Goal: Task Accomplishment & Management: Use online tool/utility

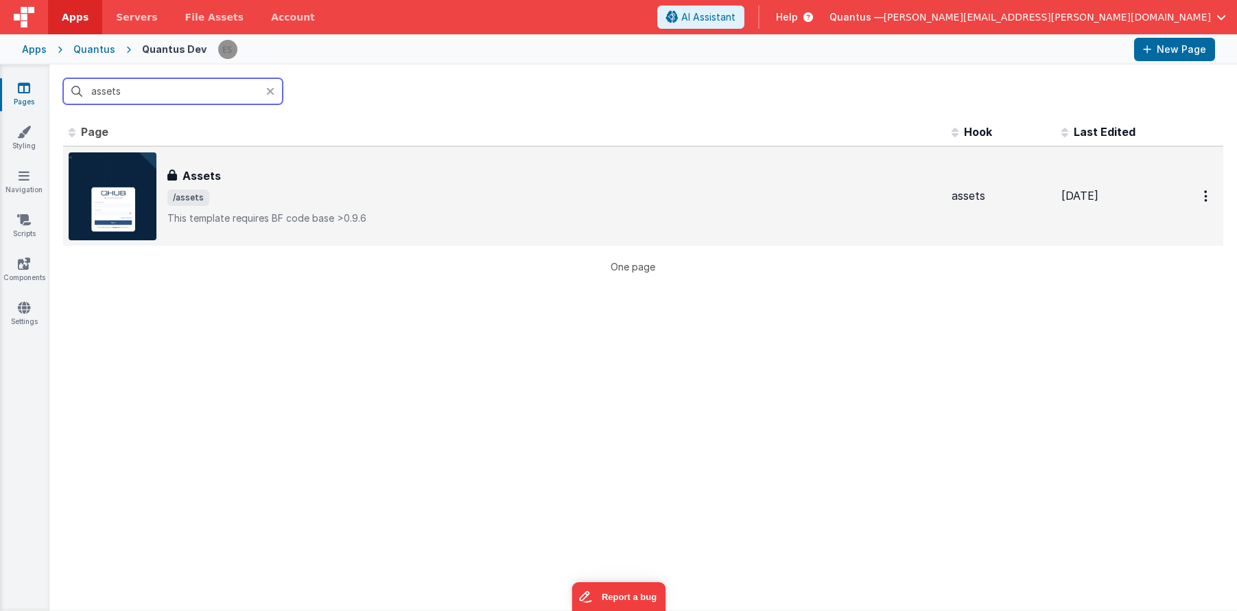
type input "assets"
click at [313, 192] on span "/assets" at bounding box center [554, 197] width 774 height 16
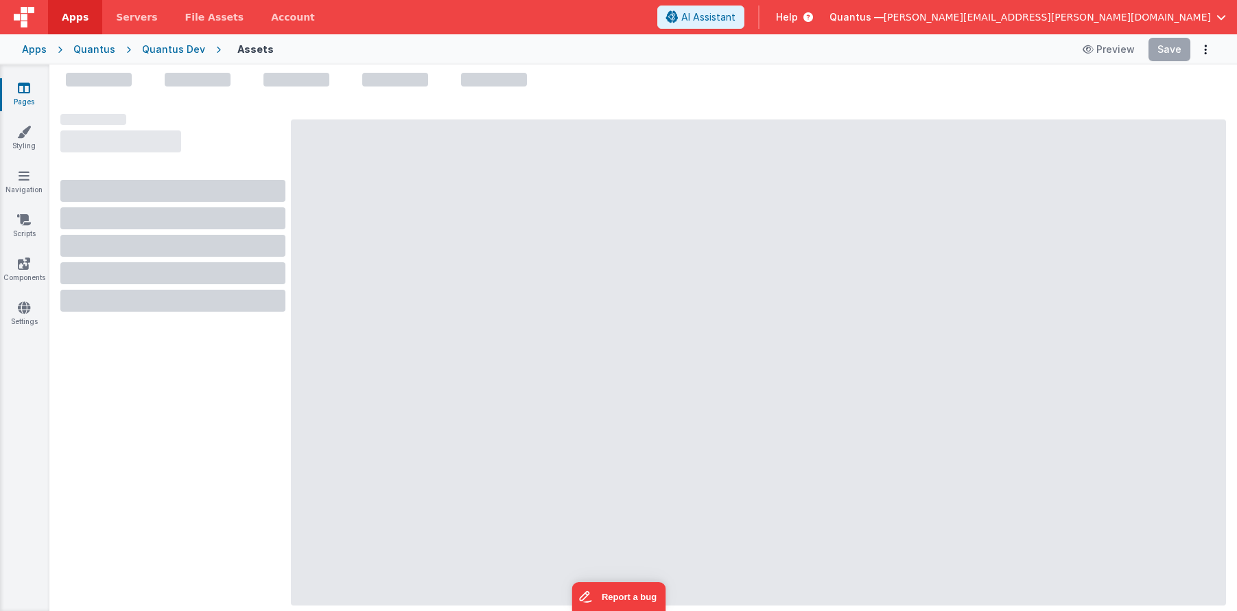
click at [172, 45] on div "Quantus Dev" at bounding box center [173, 50] width 63 height 14
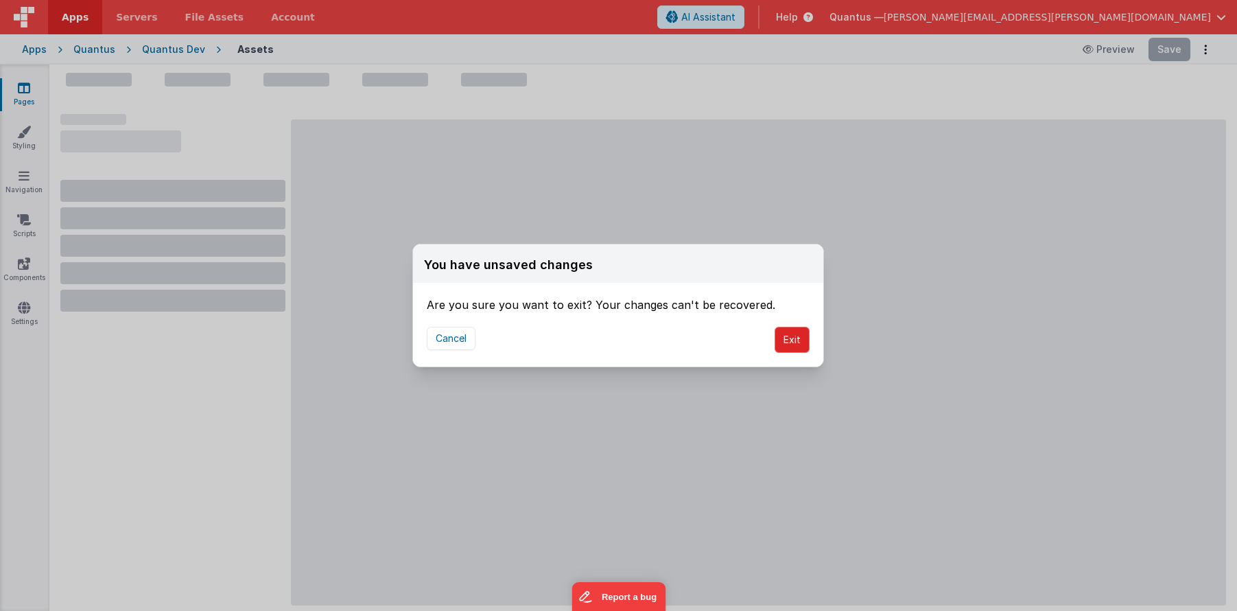
click at [783, 343] on button "Exit" at bounding box center [792, 340] width 35 height 26
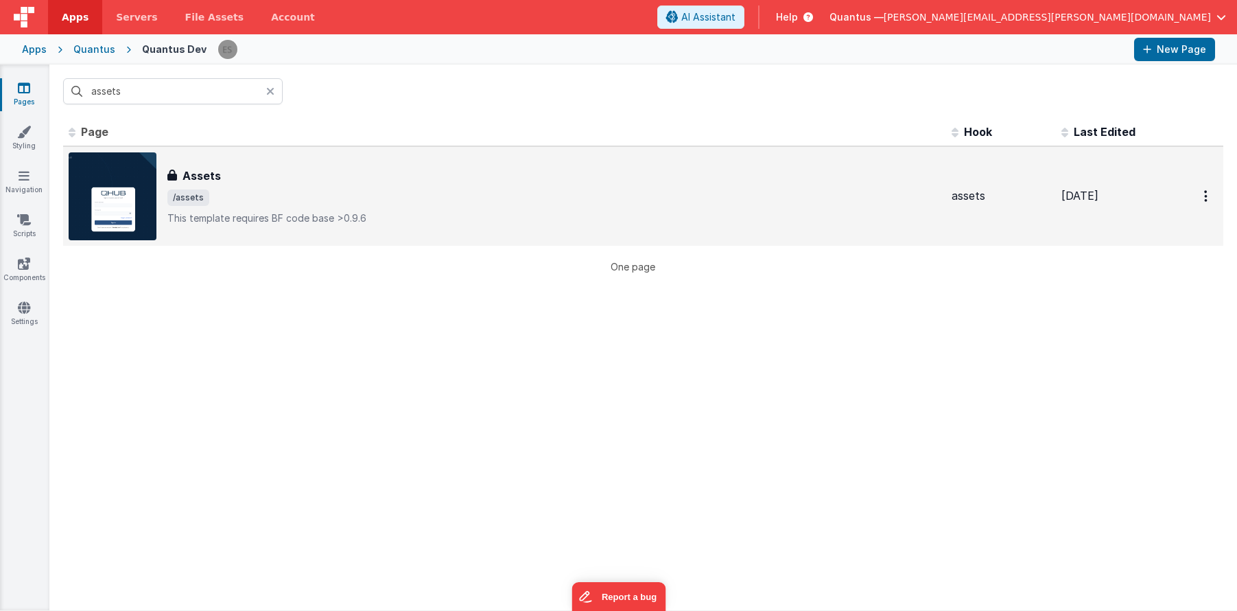
click at [272, 182] on div "Assets" at bounding box center [554, 175] width 774 height 16
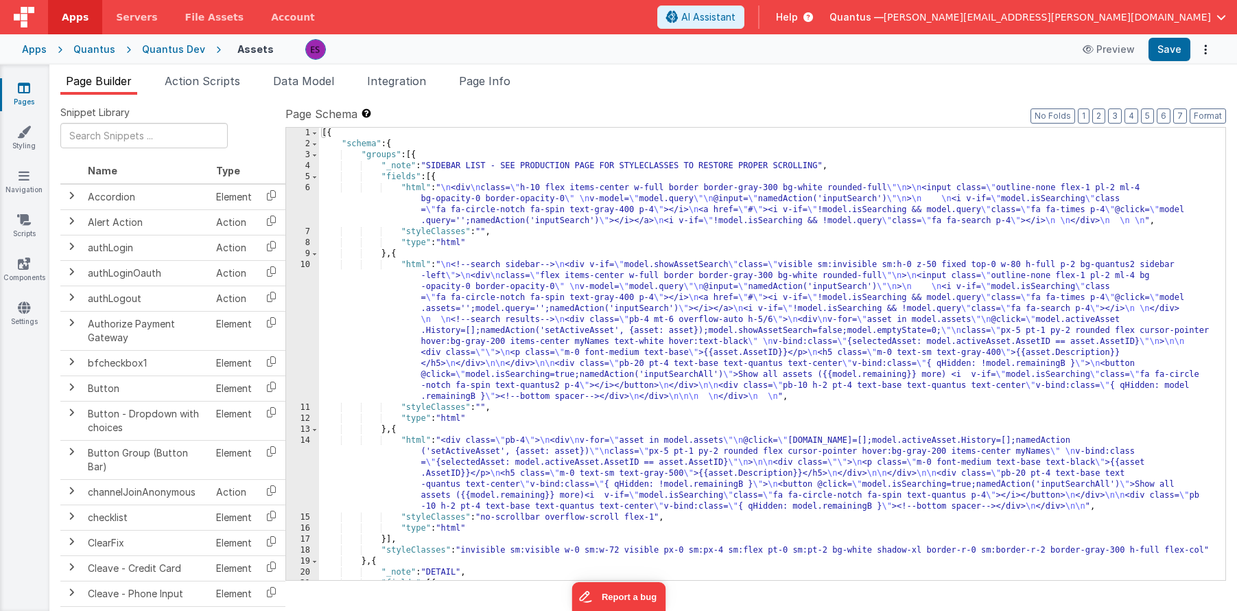
click at [460, 316] on div "[{ "schema" : { "groups" : [{ "_note" : "SIDEBAR LIST - SEE PRODUCTION PAGE FOR…" at bounding box center [767, 365] width 896 height 474
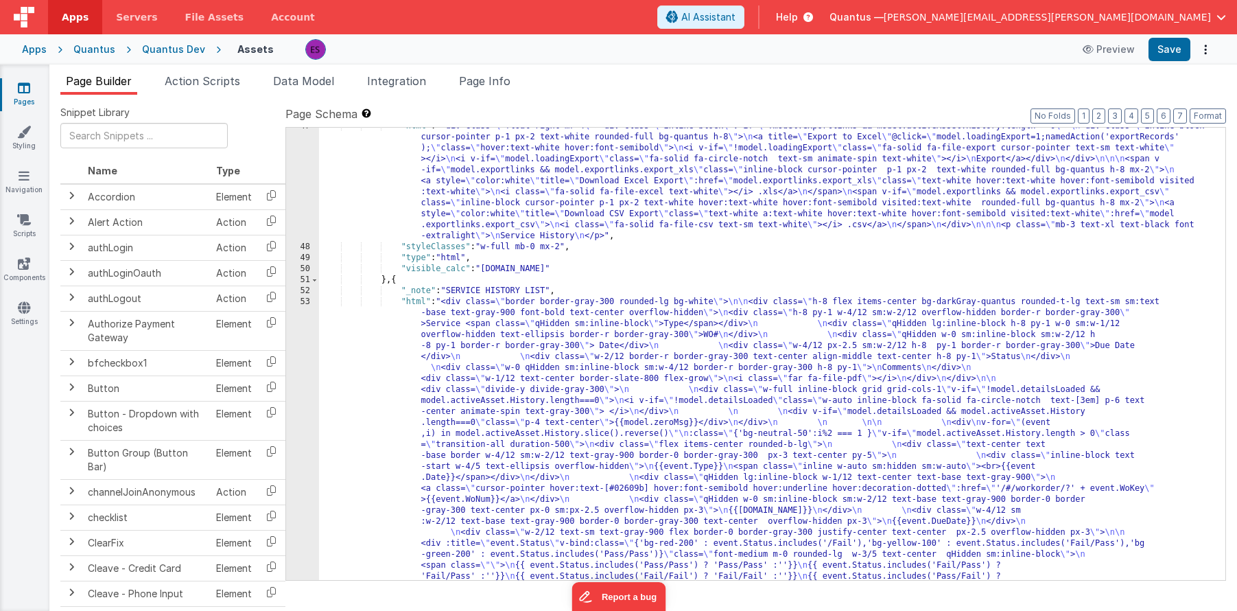
scroll to position [1395, 0]
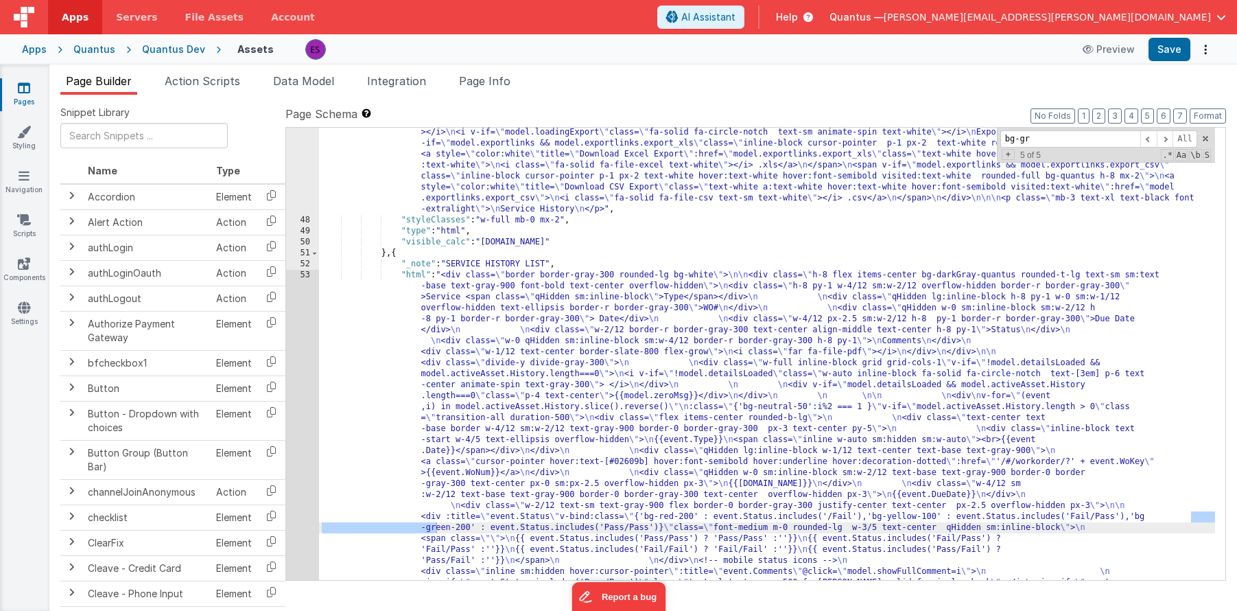
type input "bg-gr"
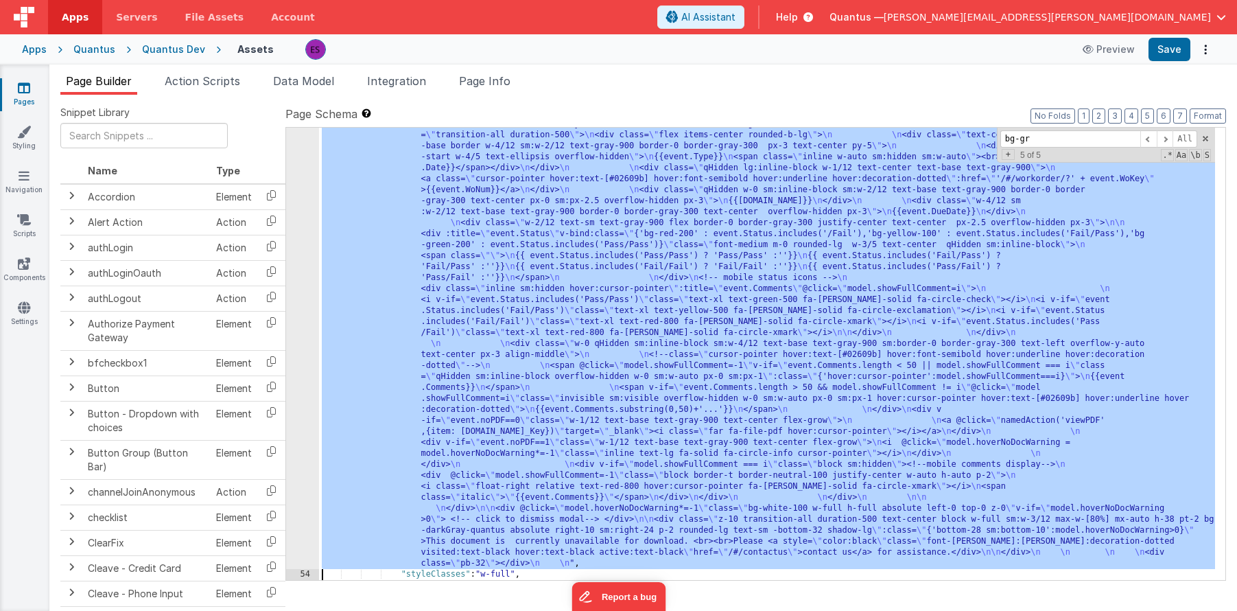
click at [303, 467] on div "53 54 55 56 57 58 59 60 61 62 63 64 65 66 67" at bounding box center [302, 509] width 33 height 1045
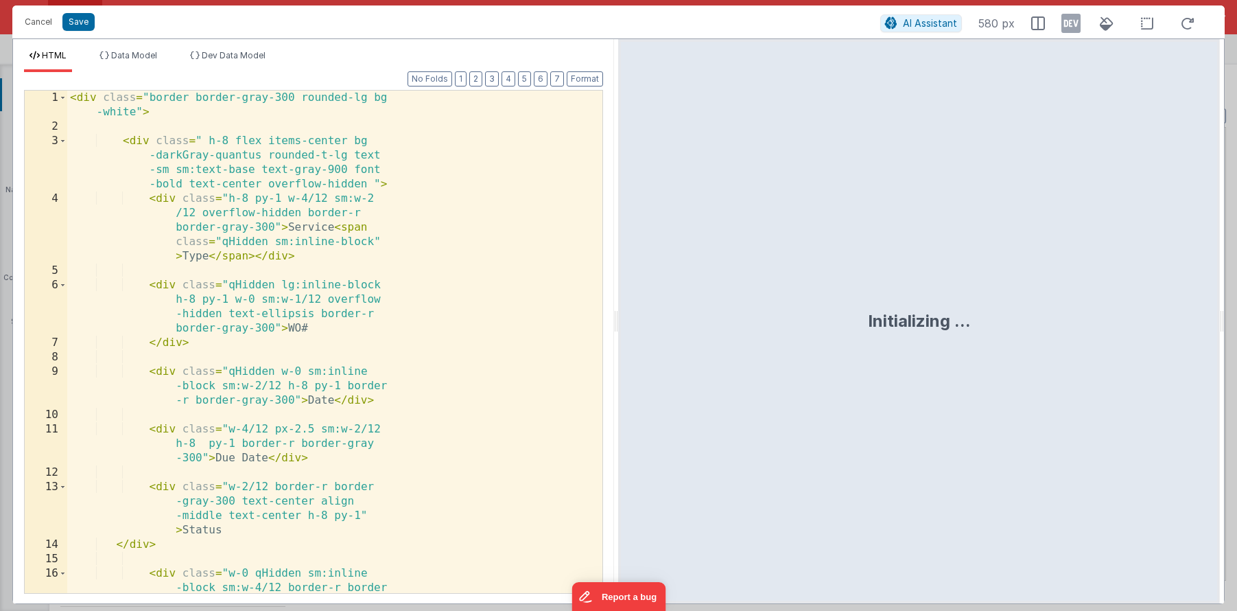
scroll to position [1678, 0]
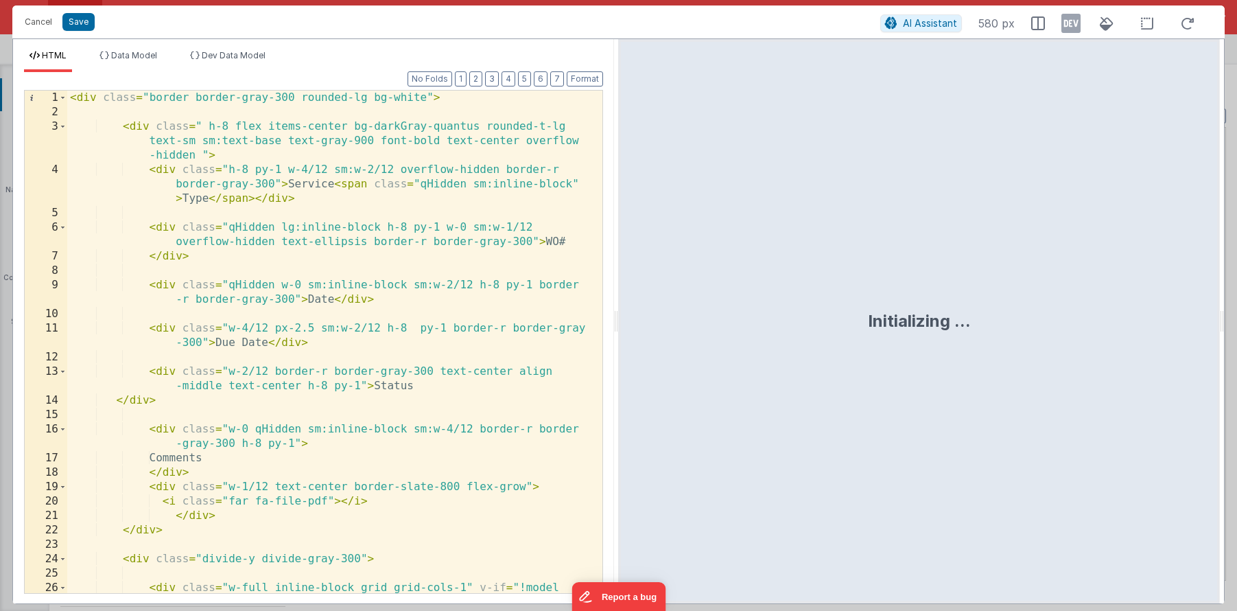
click at [368, 411] on div "< div class = "border border-gray-300 rounded-lg bg-white" > < div class = " h-…" at bounding box center [329, 364] width 525 height 546
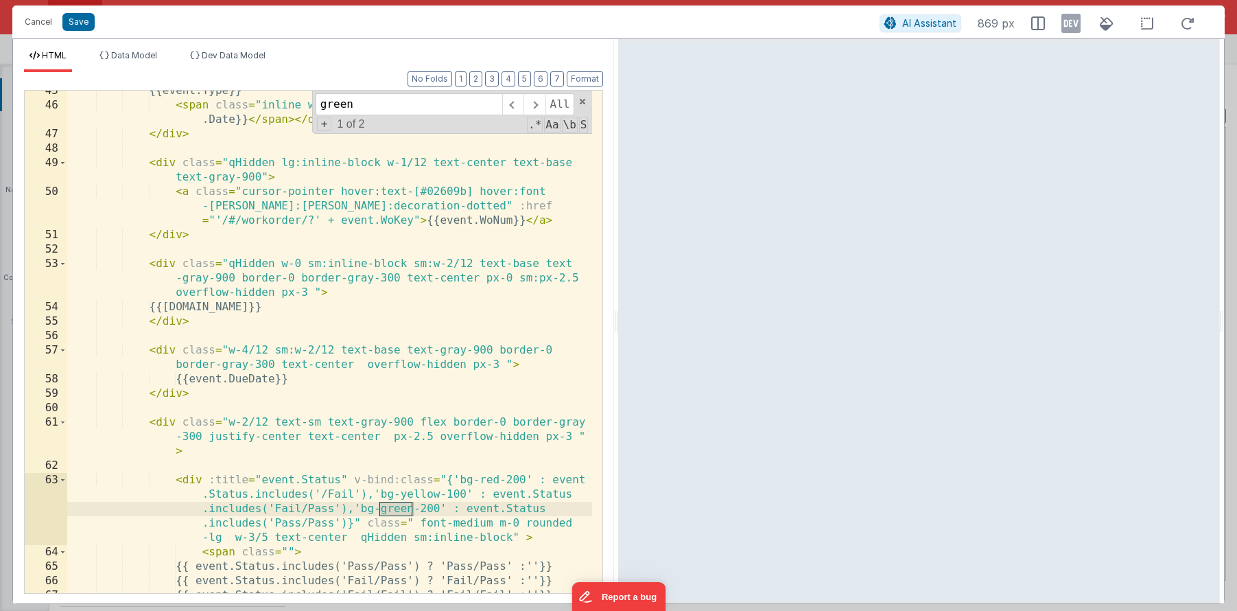
scroll to position [870, 0]
type input "green"
click at [325, 265] on div "{{event.Type}} < span class = "inline w-auto sm:hidden sm:w-auto " > < br > {{e…" at bounding box center [329, 351] width 525 height 531
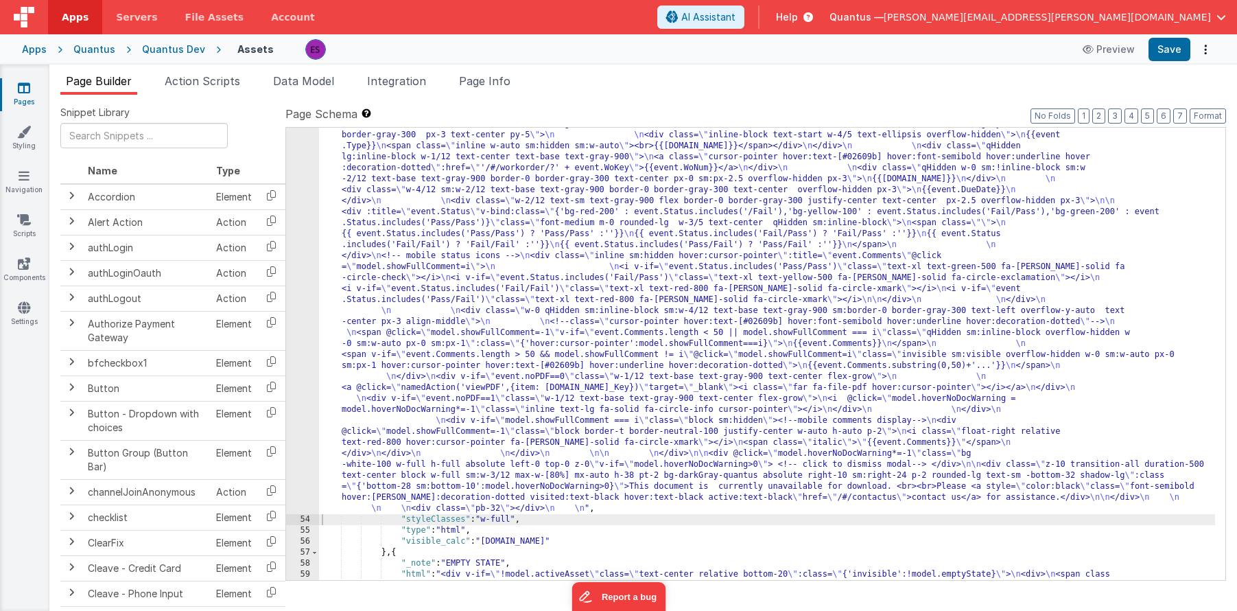
click at [397, 369] on div ""html" : "<div class= \" border border-gray-300 rounded-lg bg-white \" > \n\n <…" at bounding box center [767, 504] width 896 height 1034
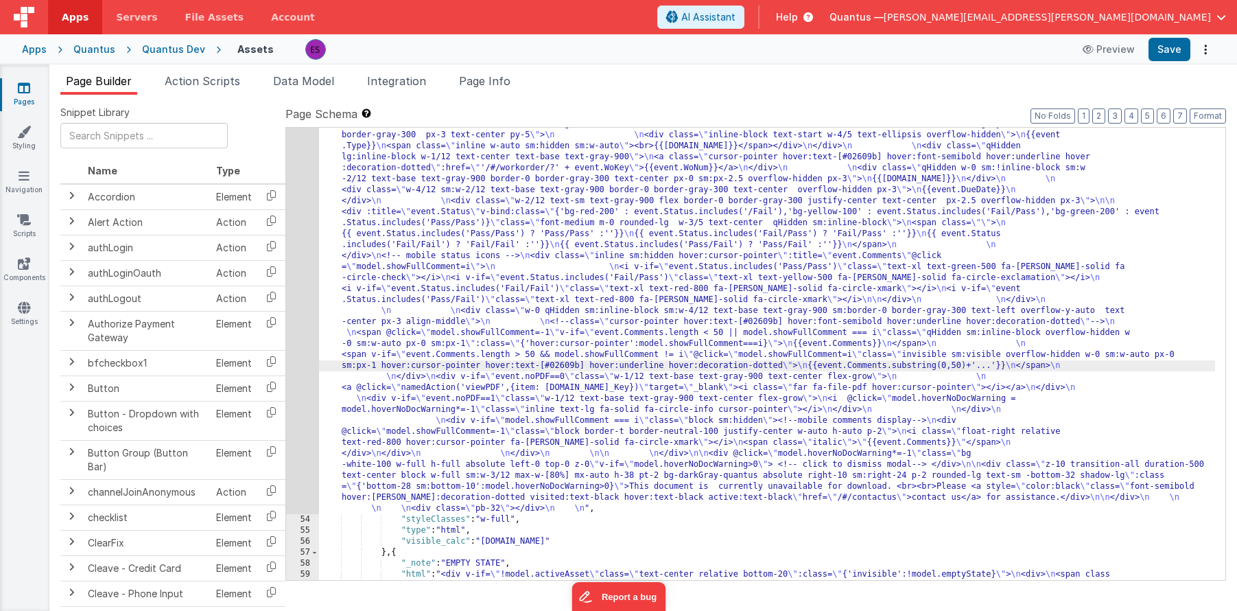
click at [307, 380] on div "53" at bounding box center [302, 250] width 33 height 527
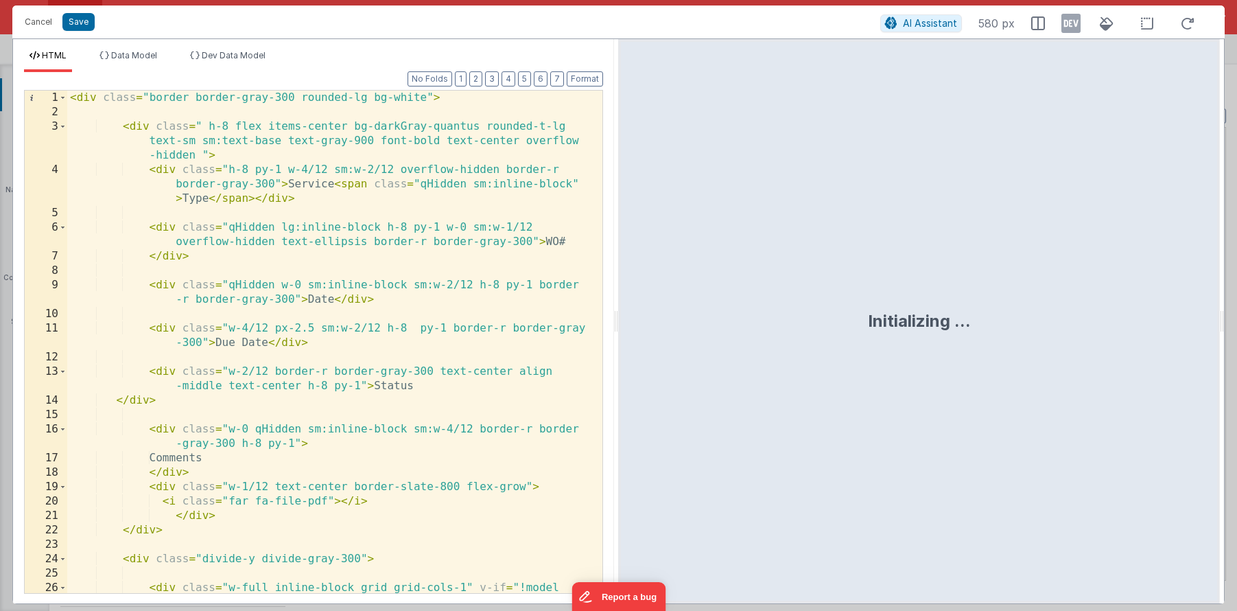
click at [329, 355] on div "< div class = "border border-gray-300 rounded-lg bg-white" > < div class = " h-…" at bounding box center [329, 364] width 525 height 546
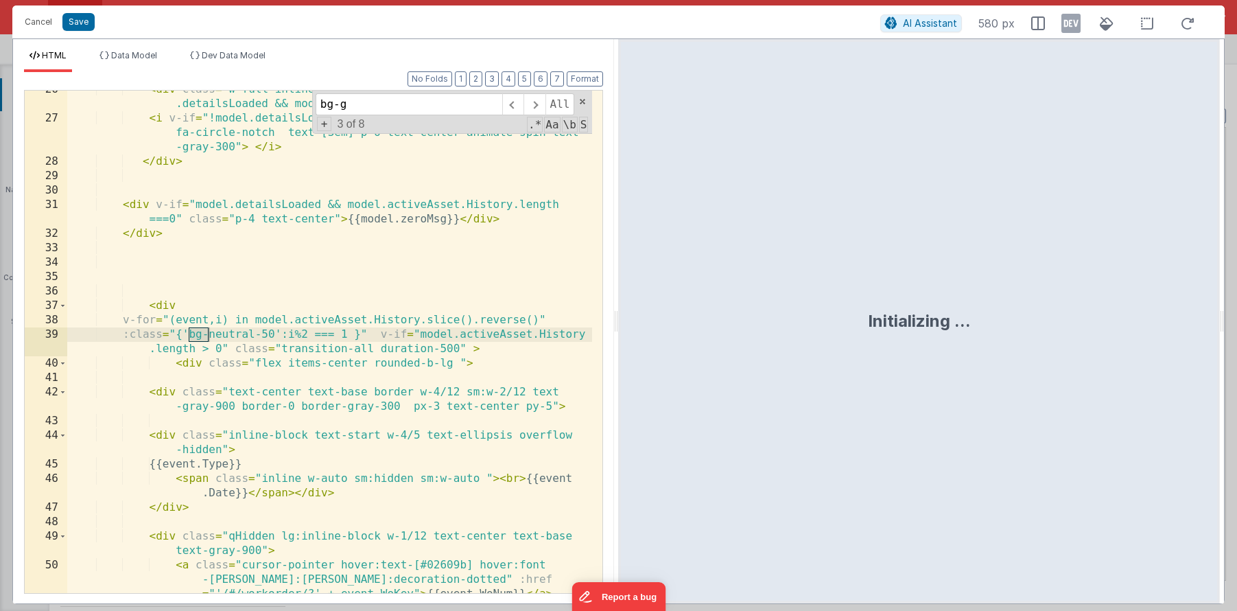
scroll to position [1046, 0]
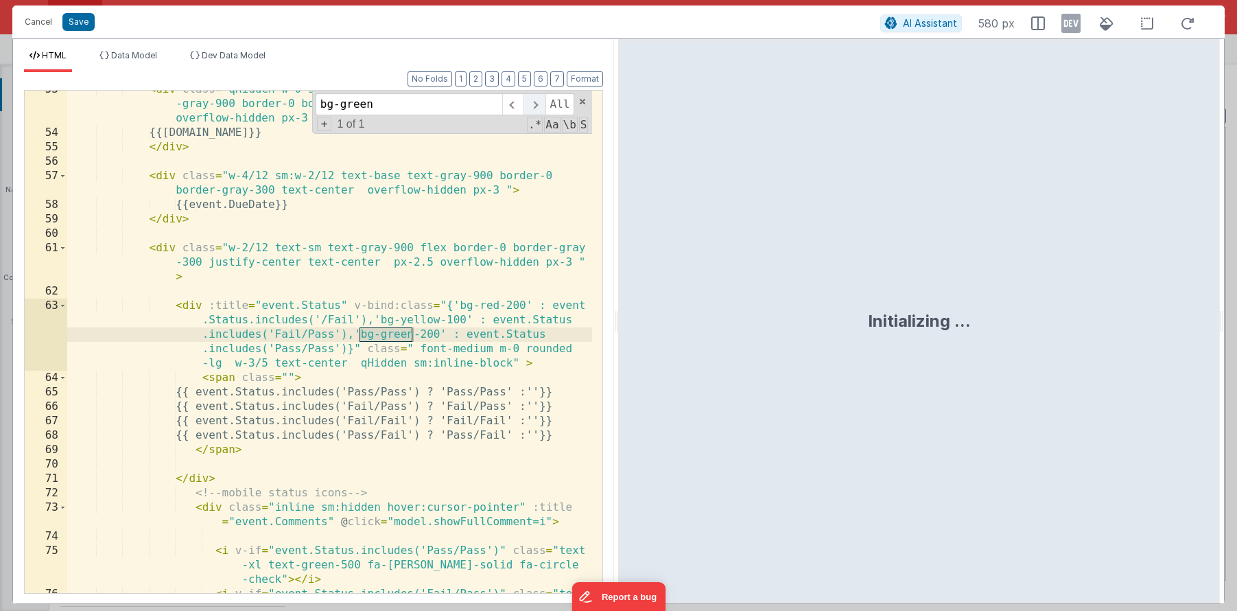
type input "bg-green"
click at [537, 109] on span at bounding box center [534, 104] width 21 height 22
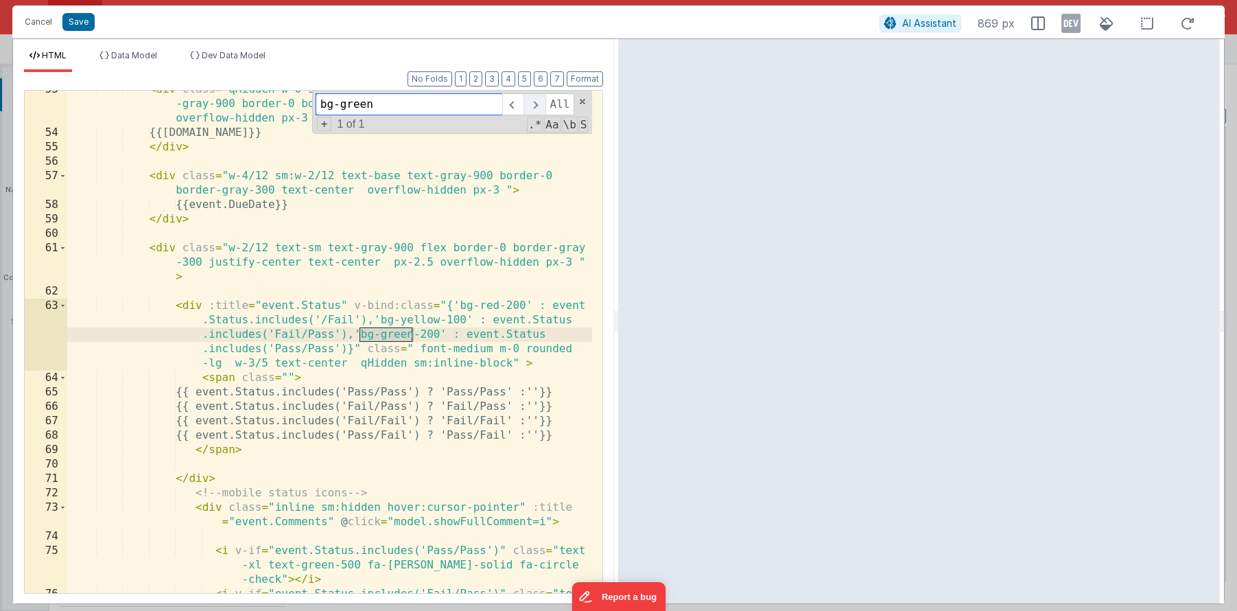
click at [537, 109] on span at bounding box center [534, 104] width 21 height 22
click at [518, 108] on span at bounding box center [512, 104] width 21 height 22
drag, startPoint x: 518, startPoint y: 108, endPoint x: 165, endPoint y: 84, distance: 352.9
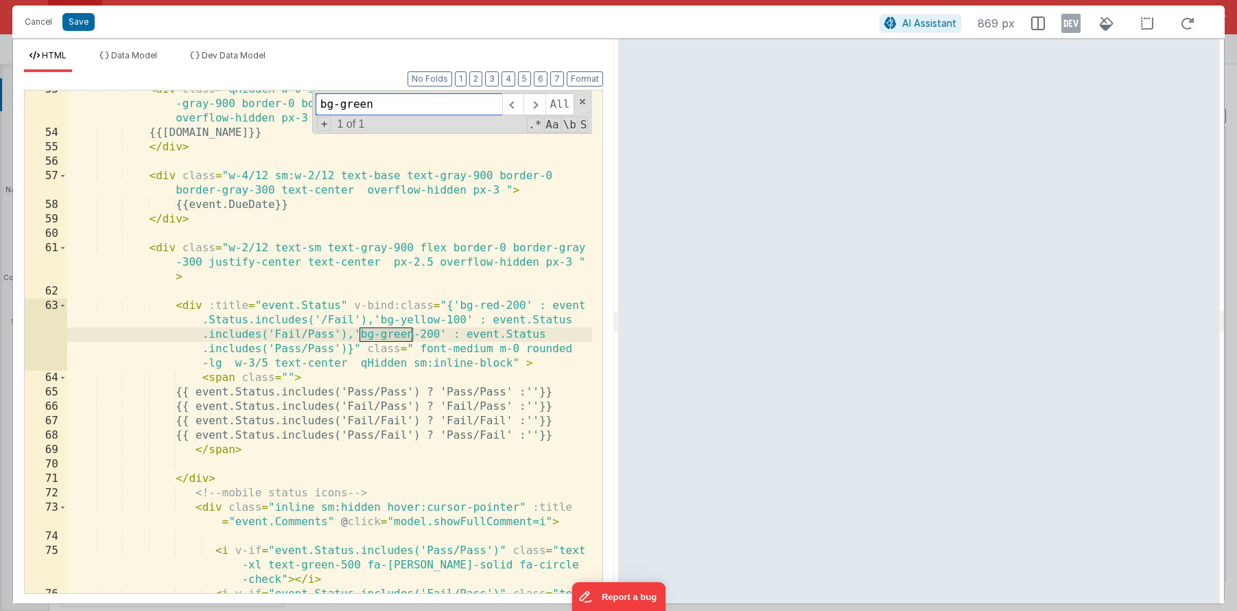
click at [517, 109] on span at bounding box center [512, 104] width 21 height 22
click at [51, 25] on button "Cancel" at bounding box center [38, 21] width 41 height 19
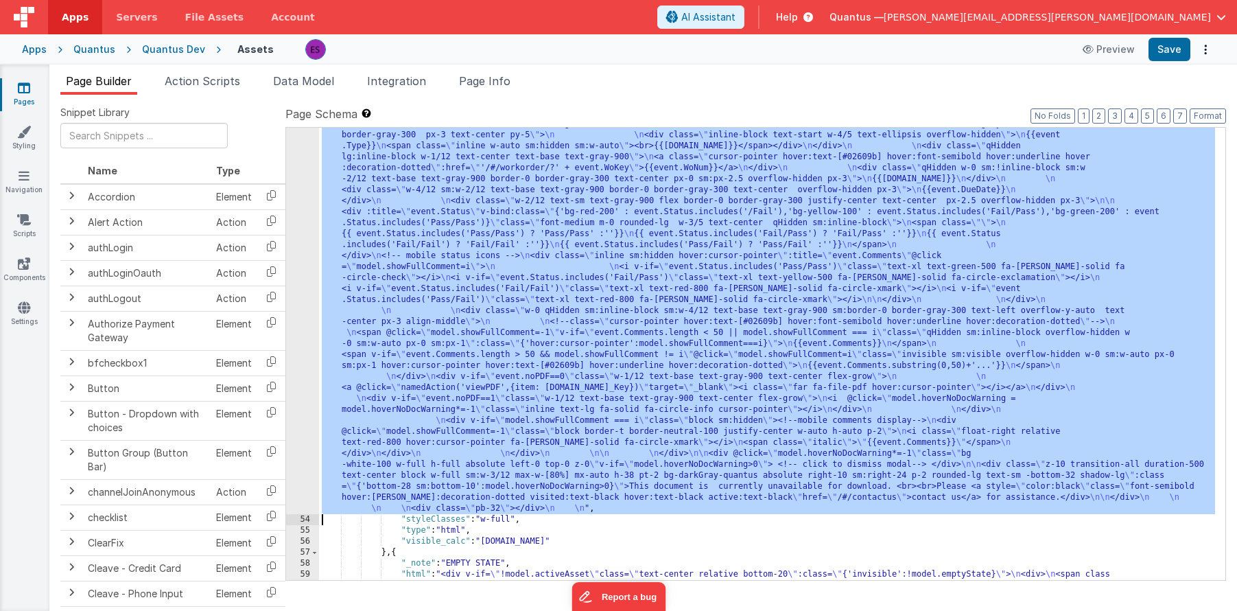
click at [393, 159] on div ""html" : "<div class= \" border border-gray-300 rounded-lg bg-white \" > \n\n <…" at bounding box center [767, 504] width 896 height 1034
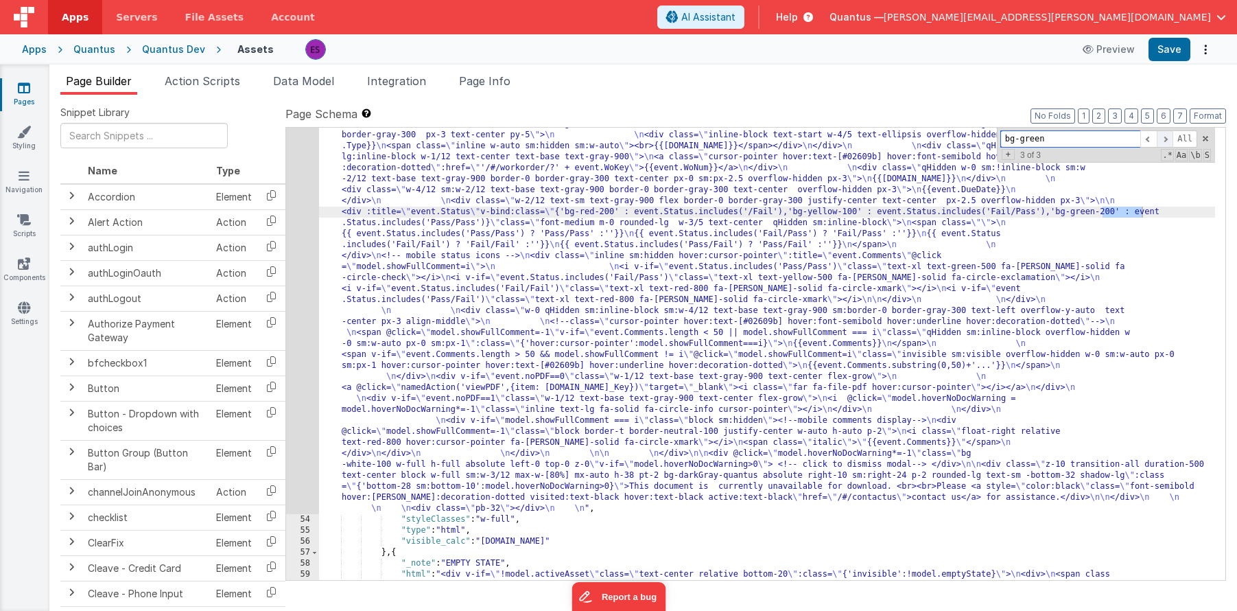
type input "bg-green"
click at [1170, 132] on span at bounding box center [1165, 138] width 16 height 17
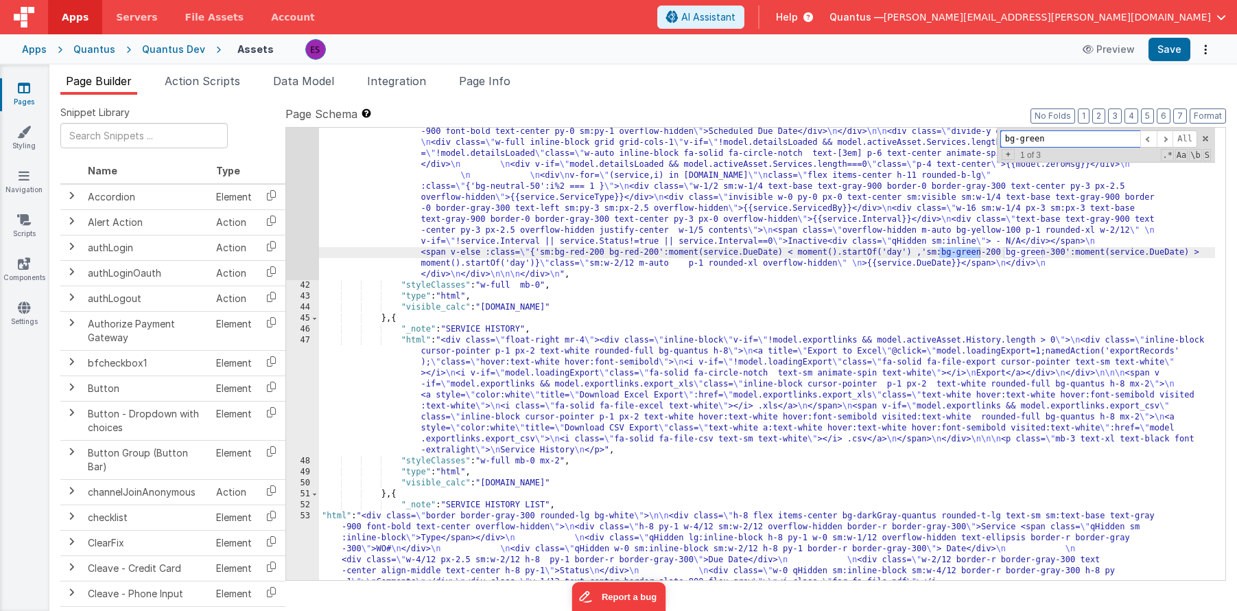
scroll to position [1207, 0]
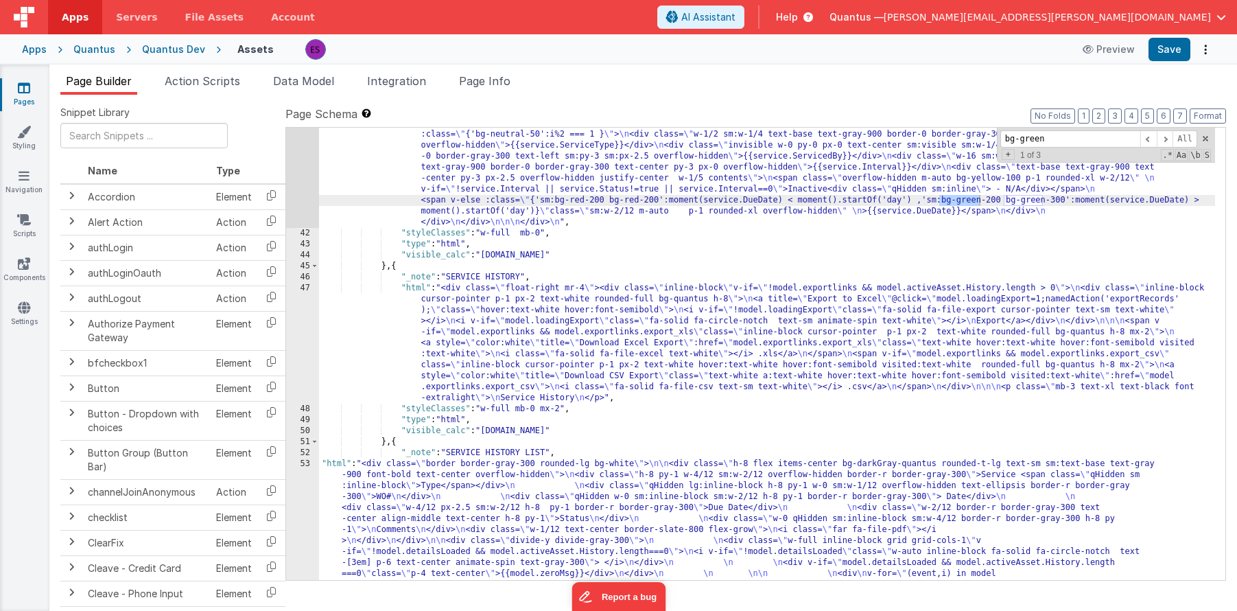
click at [542, 331] on div ""html" : "<div class= \" border border-gray-300 rounded-lg bg-white mb-10 \" > …" at bounding box center [767, 602] width 896 height 1210
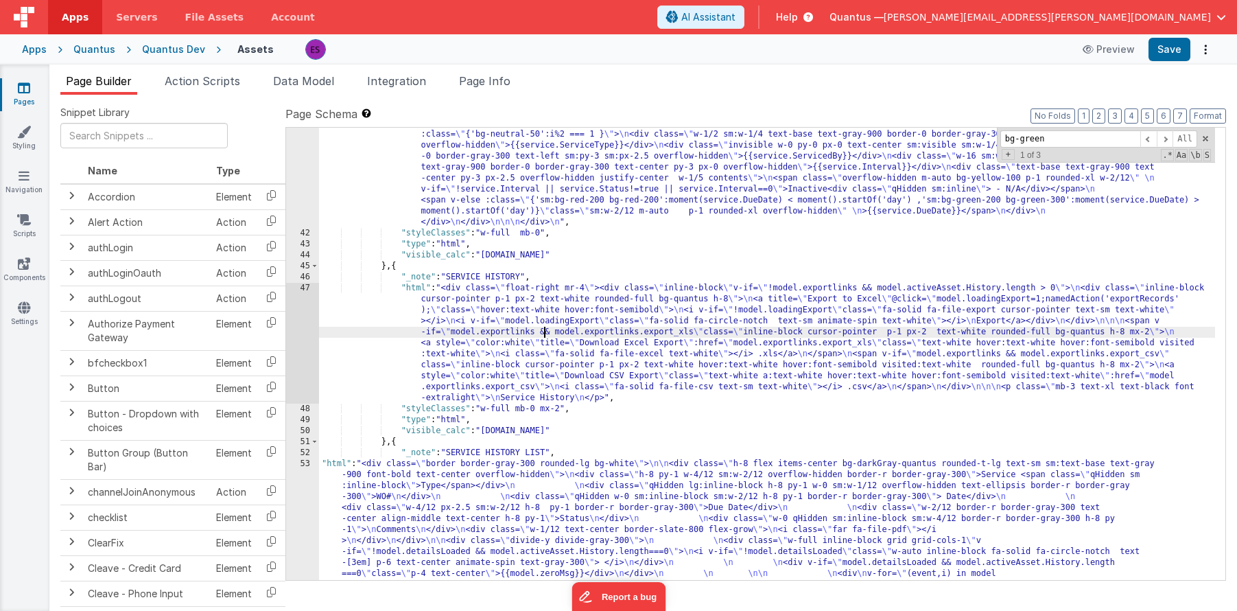
click at [917, 174] on div ""html" : "<div class= \" border border-gray-300 rounded-lg bg-white mb-10 \" > …" at bounding box center [767, 602] width 896 height 1210
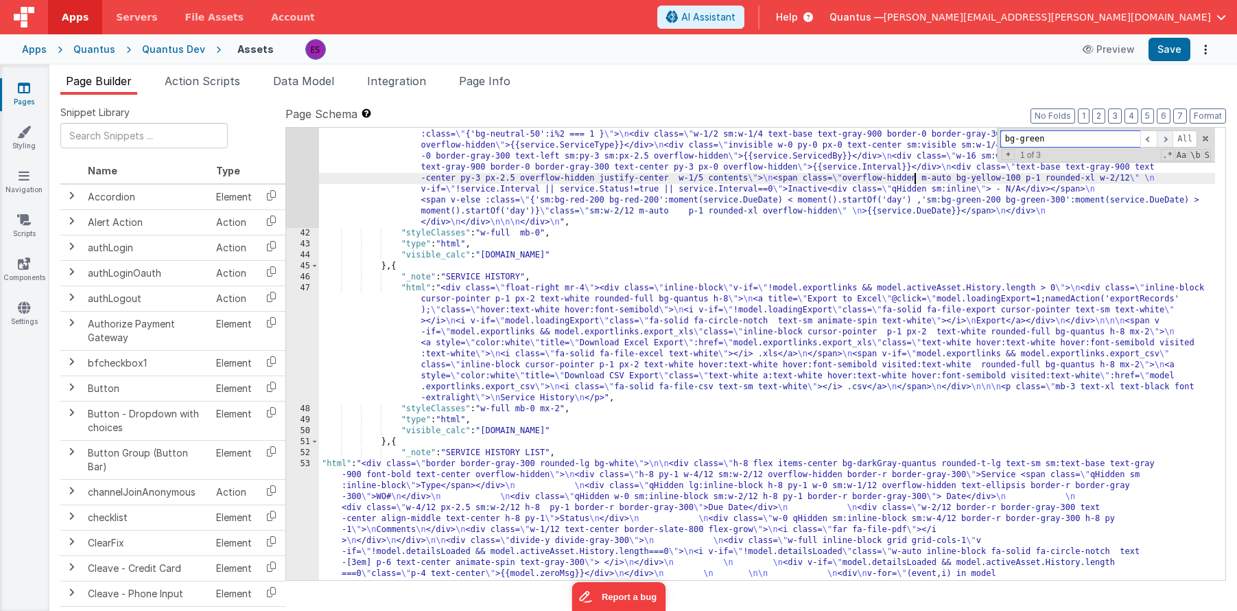
click at [1161, 139] on span at bounding box center [1165, 138] width 16 height 17
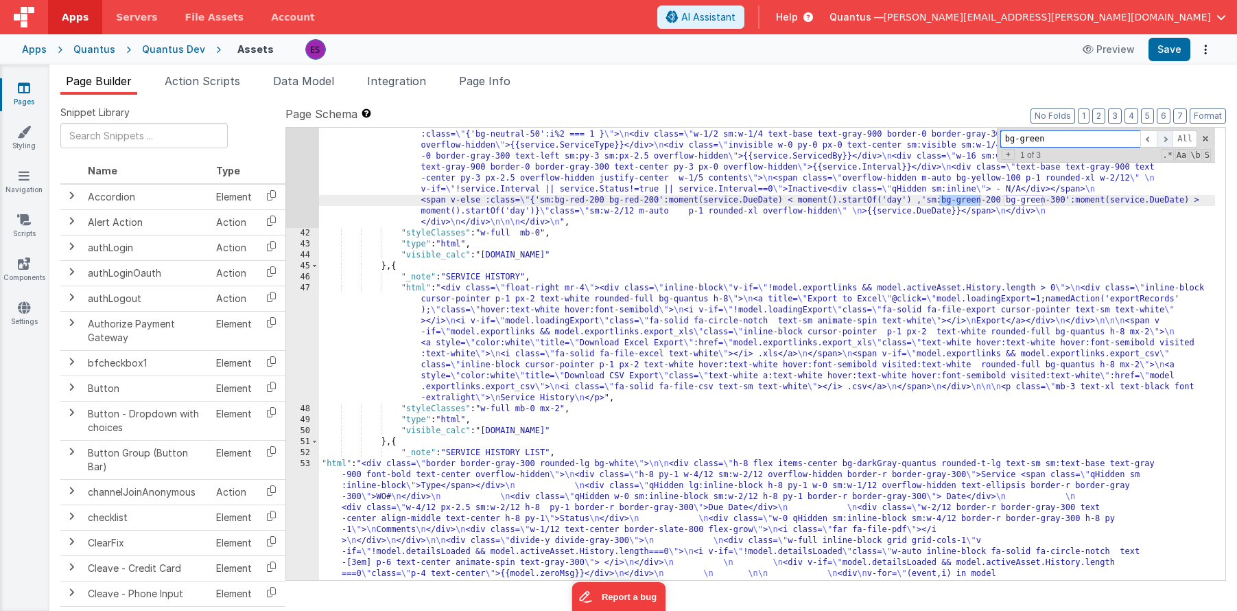
click at [1161, 139] on span at bounding box center [1165, 138] width 16 height 17
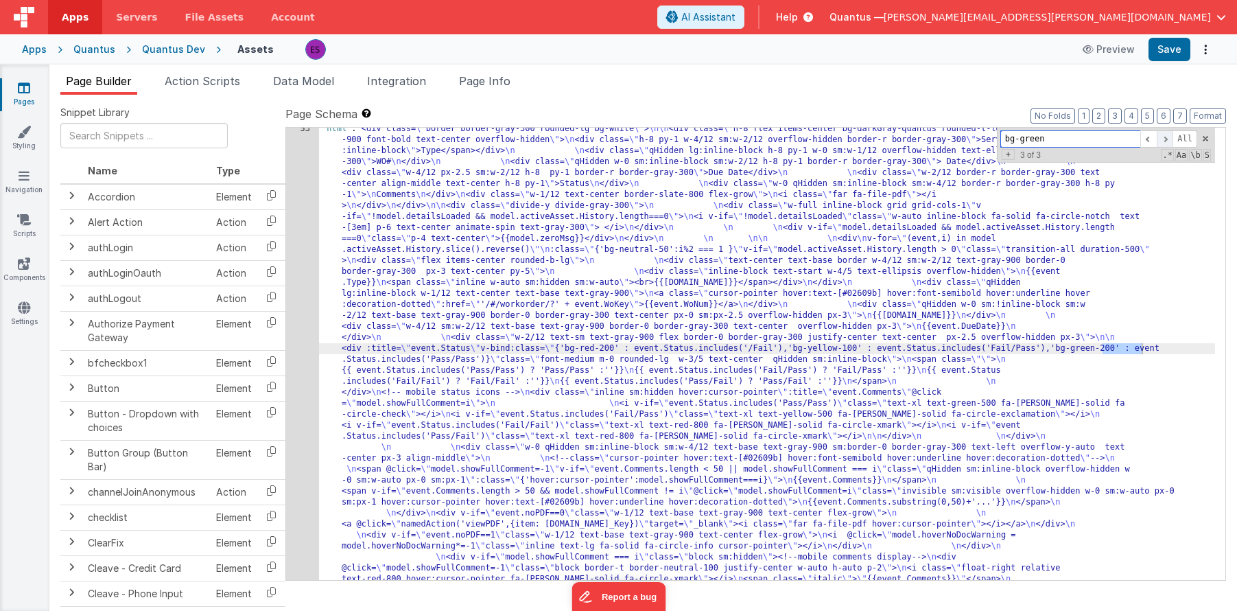
scroll to position [1542, 0]
click at [309, 355] on div "53" at bounding box center [302, 387] width 33 height 527
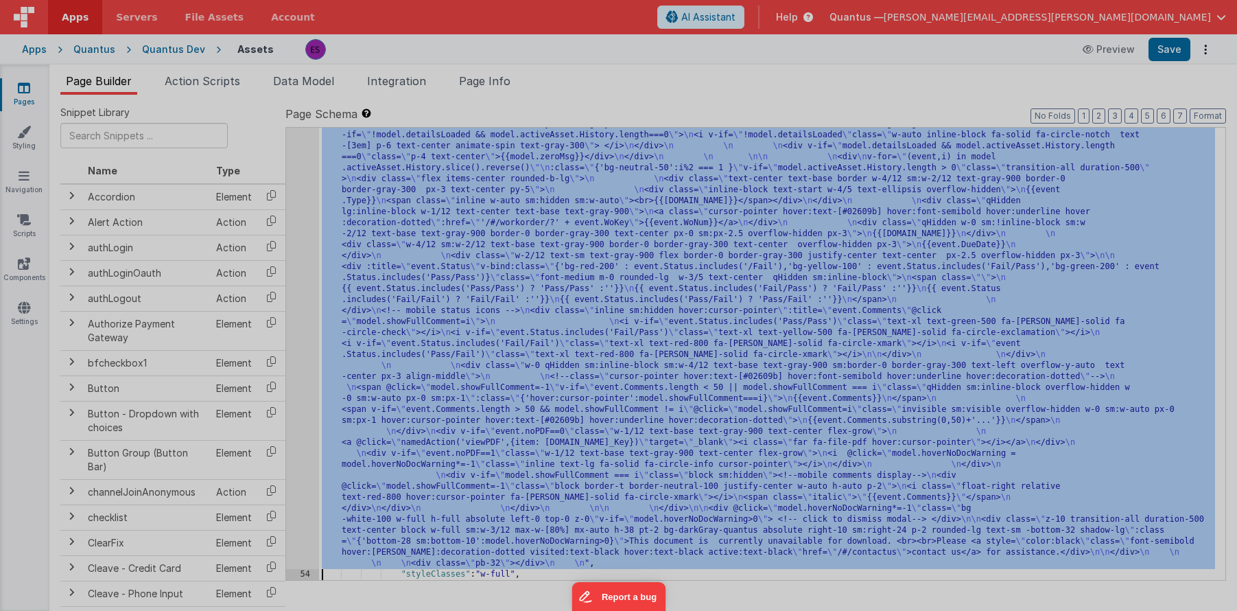
scroll to position [1623, 0]
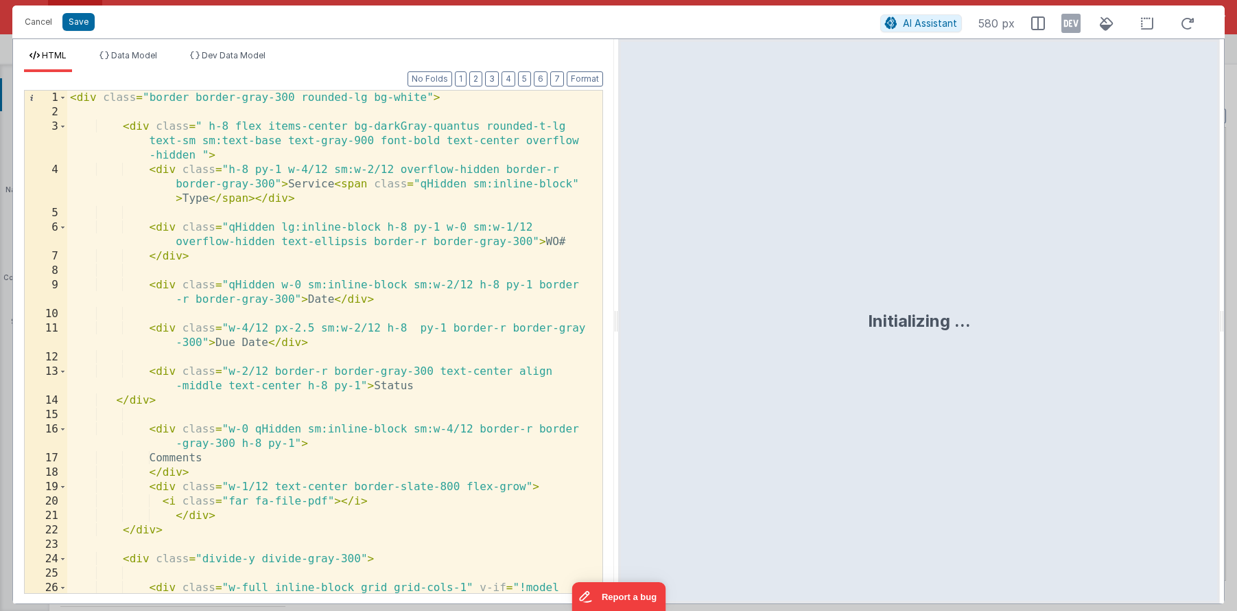
click at [309, 355] on div "< div class = "border border-gray-300 rounded-lg bg-white" > < div class = " h-…" at bounding box center [329, 364] width 525 height 546
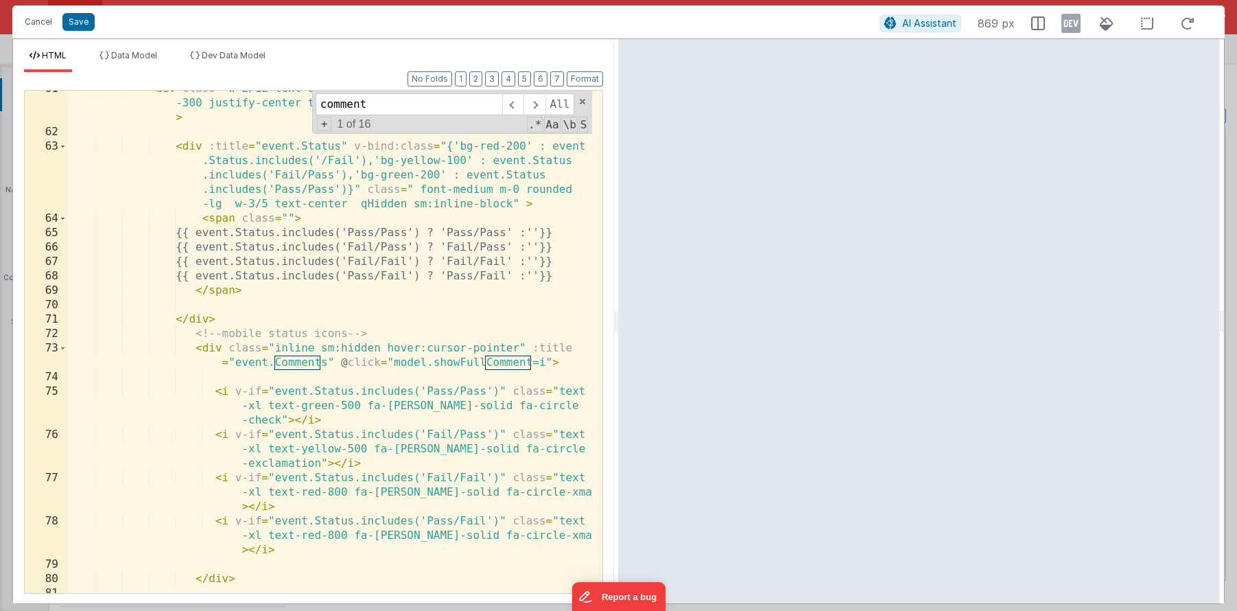
scroll to position [1225, 0]
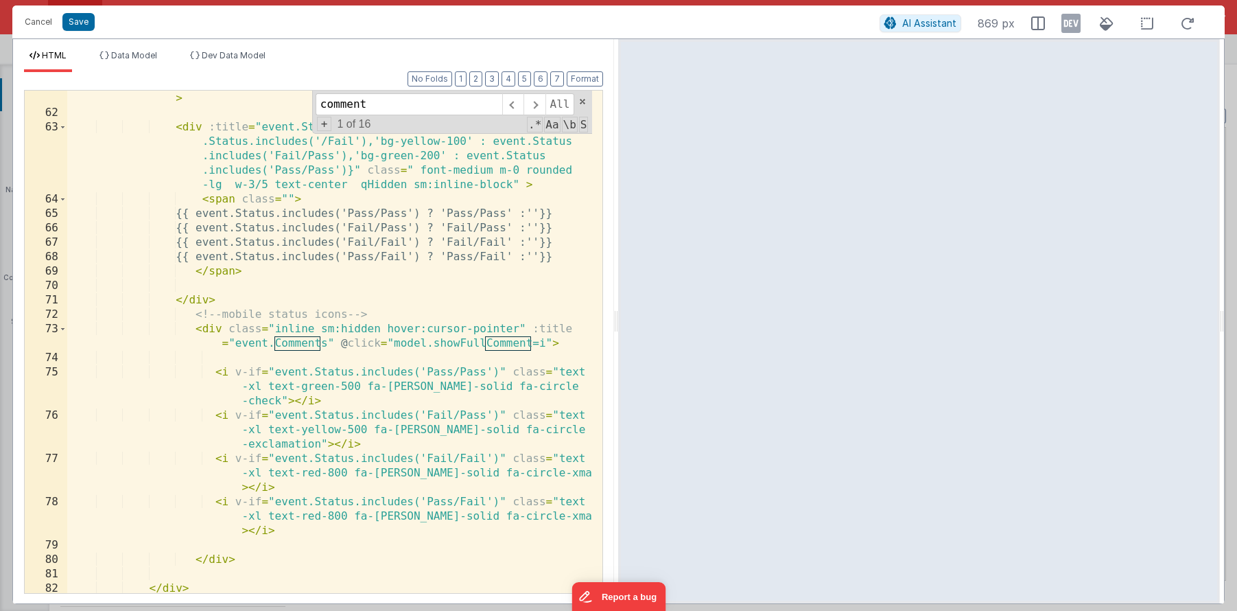
type input "comment"
click at [277, 327] on div "< div class = "w-2/12 text-sm text-gray-900 flex border-0 border-gray -300 just…" at bounding box center [329, 342] width 525 height 560
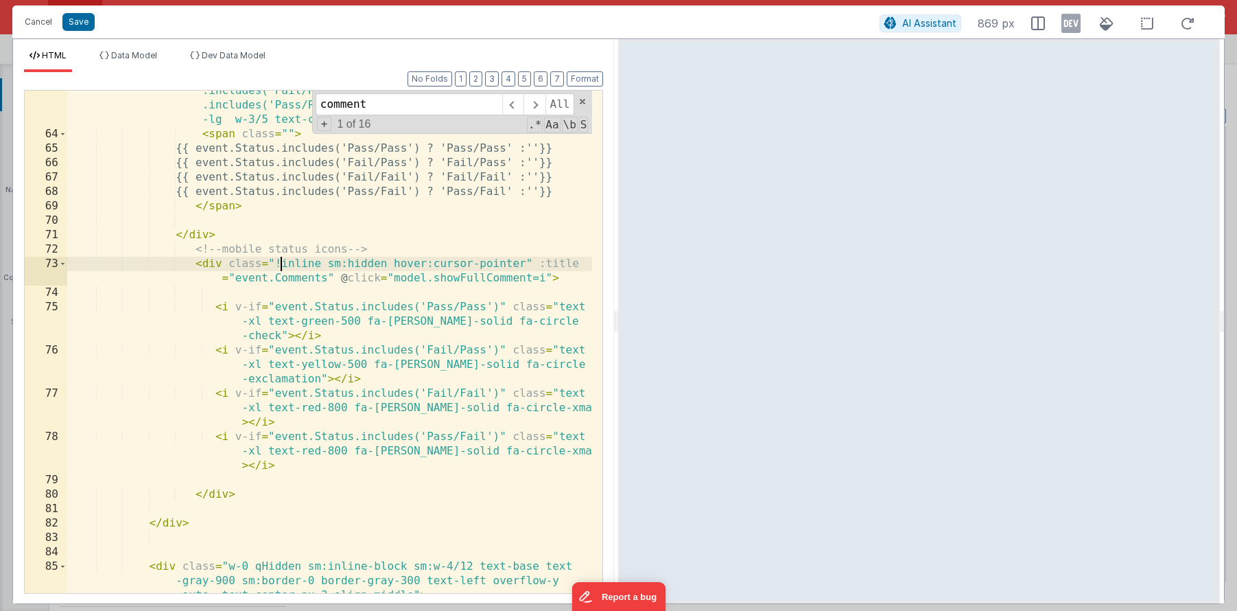
scroll to position [1290, 0]
click at [1071, 29] on icon at bounding box center [1071, 23] width 19 height 22
click at [205, 53] on span "Dev Data Model" at bounding box center [234, 55] width 64 height 10
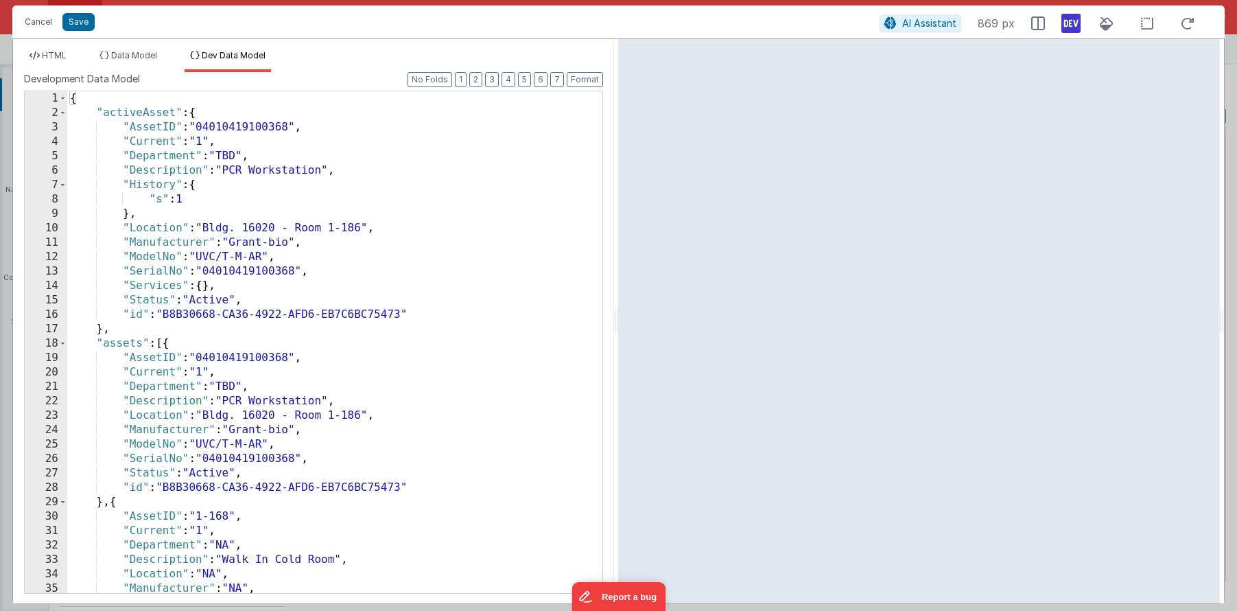
click at [221, 191] on div "{ "activeAsset" : { "AssetID" : "04010419100368" , "Current" : "1" , "Departmen…" at bounding box center [329, 356] width 525 height 531
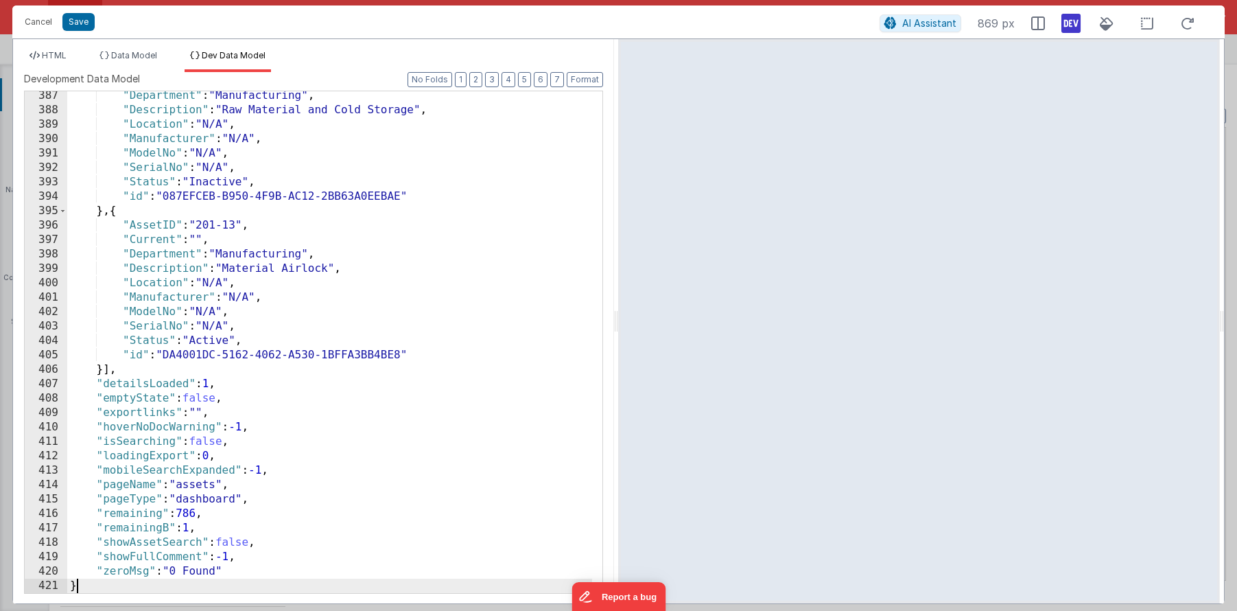
scroll to position [5725, 0]
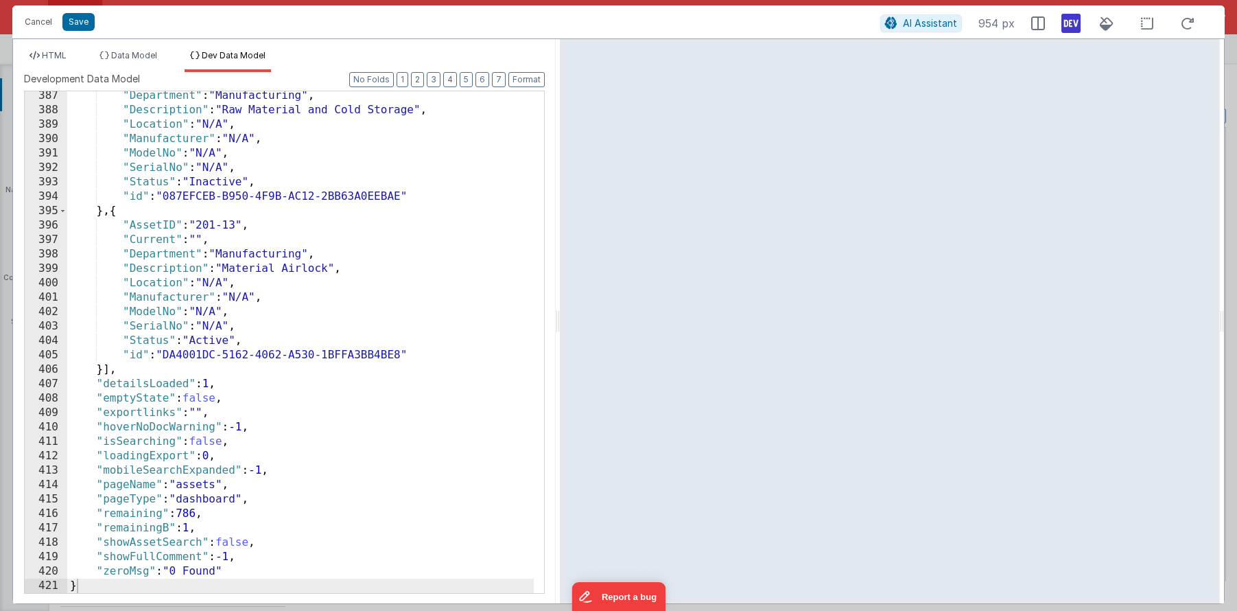
drag, startPoint x: 616, startPoint y: 323, endPoint x: 564, endPoint y: 299, distance: 57.7
click at [564, 299] on html "Cancel Save AI Assistant 954 px HTML Data Model Dev Data Model Format 7 6 5 4 3…" at bounding box center [618, 305] width 1237 height 611
click at [51, 52] on span "HTML" at bounding box center [54, 55] width 25 height 10
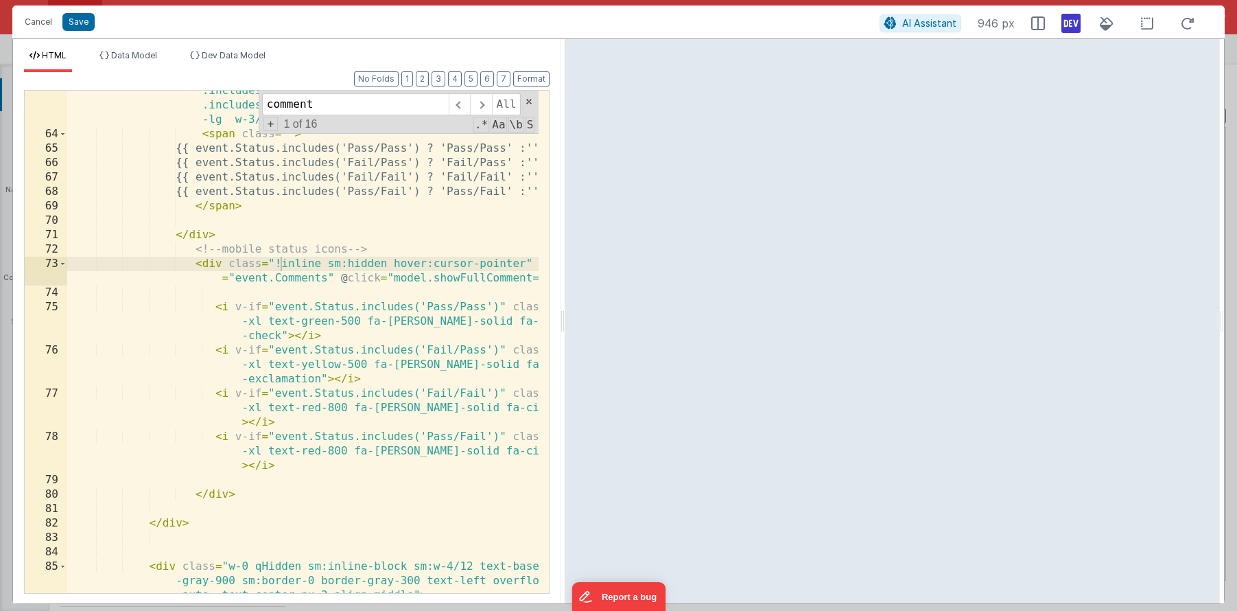
click at [233, 347] on div "< div :title = "event.Status" v-bind:class = "{'bg-red-200' : event .Status.inc…" at bounding box center [329, 364] width 525 height 618
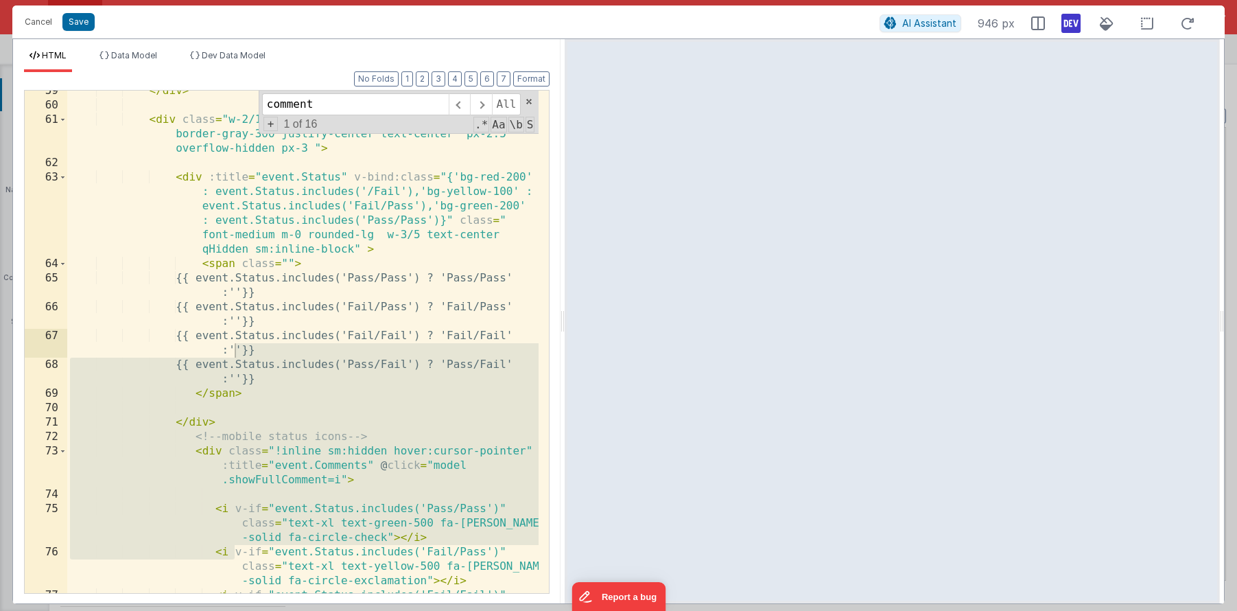
click at [304, 448] on div "</ div > < div class = "w-2/12 text-sm text-gray-900 flex border-0 border-gray-…" at bounding box center [303, 364] width 472 height 560
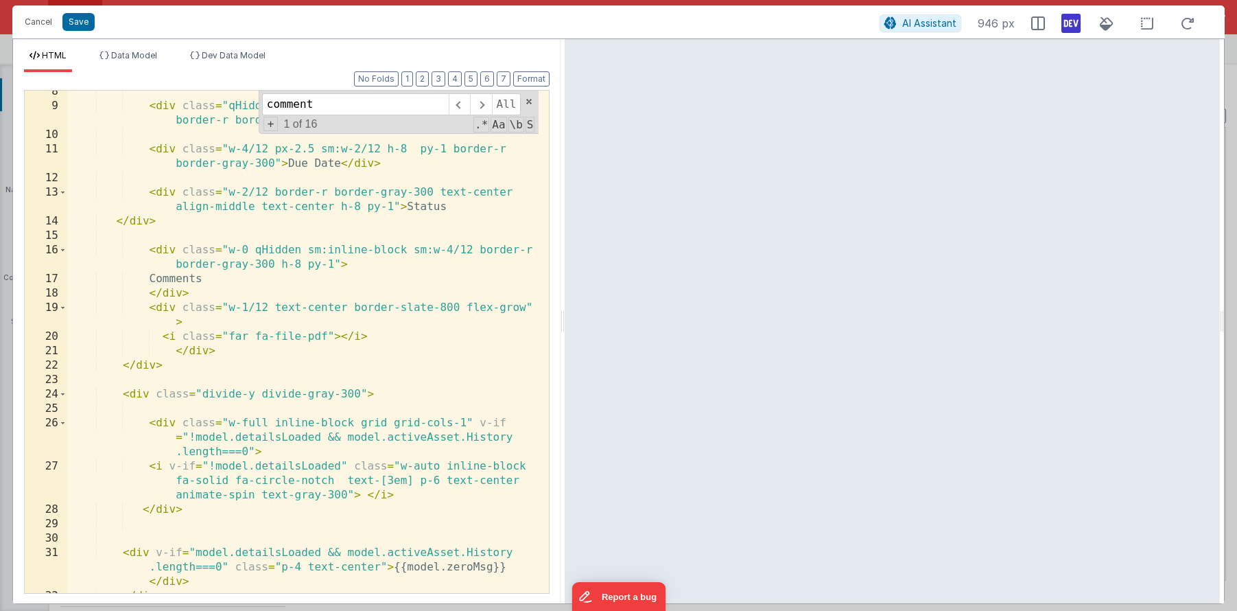
scroll to position [28, 0]
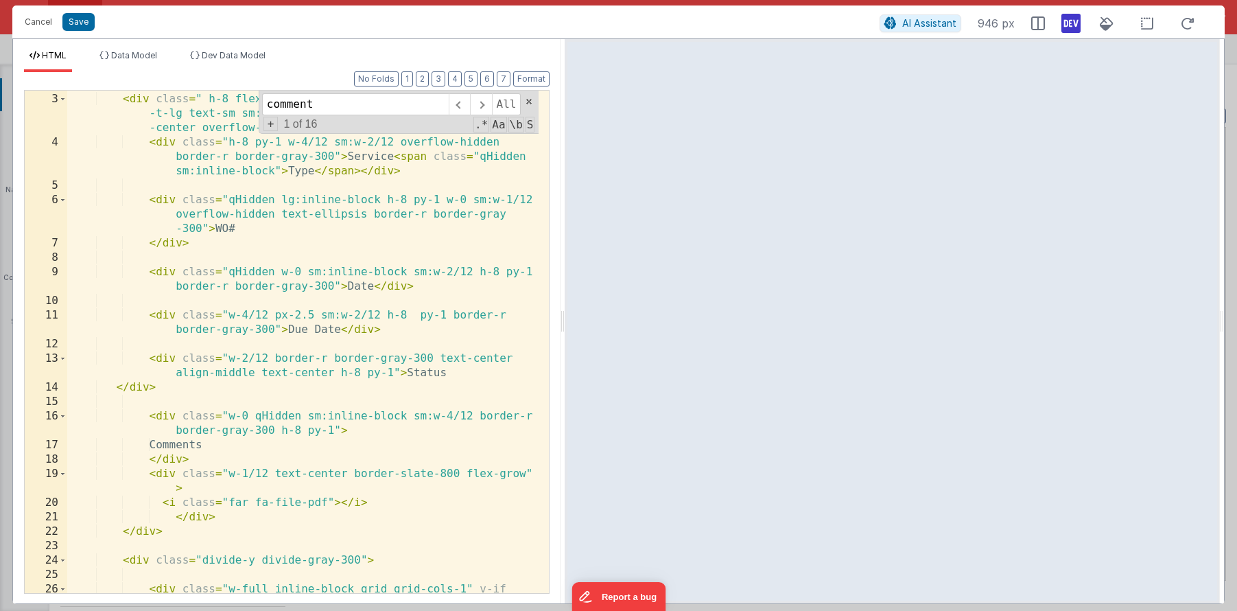
click at [327, 414] on div "< div class = " h-8 flex items-center bg-darkGray-quantus rounded -t-lg text-sm…" at bounding box center [303, 358] width 472 height 560
click at [326, 270] on div "< div class = " h-8 flex items-center bg-darkGray-quantus rounded -t-lg text-sm…" at bounding box center [303, 358] width 472 height 560
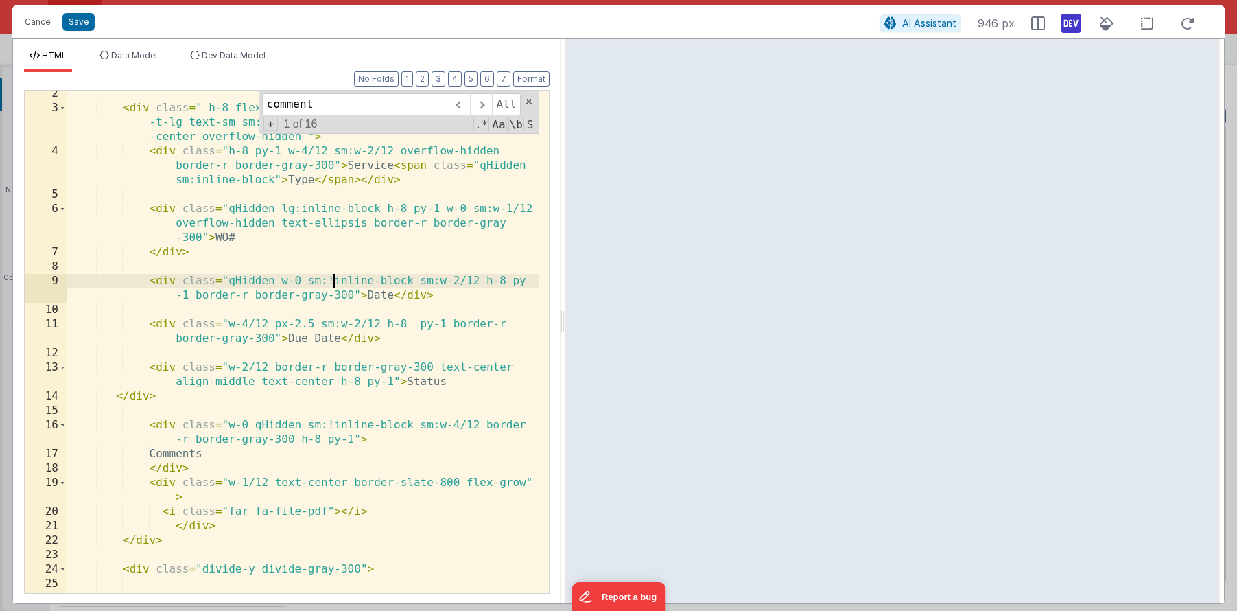
scroll to position [0, 0]
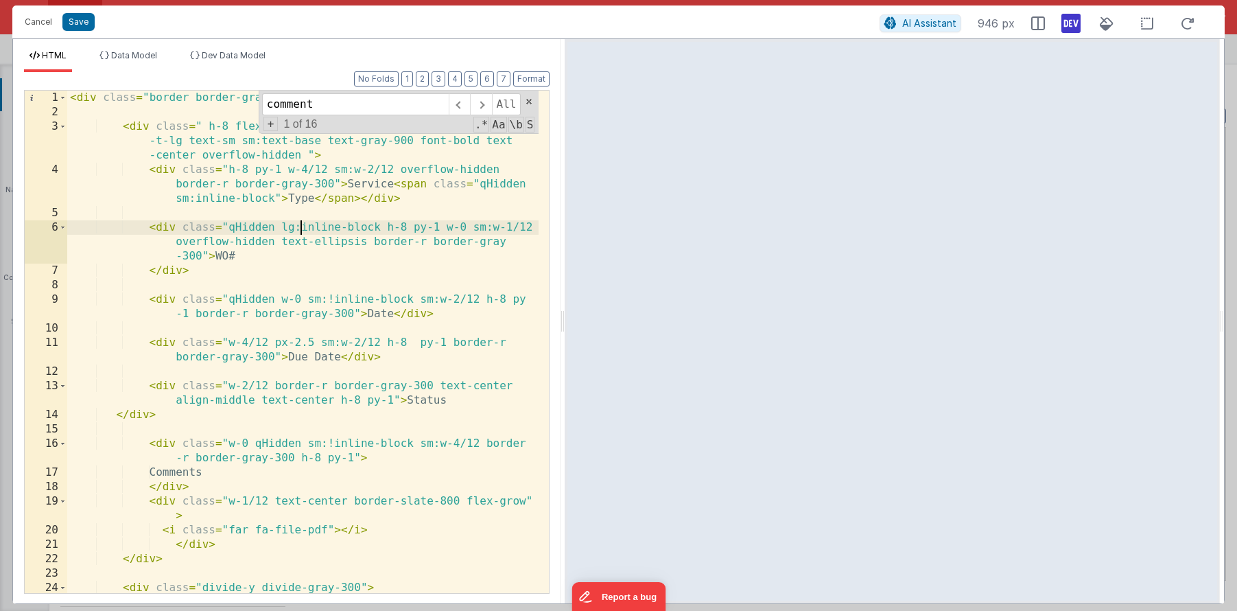
click at [302, 224] on div "< div class = "border border-gray-300 rounded-lg bg-white" > < div class = " h-…" at bounding box center [303, 356] width 472 height 531
click at [530, 106] on div "comment All Replace All + 1 of 16 .* Aa \b S" at bounding box center [399, 112] width 281 height 43
click at [533, 104] on span at bounding box center [529, 102] width 10 height 10
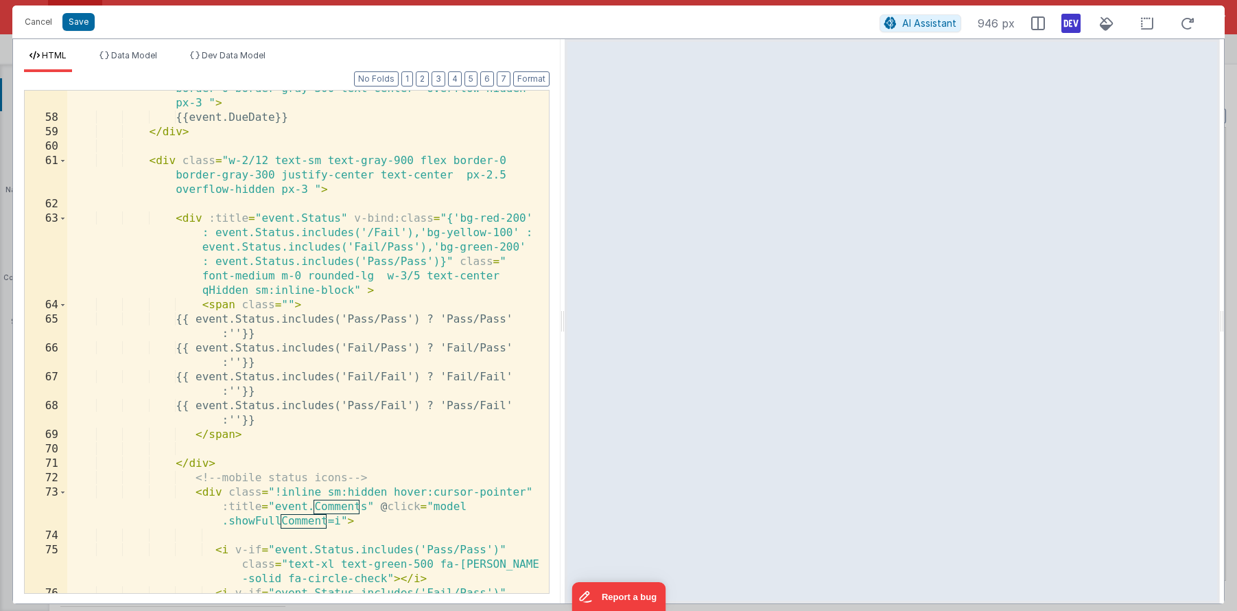
scroll to position [1250, 0]
click at [364, 513] on div "< div class = "w-4/12 sm:w-2/12 text-base text-gray-900 border-0 border-gray-30…" at bounding box center [303, 360] width 472 height 589
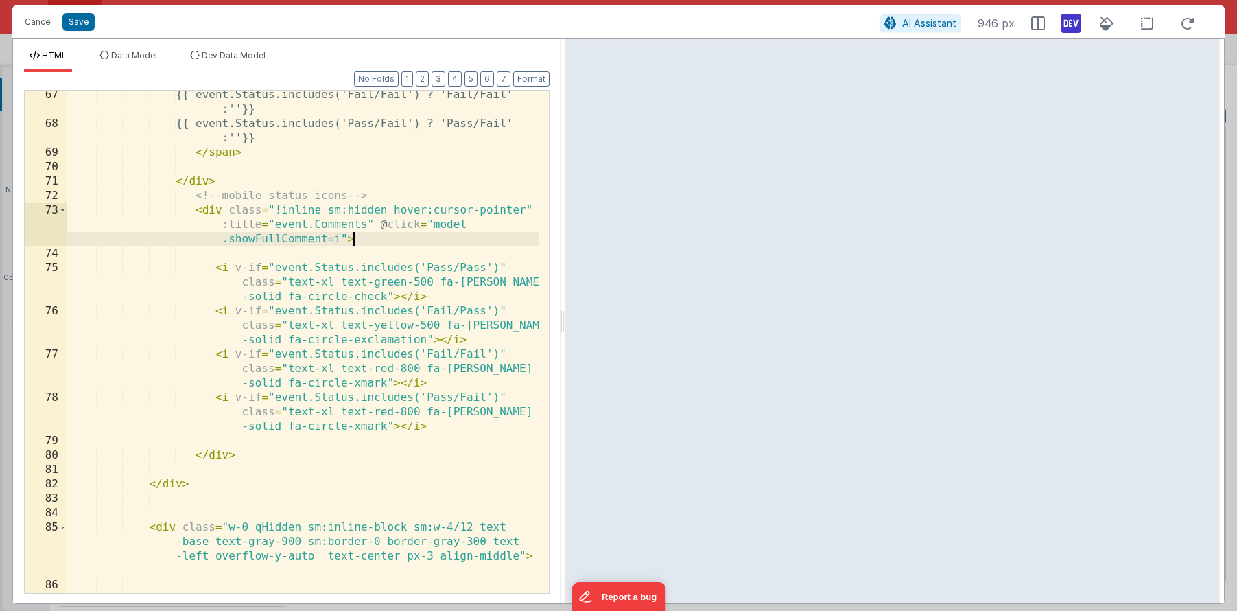
scroll to position [1531, 0]
click at [327, 526] on div "{{ event.Status.includes('Fail/Fail') ? 'Fail/Fail' :''}} {{ event.Status.inclu…" at bounding box center [303, 368] width 472 height 560
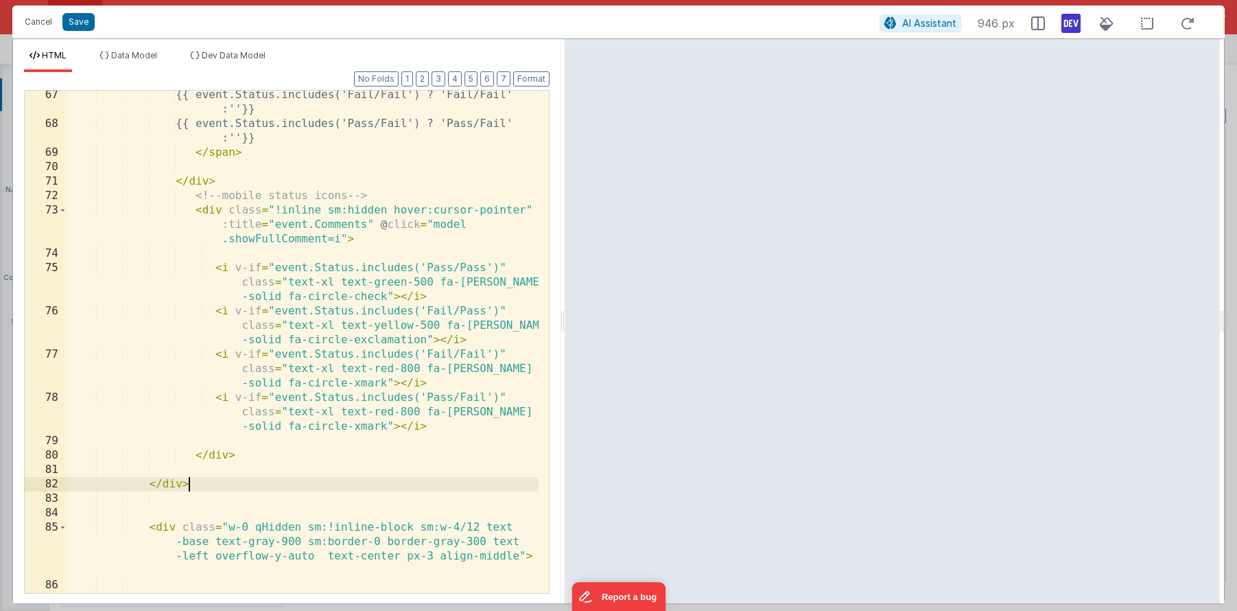
click at [380, 484] on div "{{ event.Status.includes('Fail/Fail') ? 'Fail/Fail' :''}} {{ event.Status.inclu…" at bounding box center [303, 368] width 472 height 560
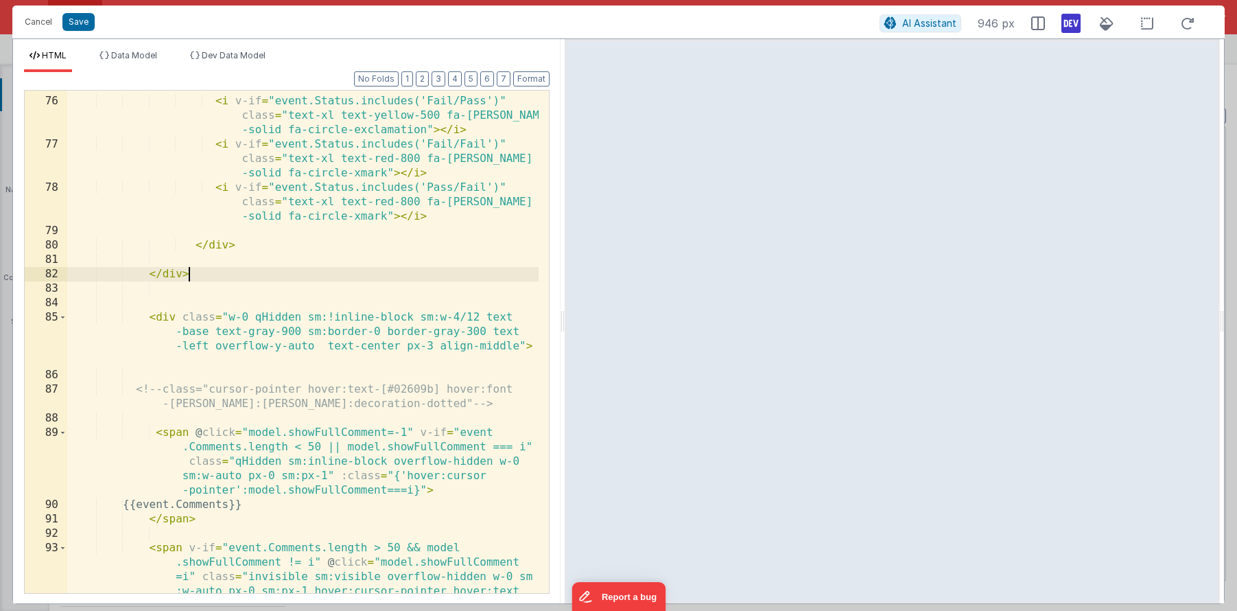
scroll to position [1746, 0]
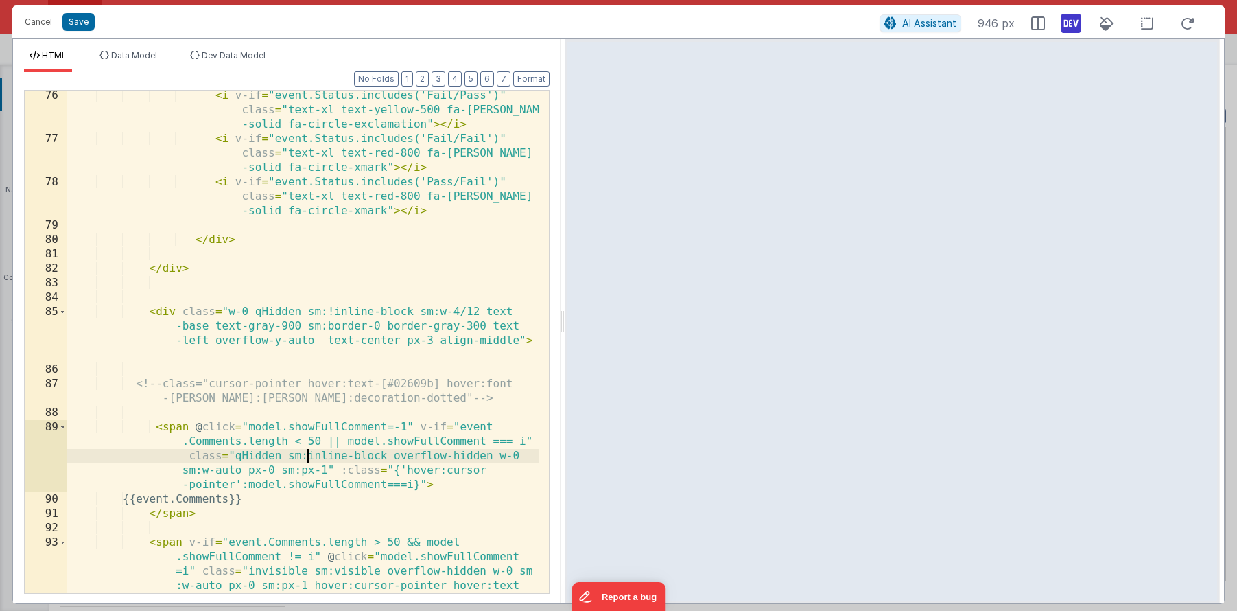
click at [307, 454] on div "< i v-if = "event.Status.includes('Fail/Pass')" class = "text-xl text-yellow-50…" at bounding box center [303, 398] width 472 height 618
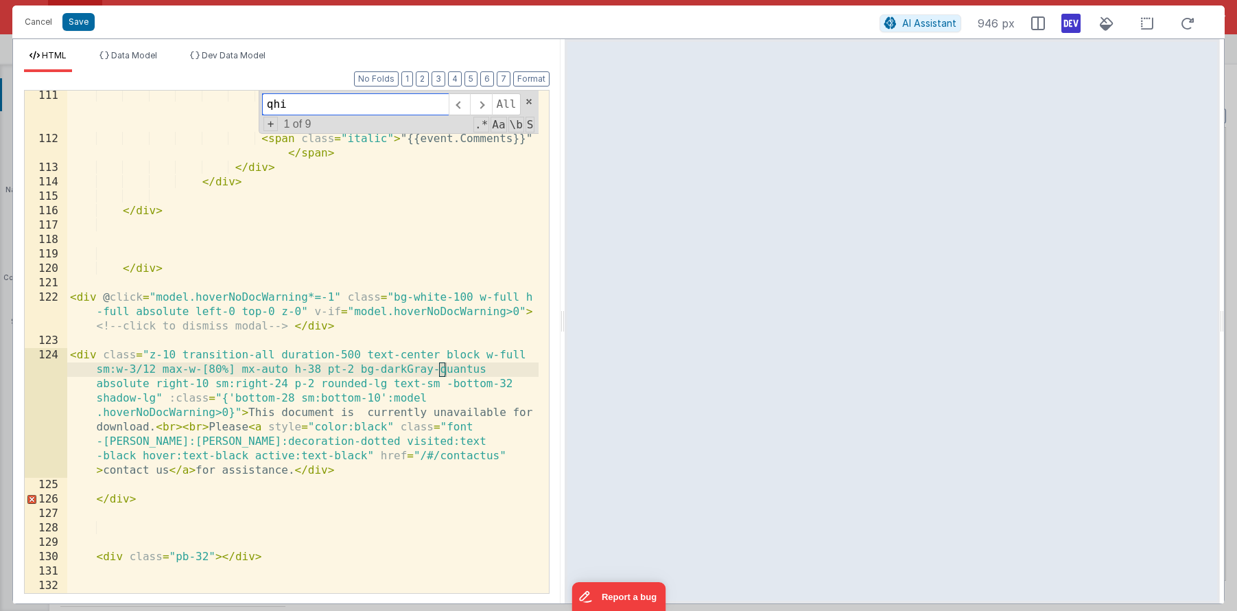
scroll to position [0, 0]
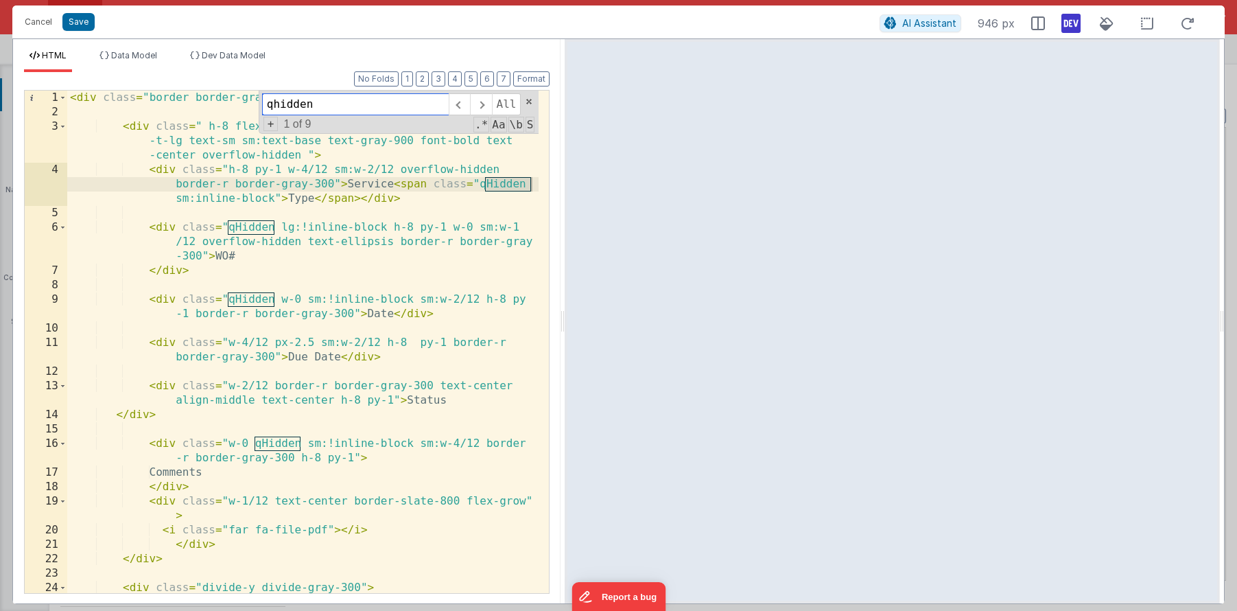
type input "qhidden"
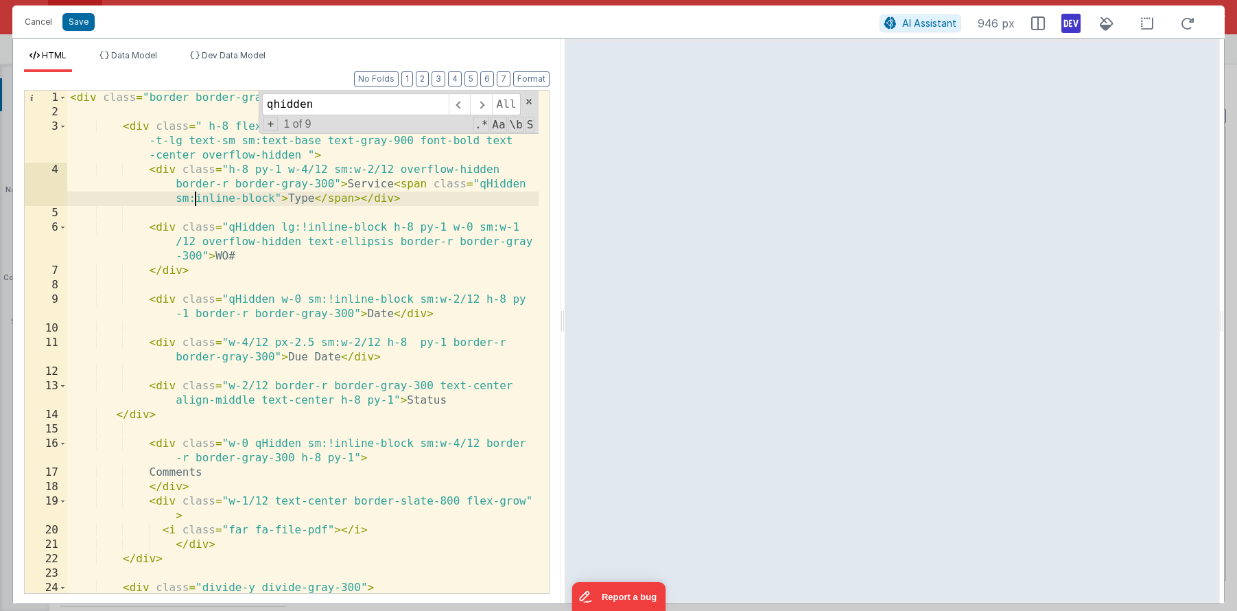
click at [197, 198] on div "< div class = "border border-gray-300 rounded-lg bg-white" > < div class = " h-…" at bounding box center [303, 356] width 472 height 531
click at [483, 109] on span at bounding box center [480, 104] width 21 height 22
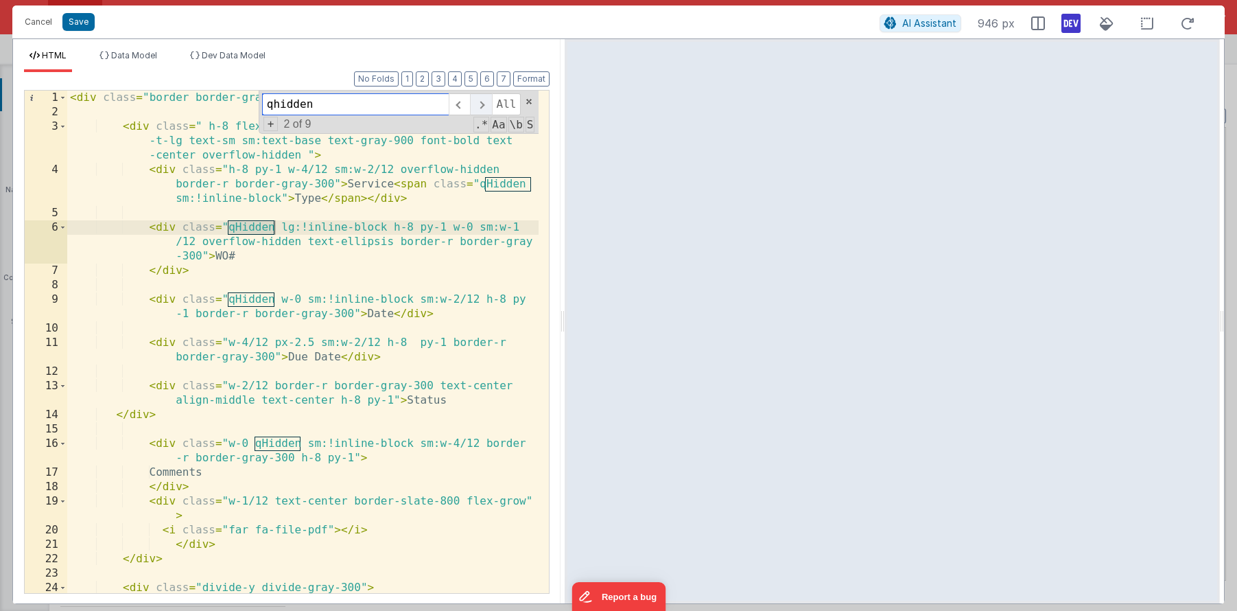
click at [483, 109] on span at bounding box center [480, 104] width 21 height 22
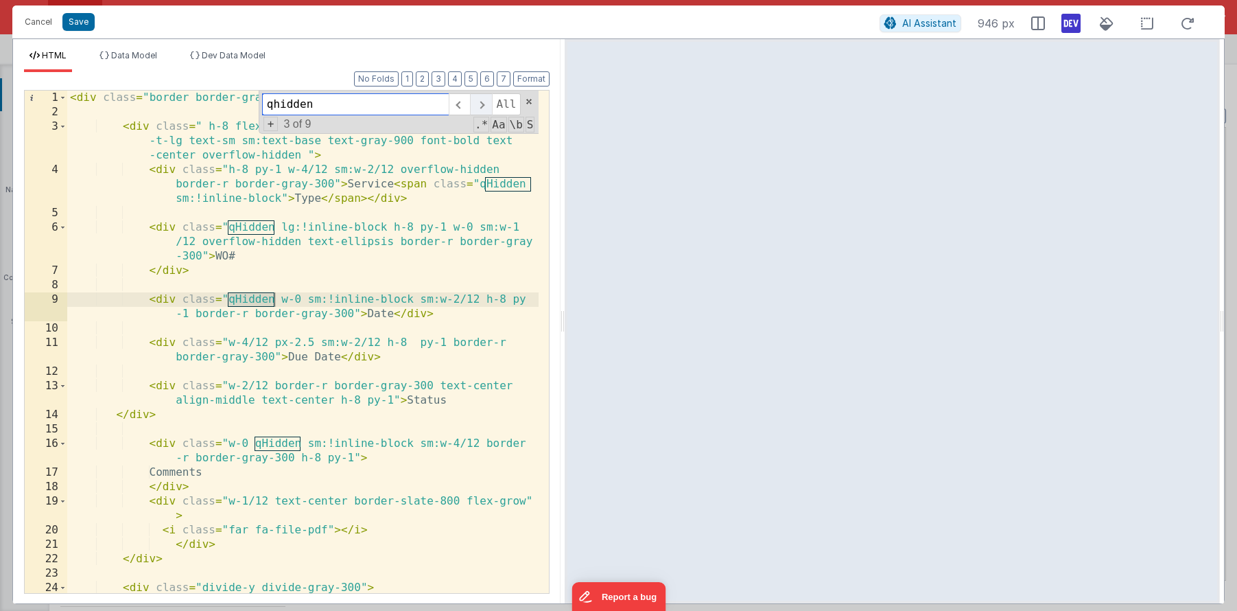
click at [483, 109] on span at bounding box center [480, 104] width 21 height 22
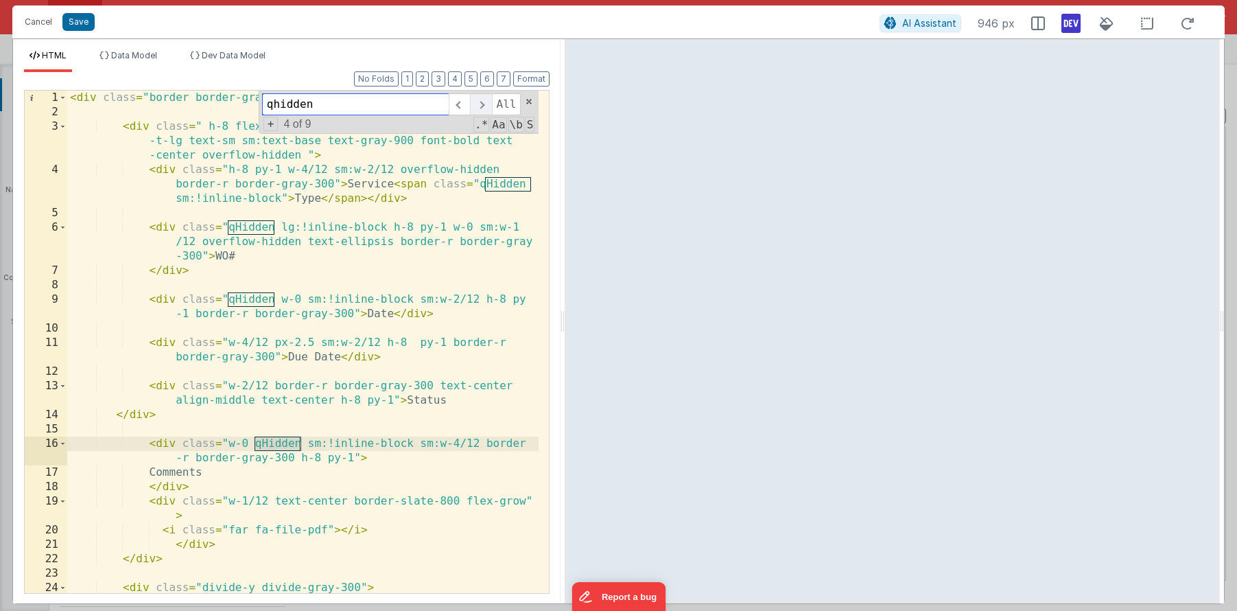
click at [483, 109] on span at bounding box center [480, 104] width 21 height 22
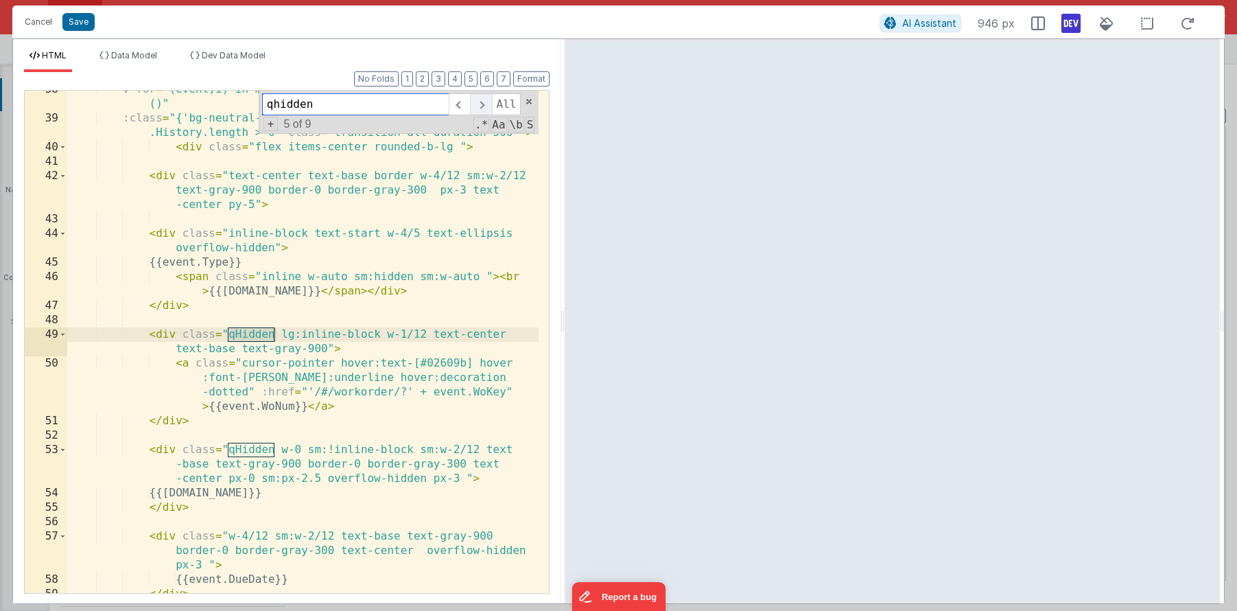
scroll to position [787, 0]
click at [304, 333] on div "v-for = "(event,i) in model.activeAsset.History.slice().reverse ()" :class = "{…" at bounding box center [303, 355] width 472 height 546
click at [489, 115] on span at bounding box center [480, 104] width 21 height 22
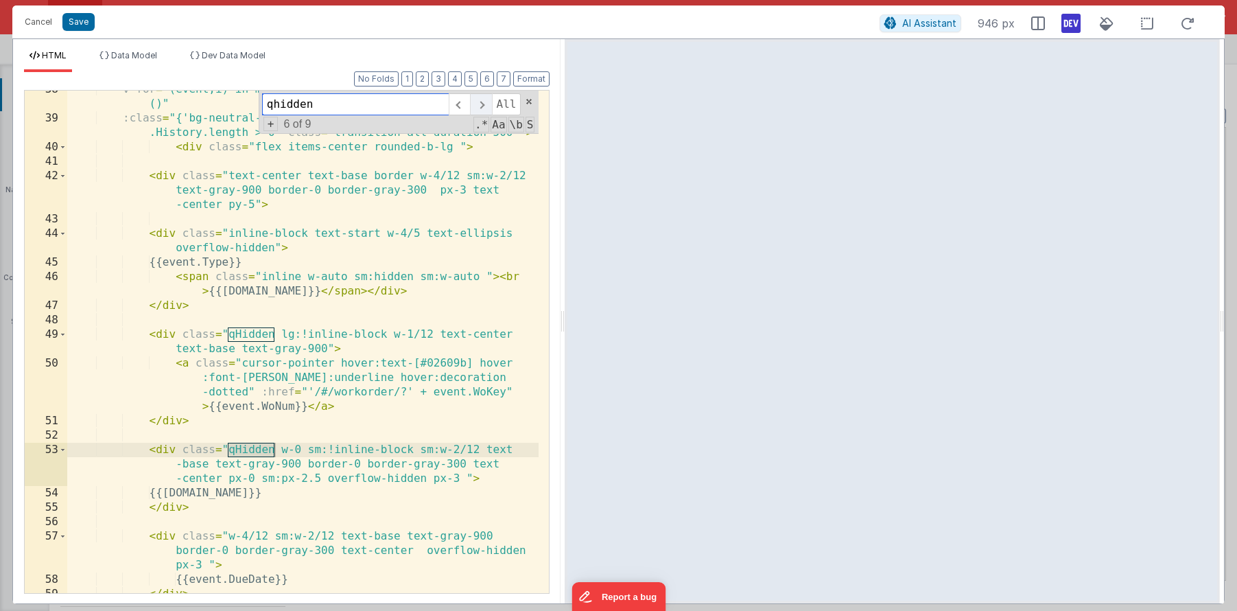
click at [484, 109] on span at bounding box center [480, 104] width 21 height 22
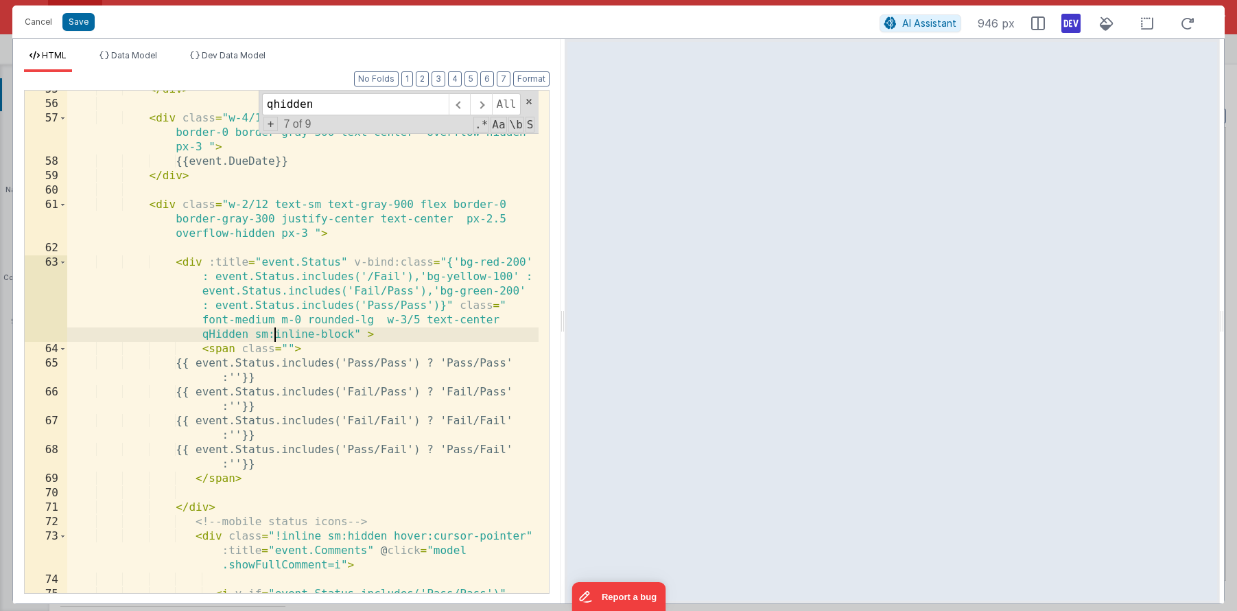
click at [275, 331] on div "</ div > < div class = "w-4/12 sm:w-2/12 text-base text-gray-900 border-0 borde…" at bounding box center [303, 362] width 472 height 560
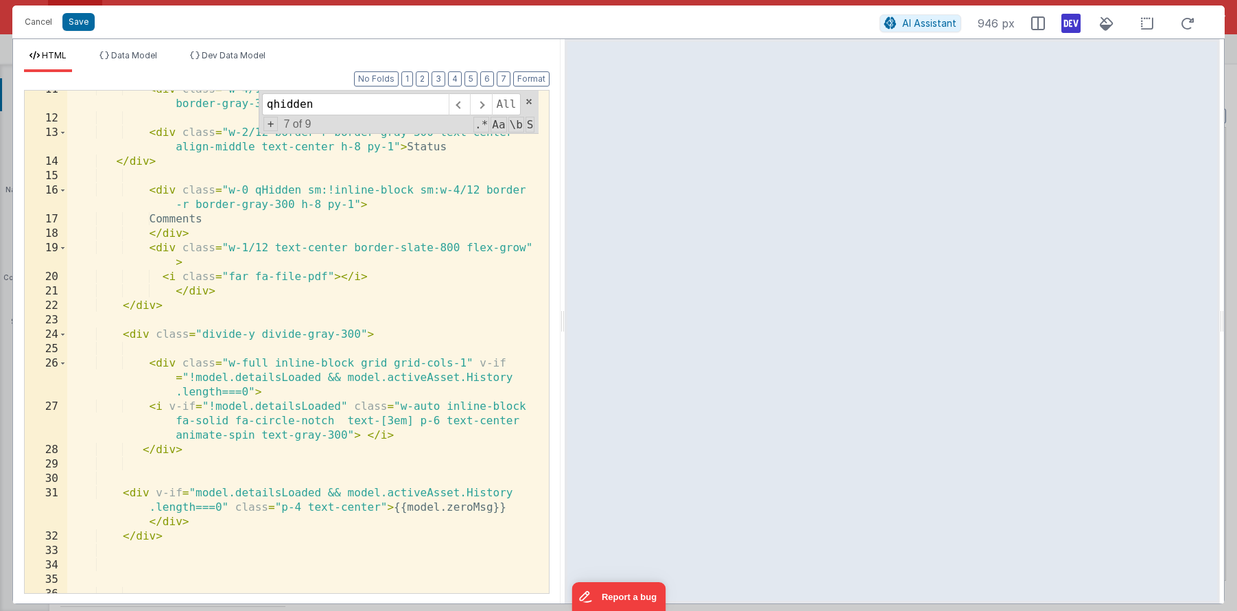
scroll to position [253, 0]
click at [421, 358] on div "< div class = "w-4/12 px-2.5 sm:w-2/12 h-8 py-1 border-r border-gray-300" > Due…" at bounding box center [303, 357] width 472 height 546
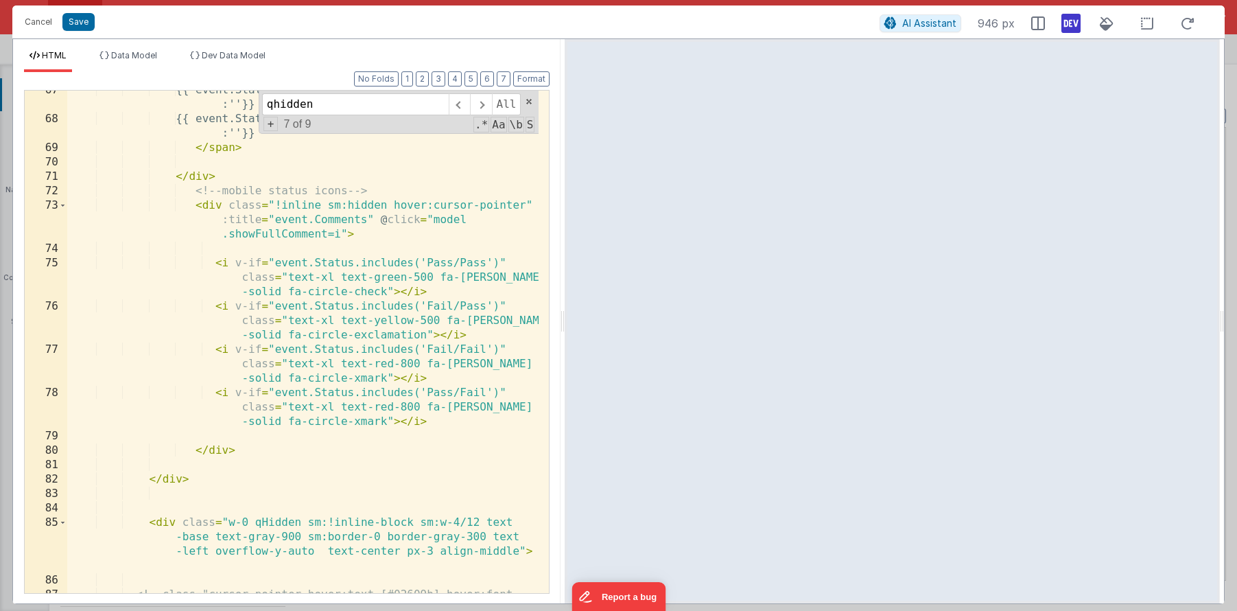
scroll to position [1513, 0]
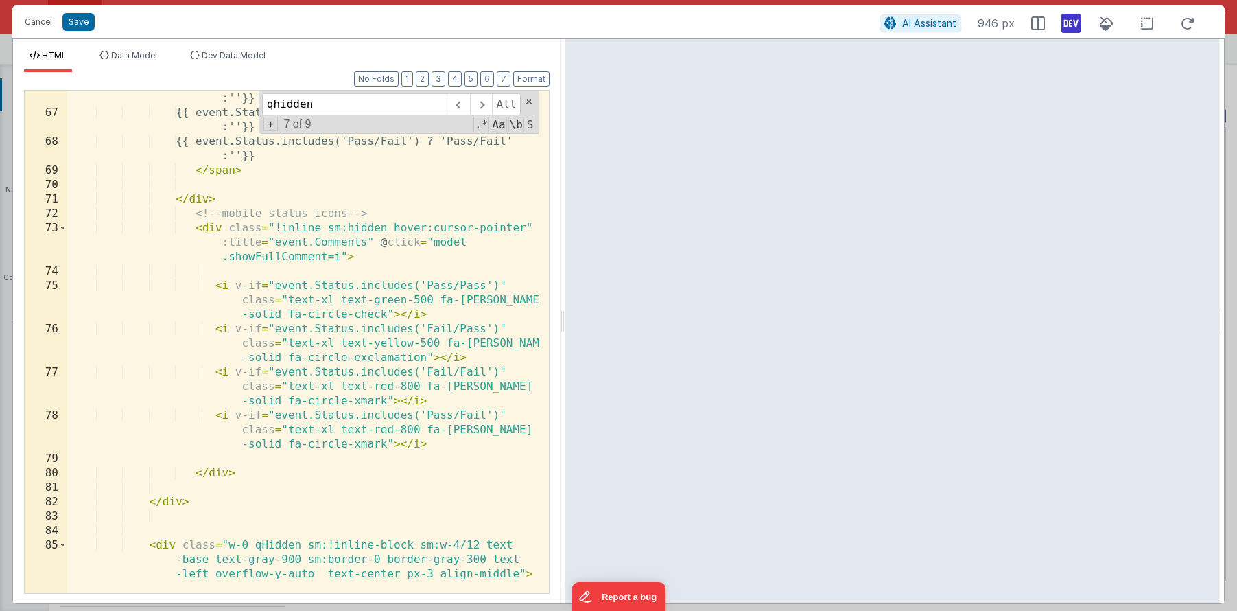
click at [281, 229] on div "{{ event.Status.includes('Fail/Pass') ? 'Fail/Pass' :''}} {{ event.Status.inclu…" at bounding box center [303, 371] width 472 height 589
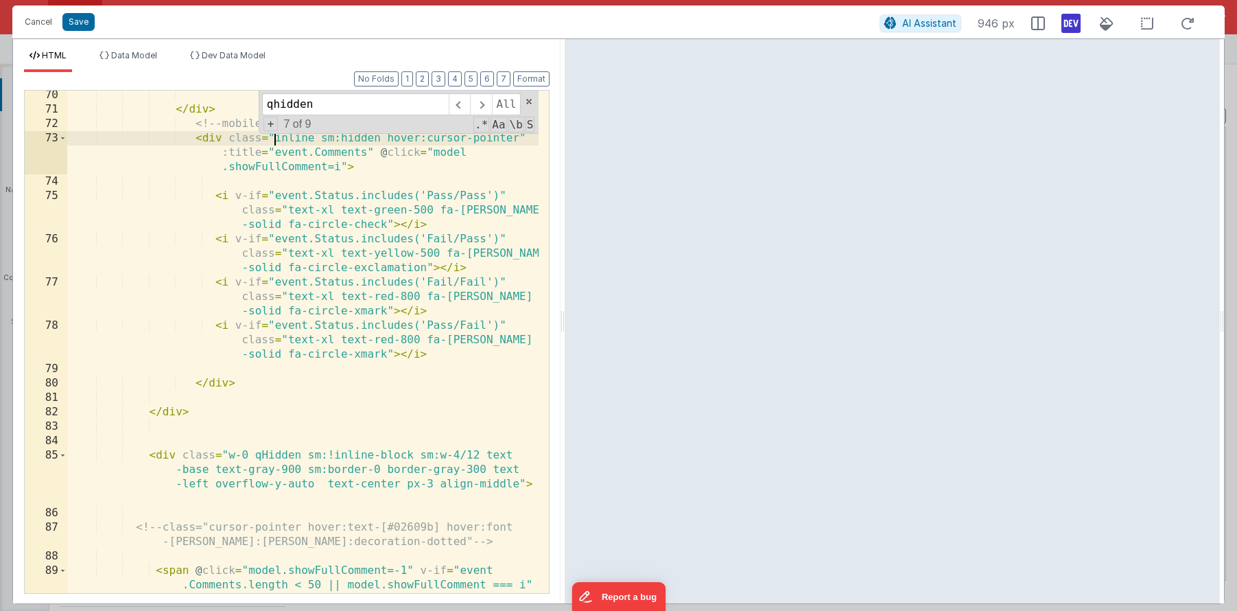
scroll to position [1619, 0]
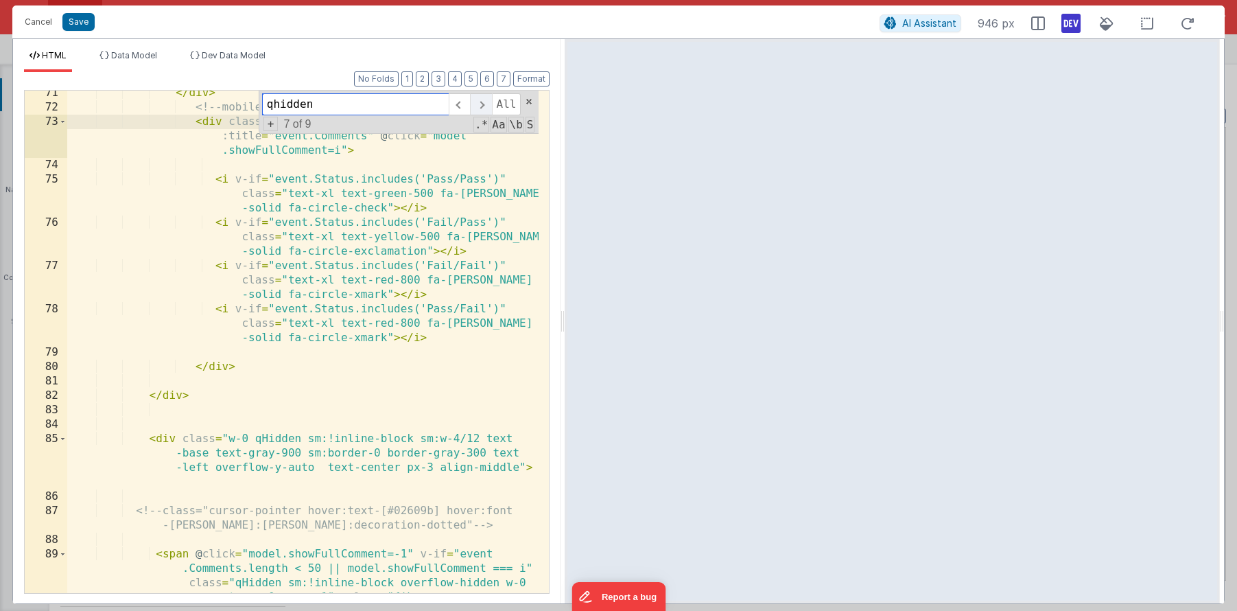
click at [482, 108] on span at bounding box center [480, 104] width 21 height 22
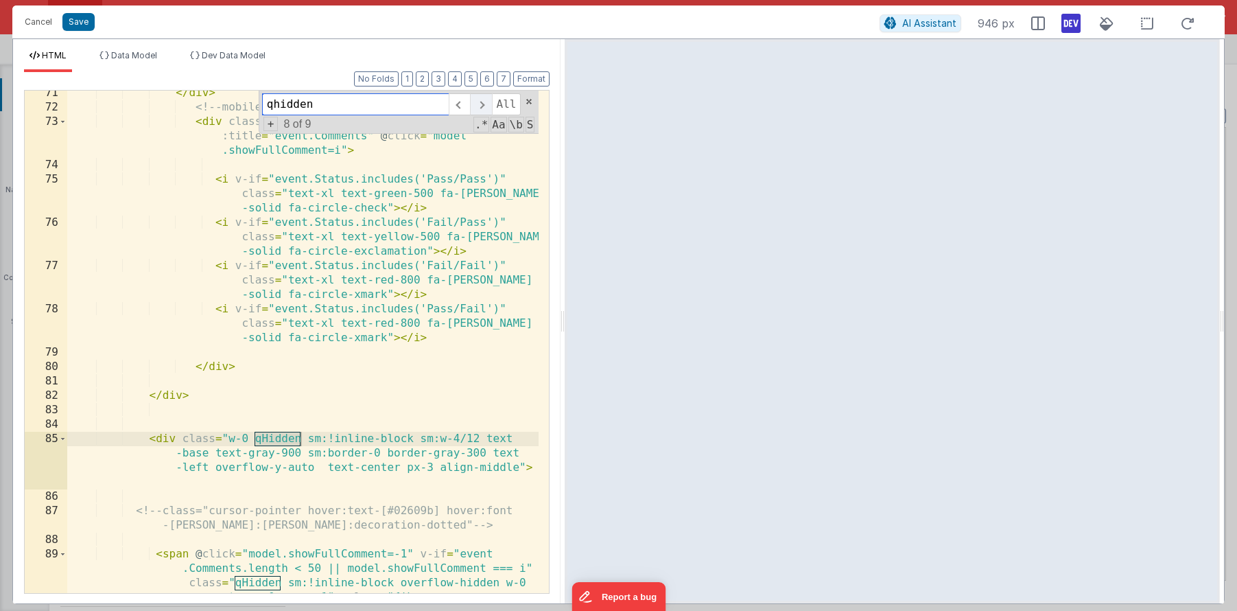
click at [482, 108] on span at bounding box center [480, 104] width 21 height 22
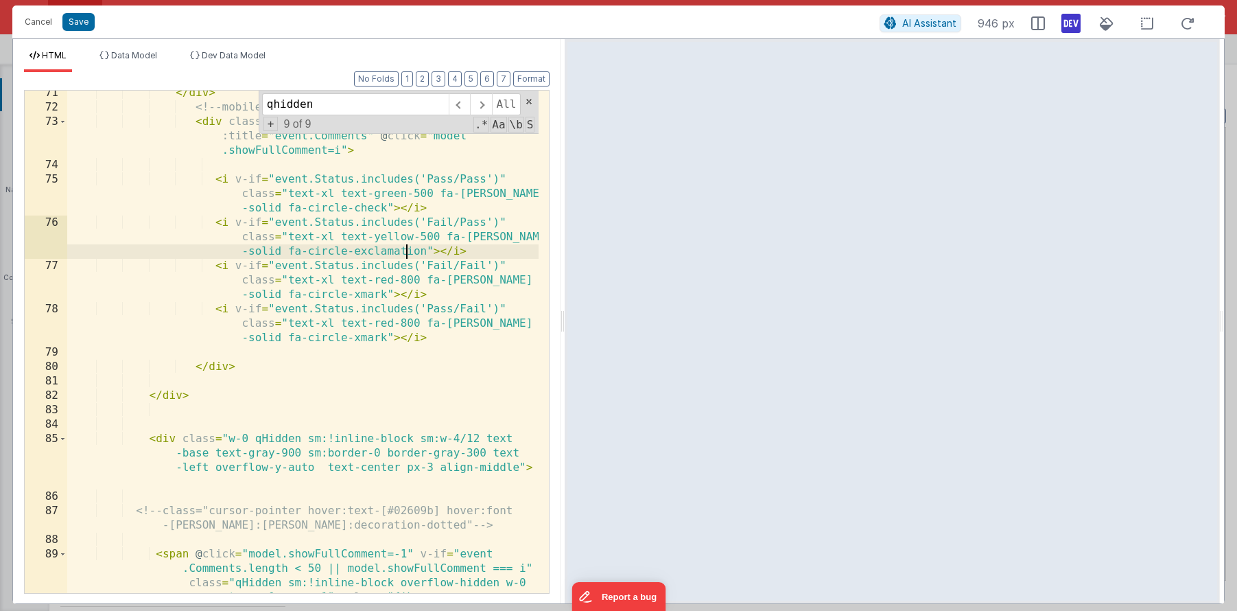
click at [403, 256] on div "</ div > <!-- mobile status icons --> < div class = "inline sm:hidden hover:cur…" at bounding box center [303, 380] width 472 height 589
click at [483, 108] on span at bounding box center [480, 104] width 21 height 22
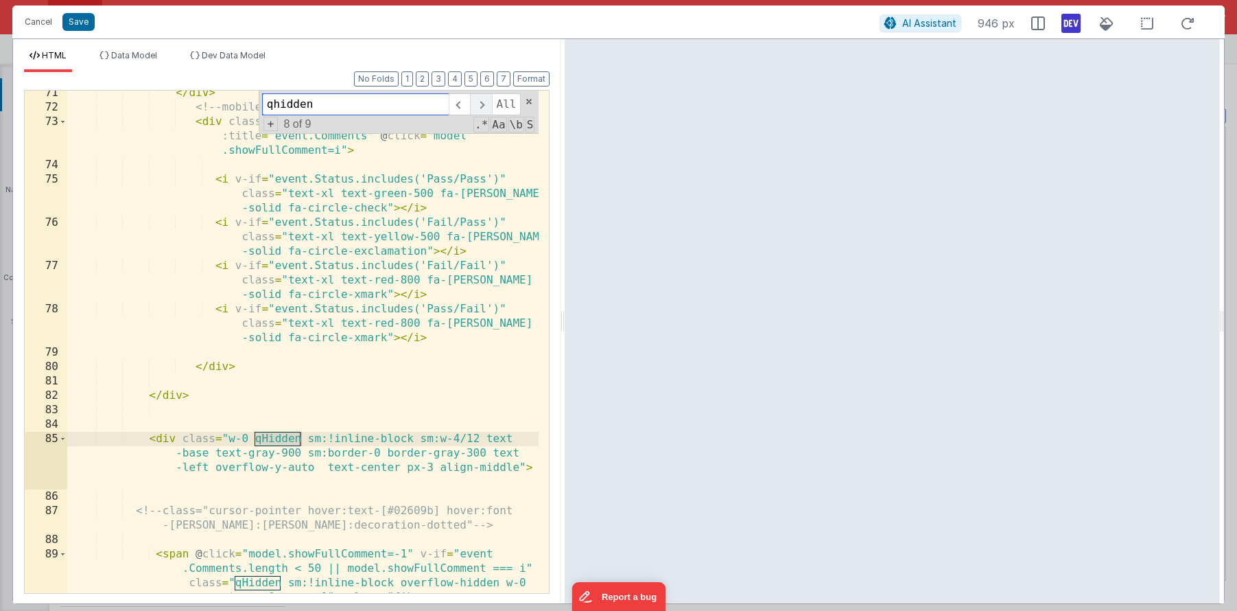
click at [480, 108] on span at bounding box center [480, 104] width 21 height 22
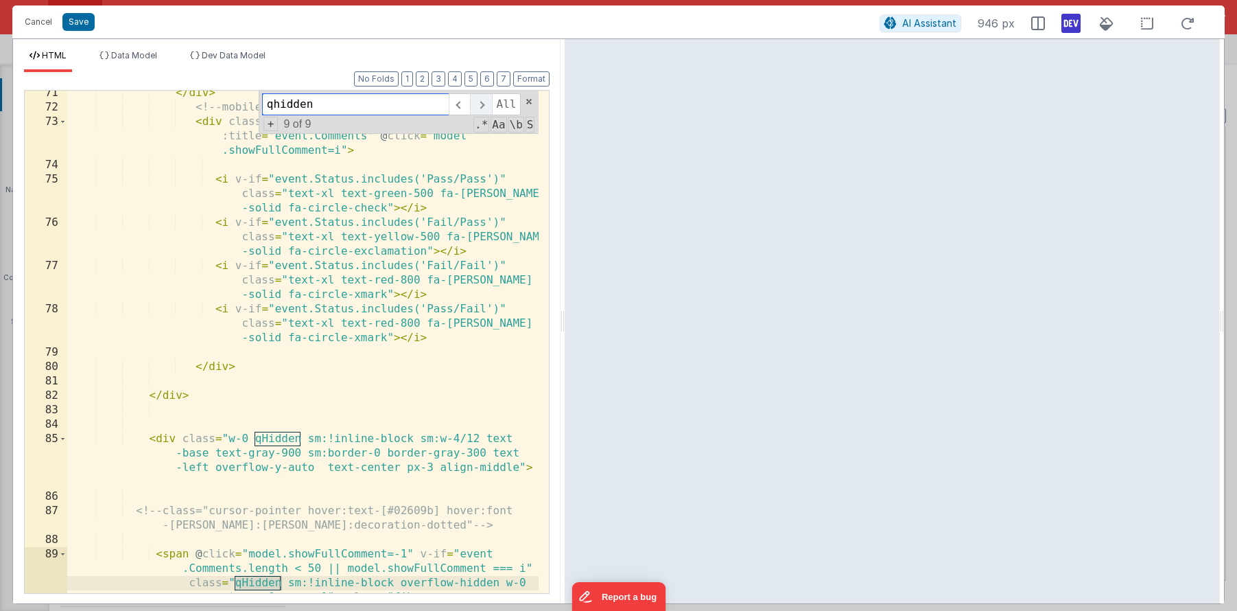
click at [480, 108] on span at bounding box center [480, 104] width 21 height 22
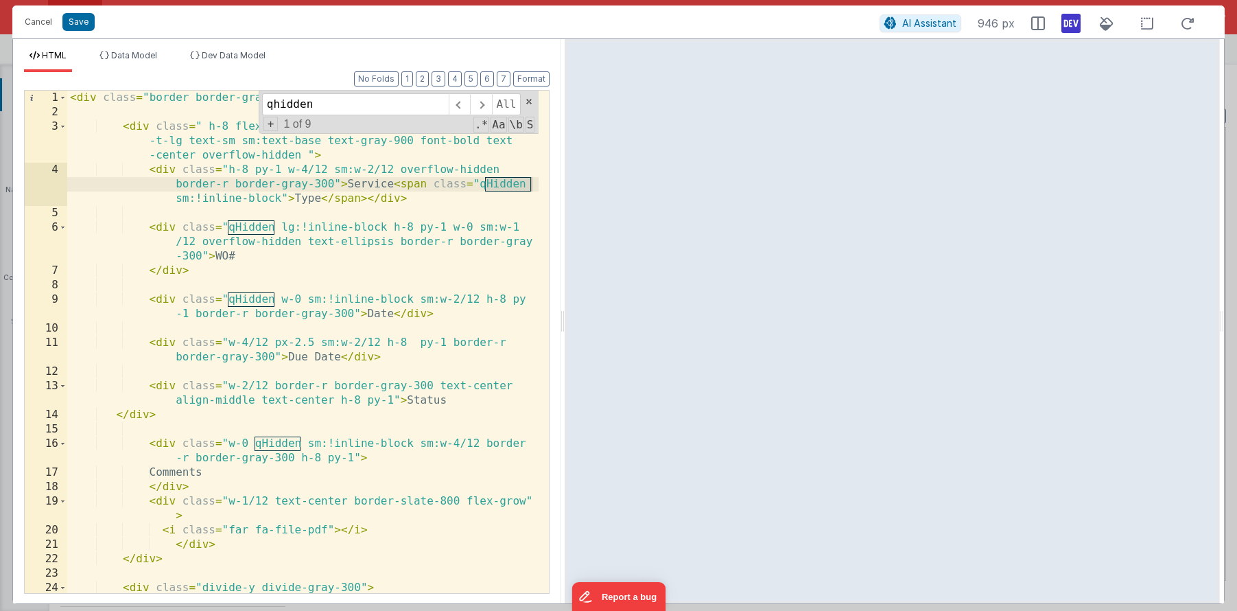
click at [381, 259] on div "< div class = "border border-gray-300 rounded-lg bg-white" > < div class = " h-…" at bounding box center [303, 356] width 472 height 531
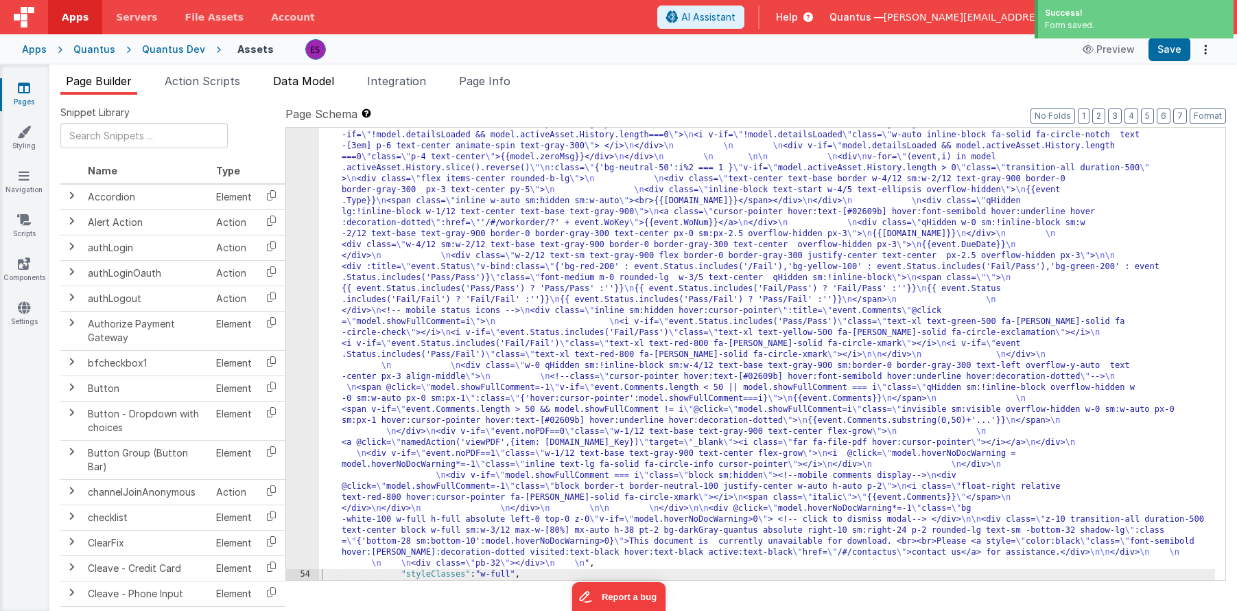
click at [321, 82] on span "Data Model" at bounding box center [303, 81] width 61 height 14
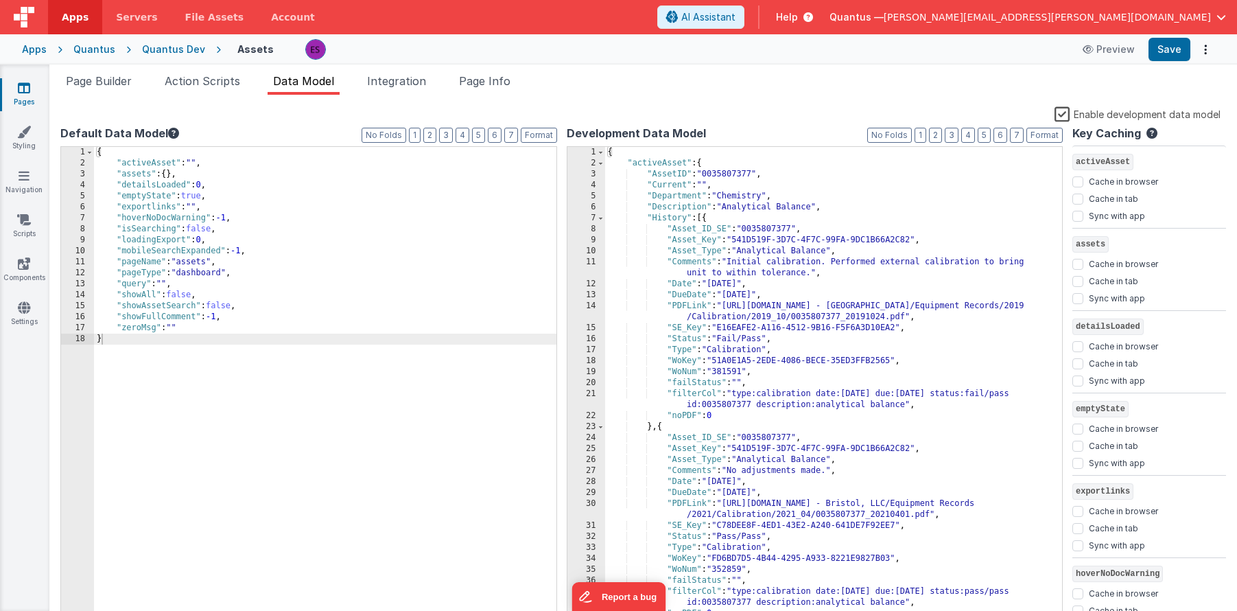
click at [1059, 113] on label "Enable development data model" at bounding box center [1138, 114] width 166 height 16
click at [0, 0] on input "Enable development data model" at bounding box center [0, 0] width 0 height 0
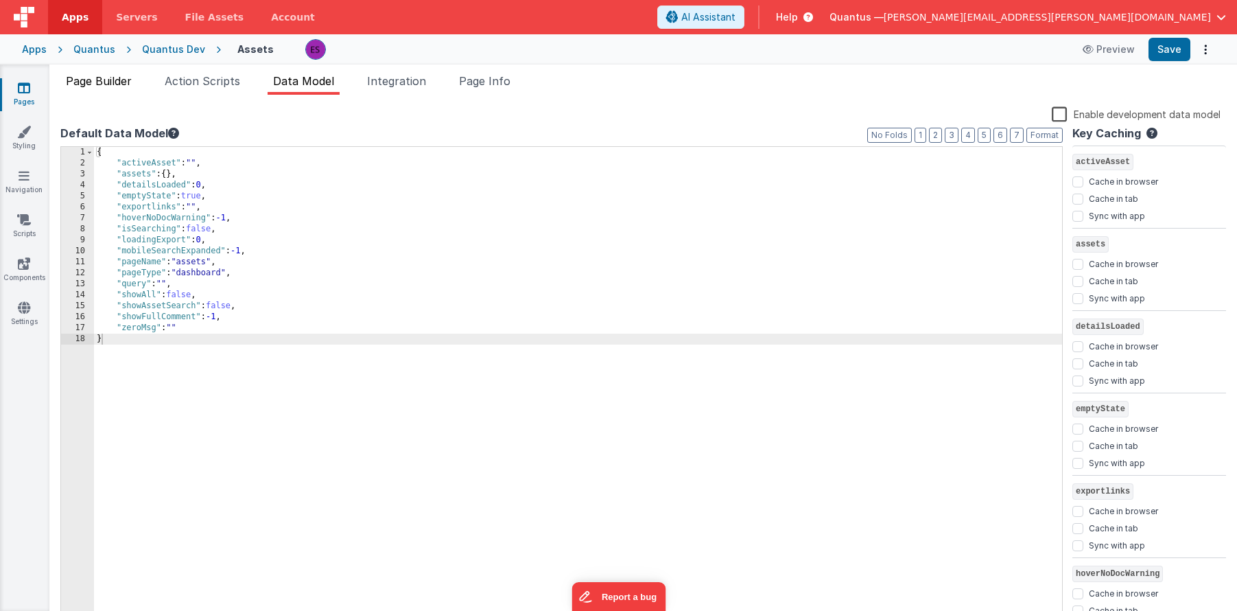
click at [99, 82] on span "Page Builder" at bounding box center [99, 81] width 66 height 14
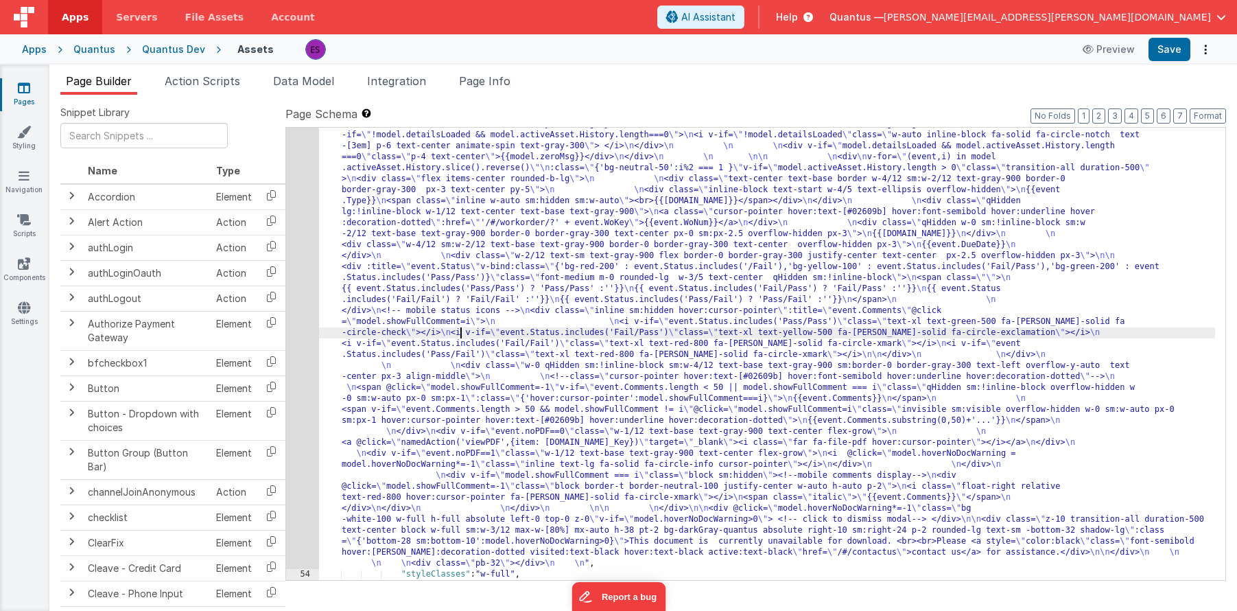
click at [459, 332] on div ""html" : "<div class= \" border border-gray-300 rounded-lg bg-white \" > \n\n <…" at bounding box center [767, 537] width 896 height 990
click at [299, 291] on div "53" at bounding box center [302, 305] width 33 height 527
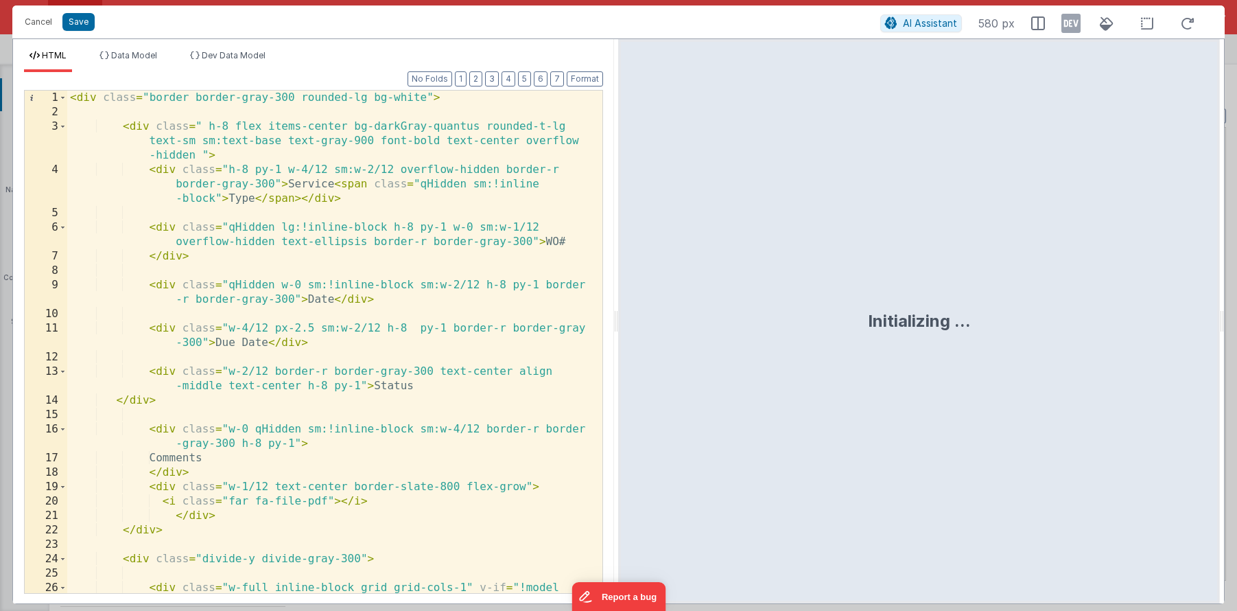
click at [350, 206] on div "< div class = "border border-gray-300 rounded-lg bg-white" > < div class = " h-…" at bounding box center [329, 364] width 525 height 546
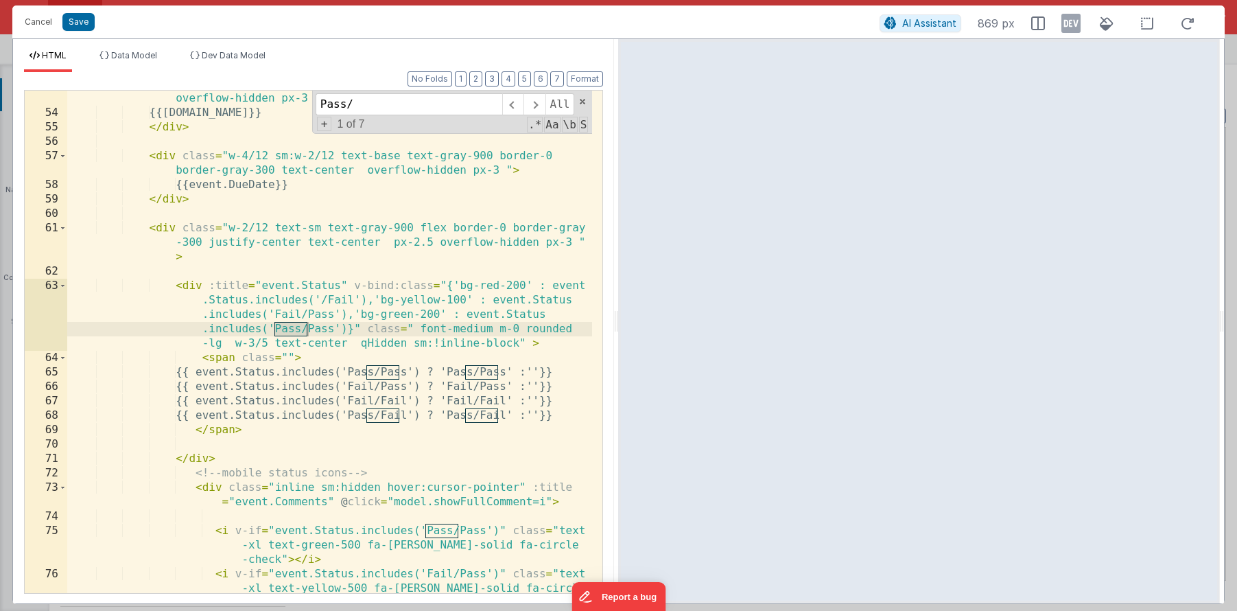
scroll to position [1057, 0]
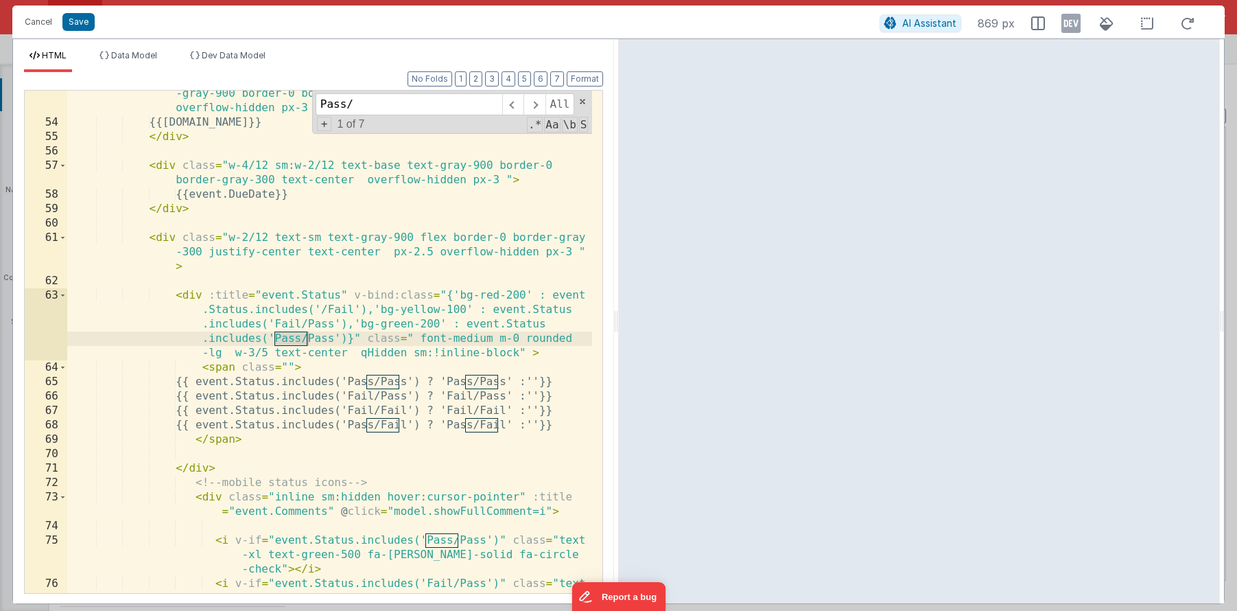
type input "Pass/"
click at [351, 356] on div "< div class = "qHidden w-0 sm:!inline-block sm:w-2/12 text-base text -gray-900 …" at bounding box center [329, 366] width 525 height 589
click at [1067, 25] on icon at bounding box center [1071, 23] width 19 height 22
click at [227, 374] on div "< div class = "qHidden w-0 sm:!inline-block sm:w-2/12 text-base text -gray-900 …" at bounding box center [329, 366] width 525 height 589
click at [369, 351] on div "< div class = "qHidden w-0 sm:!inline-block sm:w-2/12 text-base text -gray-900 …" at bounding box center [329, 366] width 525 height 589
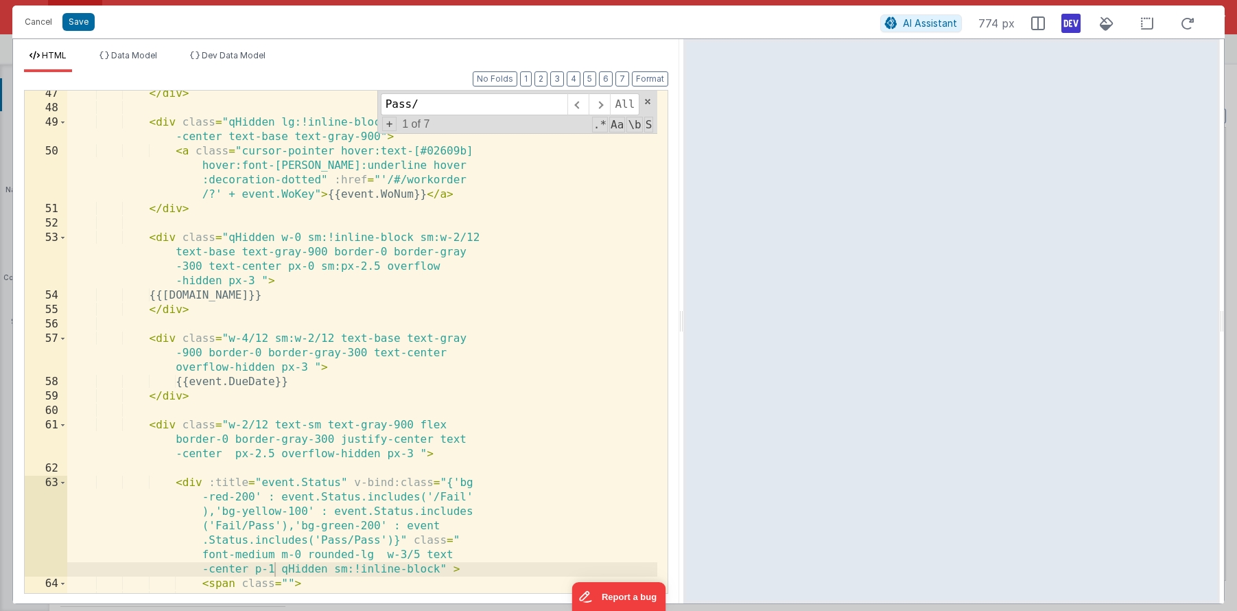
drag, startPoint x: 616, startPoint y: 323, endPoint x: 684, endPoint y: 311, distance: 68.4
click at [684, 311] on html "Cancel Save AI Assistant 774 px HTML Data Model Dev Data Model Format 7 6 5 4 3…" at bounding box center [618, 305] width 1237 height 611
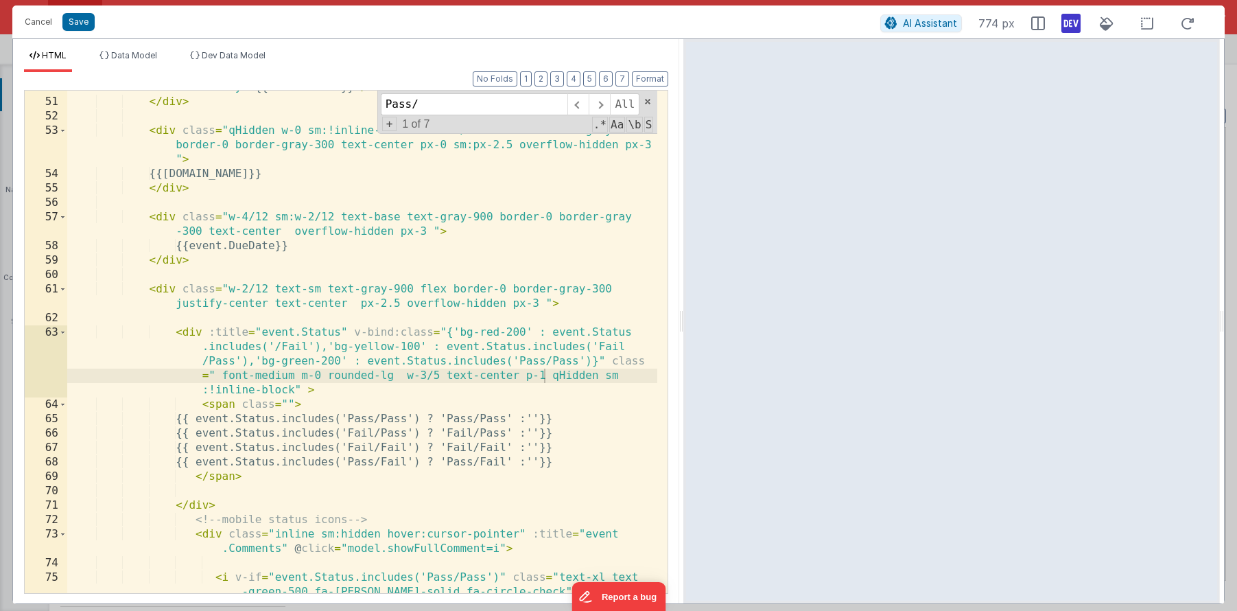
scroll to position [948, 0]
click at [526, 368] on div "< a class = "cursor-pointer hover:text-[#02609b] hover:font-semibold hover :und…" at bounding box center [362, 338] width 590 height 574
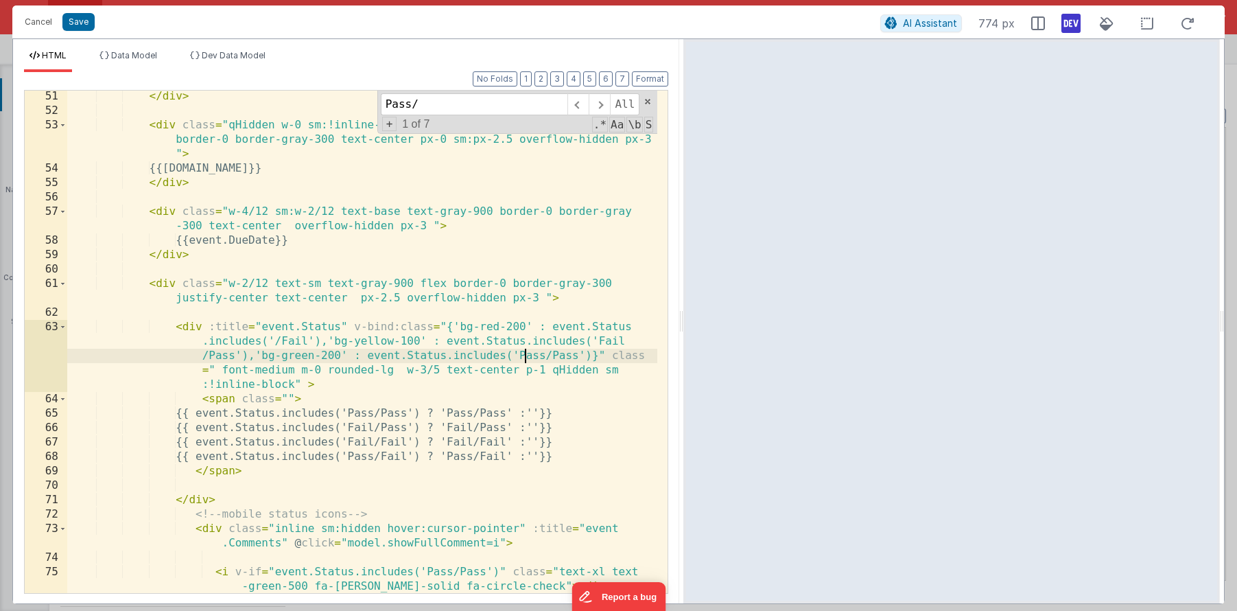
click at [220, 369] on div "</ div > < div class = "qHidden w-0 sm:!inline-block sm:w-2/12 text-base text-g…" at bounding box center [362, 362] width 590 height 546
click at [200, 468] on div "</ div > < div class = "qHidden w-0 sm:!inline-block sm:w-2/12 text-base text-g…" at bounding box center [362, 362] width 590 height 546
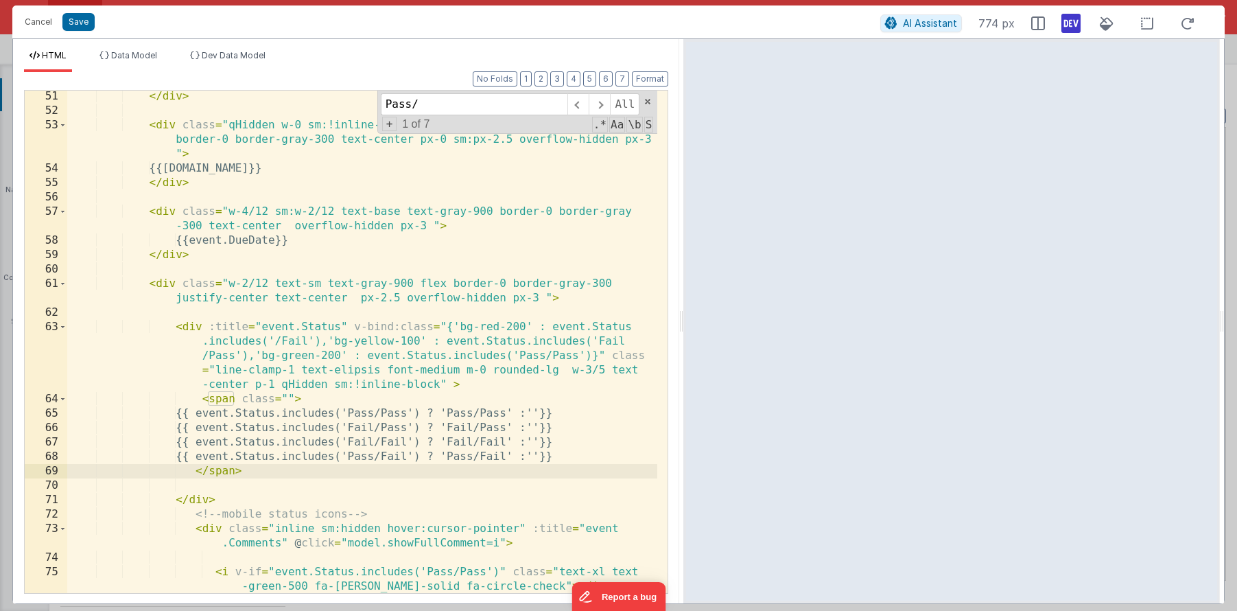
click at [339, 371] on div "</ div > < div class = "qHidden w-0 sm:!inline-block sm:w-2/12 text-base text-g…" at bounding box center [362, 362] width 590 height 546
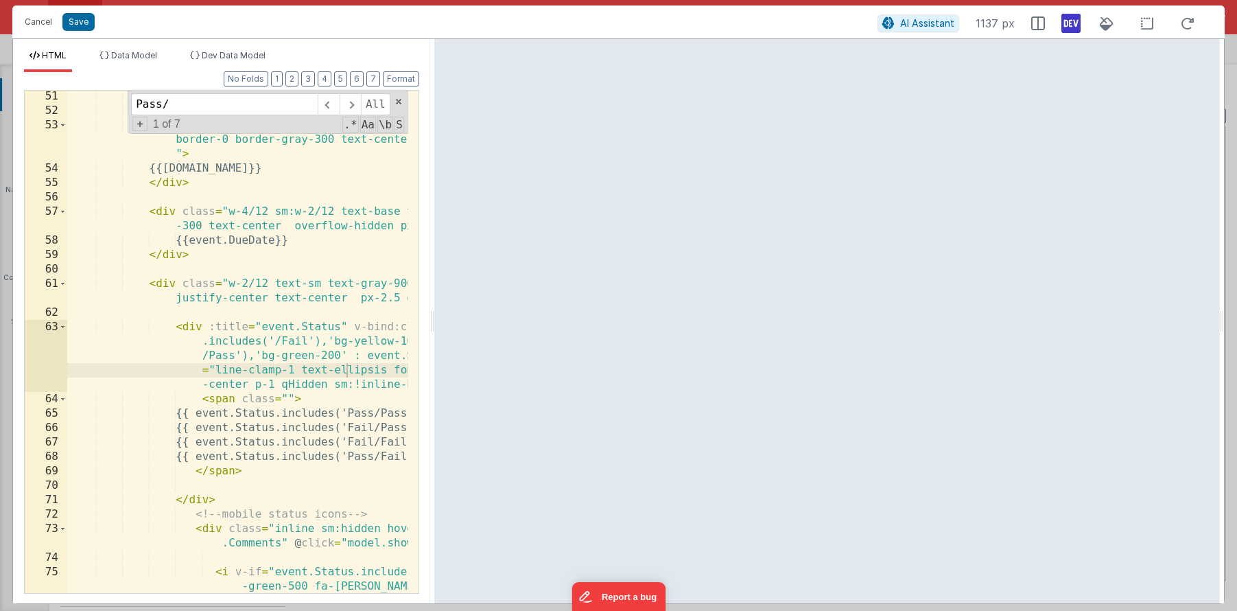
scroll to position [1154, 0]
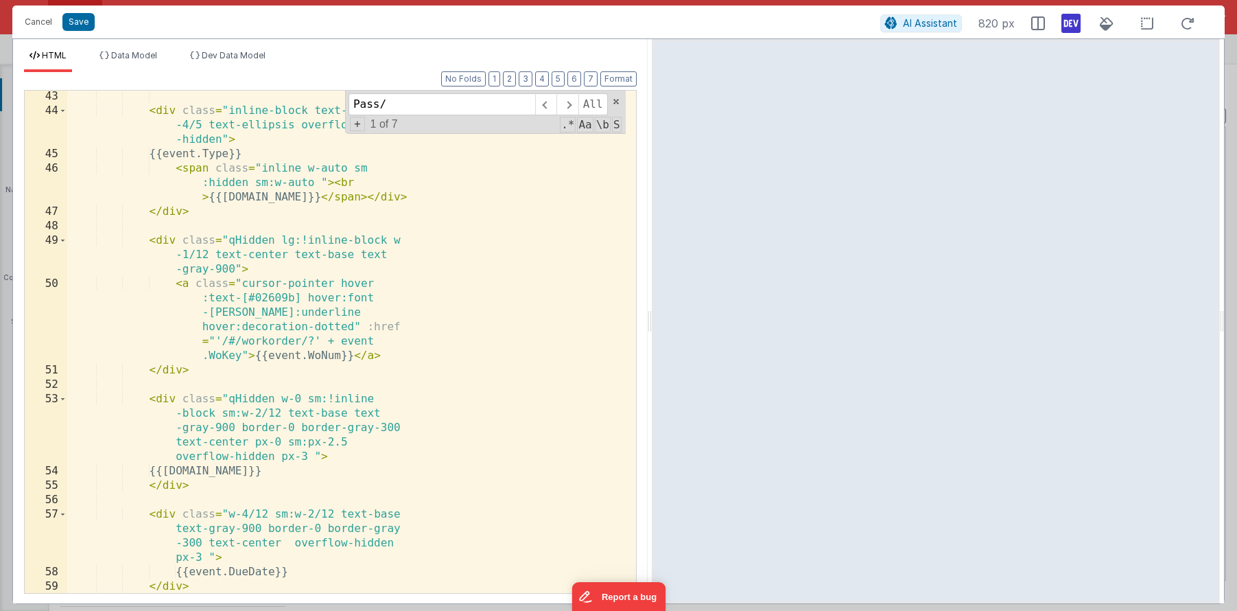
drag, startPoint x: 680, startPoint y: 312, endPoint x: 664, endPoint y: 297, distance: 22.8
click at [664, 297] on html "Cancel Save AI Assistant 820 px HTML Data Model Dev Data Model Format 7 6 5 4 3…" at bounding box center [618, 305] width 1237 height 611
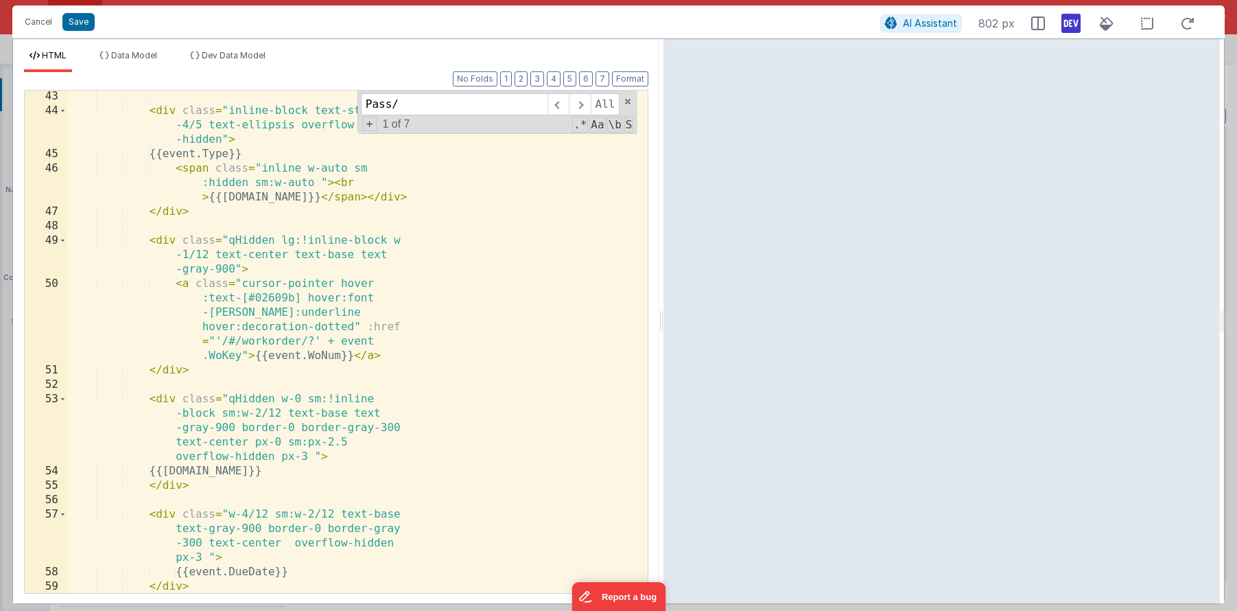
click at [534, 404] on div "< div class = "inline-block text-start w -4/5 text-ellipsis overflow -hidden" >…" at bounding box center [352, 354] width 570 height 531
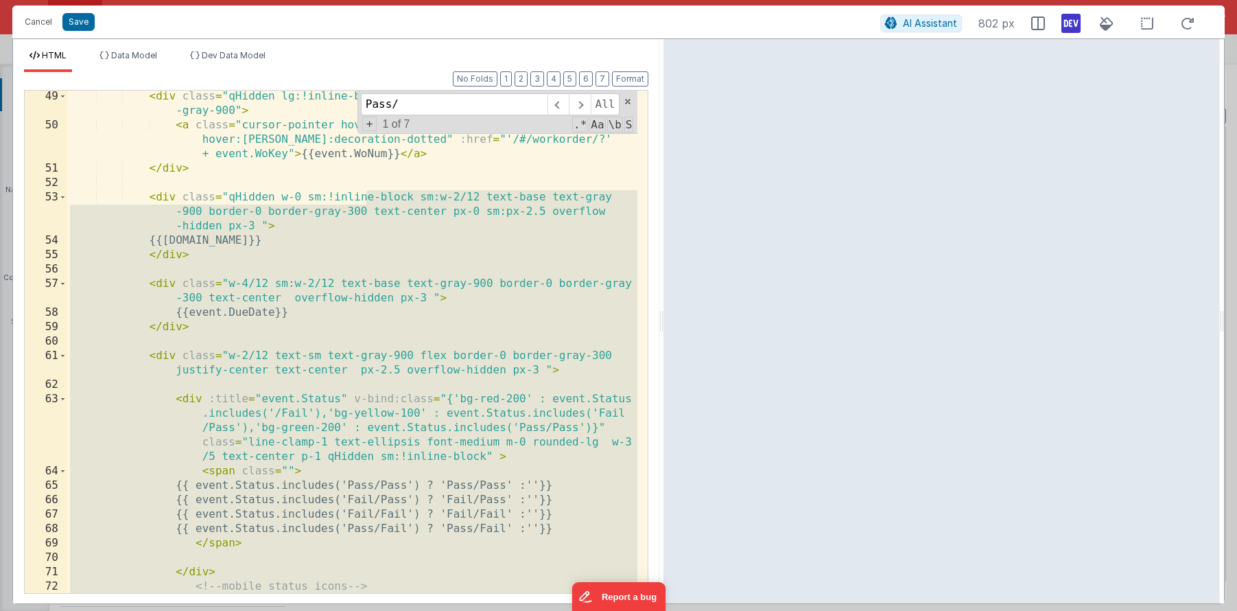
scroll to position [909, 0]
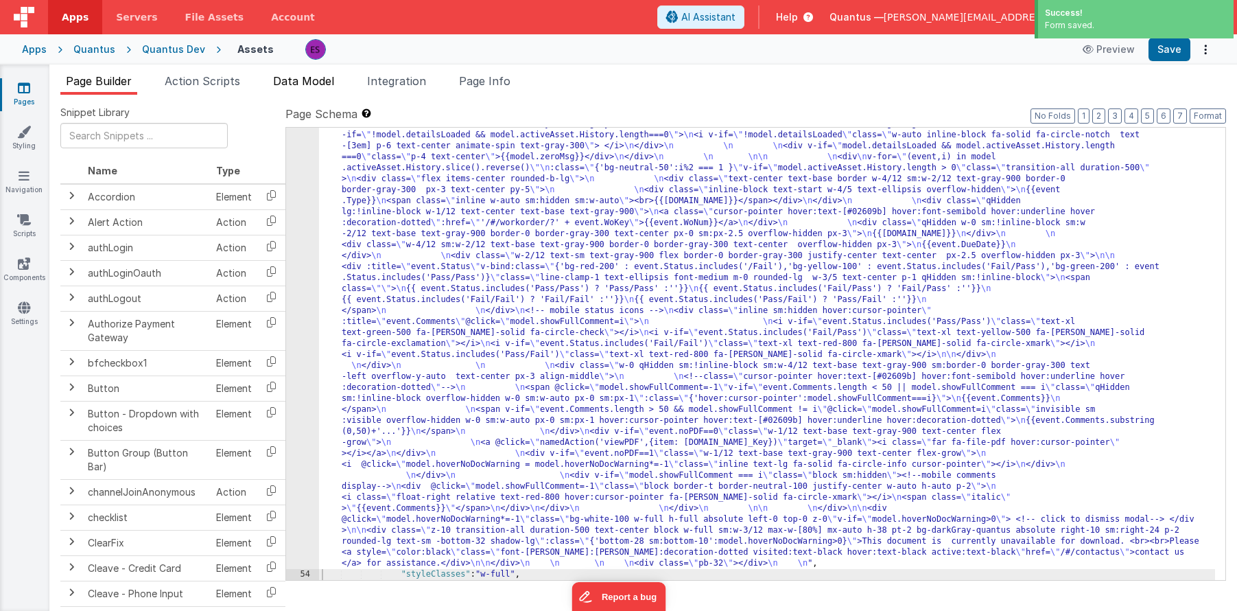
click at [303, 78] on span "Data Model" at bounding box center [303, 81] width 61 height 14
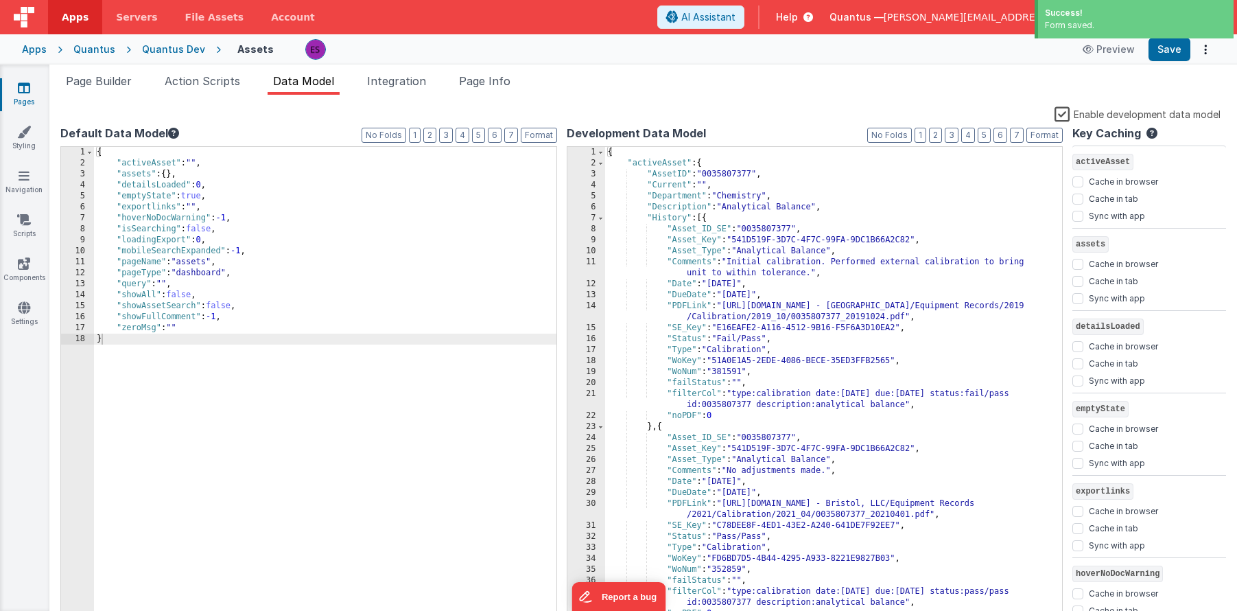
click at [1063, 115] on label "Enable development data model" at bounding box center [1138, 114] width 166 height 16
click at [0, 0] on input "Enable development data model" at bounding box center [0, 0] width 0 height 0
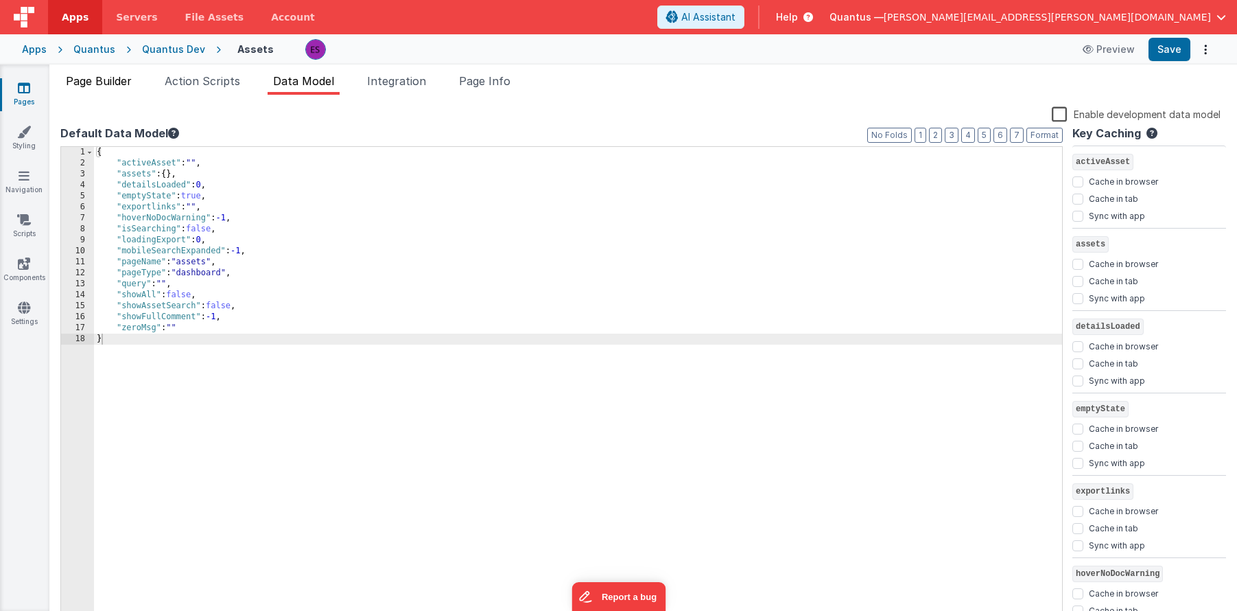
click at [121, 84] on span "Page Builder" at bounding box center [99, 81] width 66 height 14
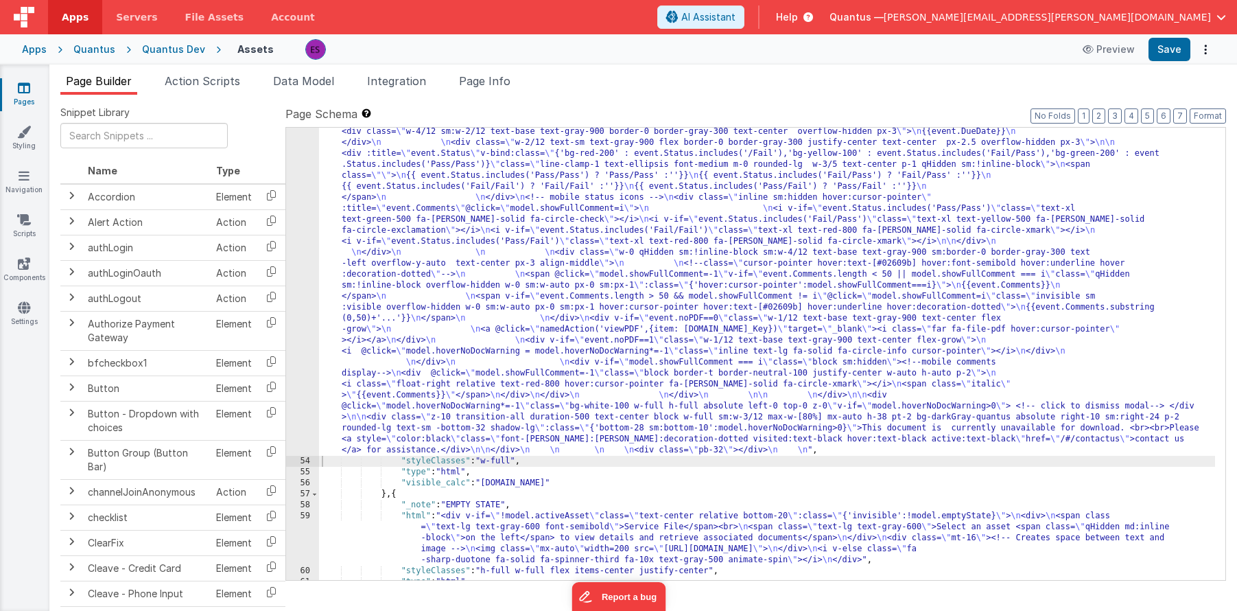
scroll to position [1810, 0]
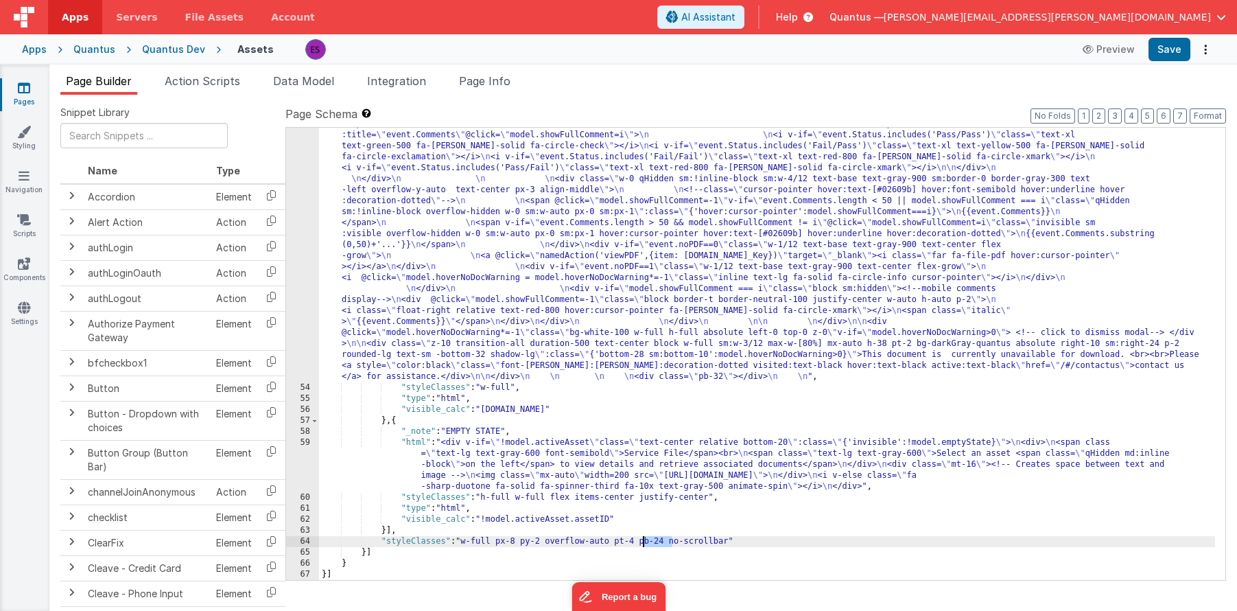
drag, startPoint x: 671, startPoint y: 541, endPoint x: 644, endPoint y: 540, distance: 26.1
click at [644, 540] on div ""html" : "<div class= \" border border-gray-300 rounded-lg bg-white \" > \n\n <…" at bounding box center [767, 350] width 896 height 990
click at [493, 465] on div ""html" : "<div class= \" border border-gray-300 rounded-lg bg-white \" > \n\n <…" at bounding box center [767, 350] width 896 height 990
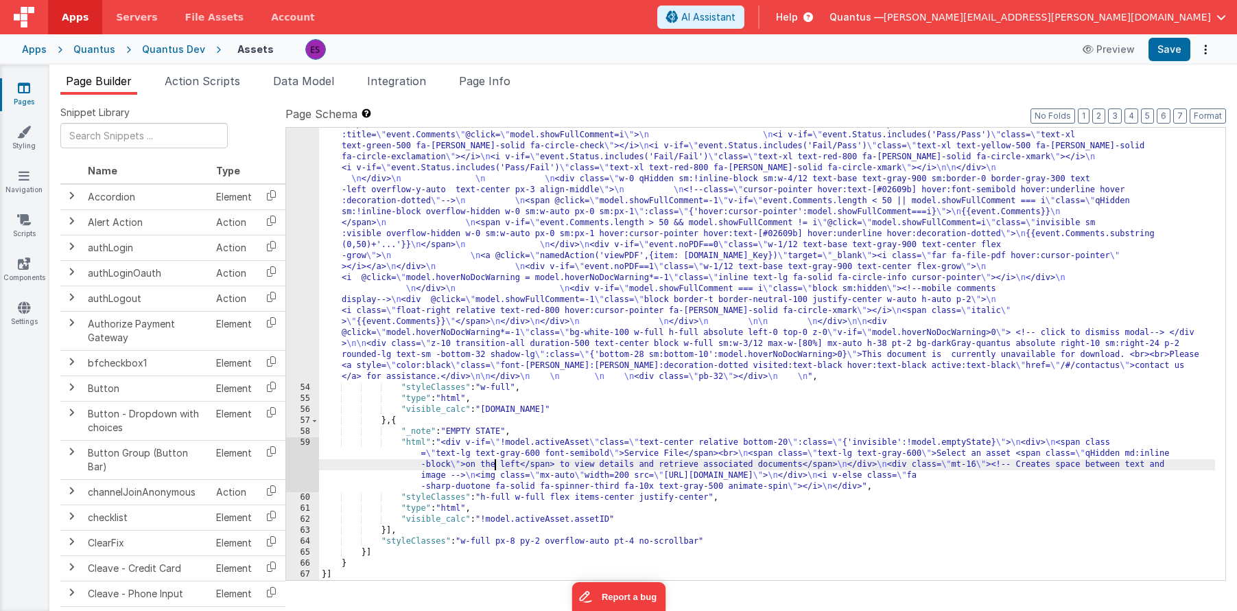
click at [295, 469] on div "59" at bounding box center [302, 464] width 33 height 55
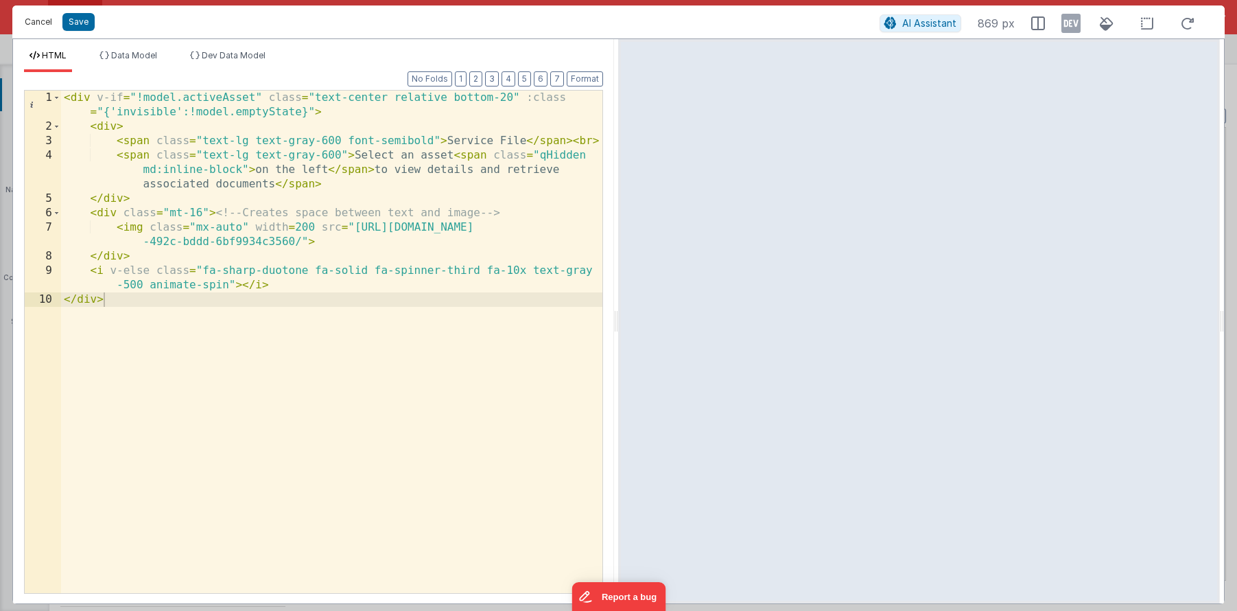
click at [28, 21] on button "Cancel" at bounding box center [38, 21] width 41 height 19
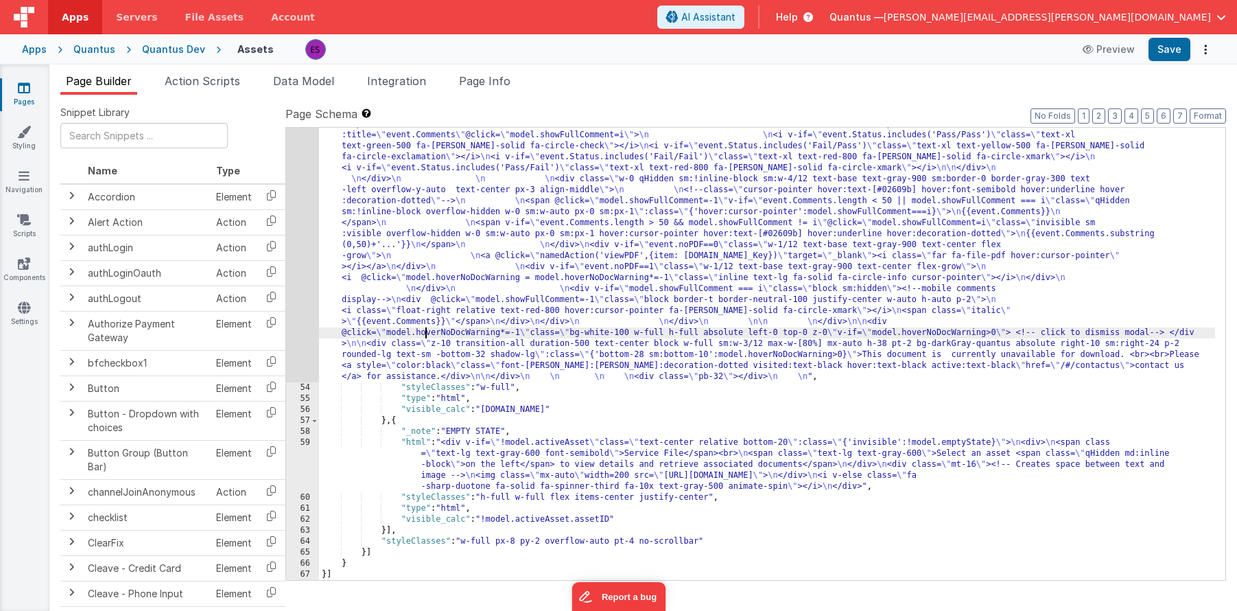
click at [427, 338] on div ""html" : "<div class= \" border border-gray-300 rounded-lg bg-white \" > \n\n <…" at bounding box center [767, 350] width 896 height 990
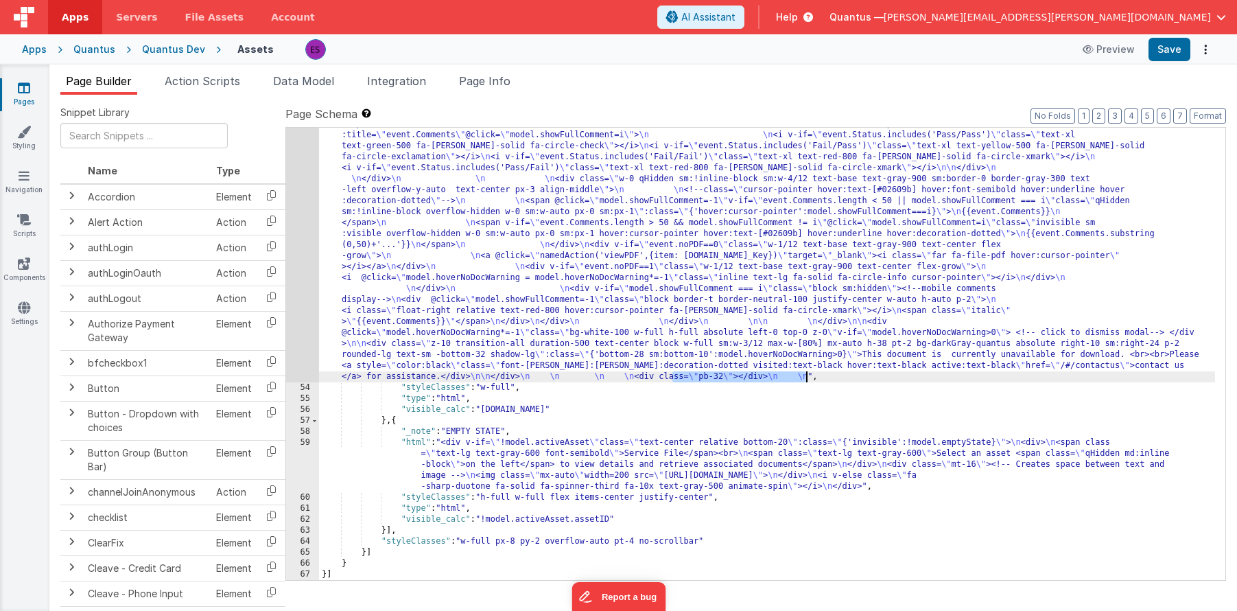
drag, startPoint x: 673, startPoint y: 377, endPoint x: 804, endPoint y: 376, distance: 131.1
click at [804, 376] on div ""html" : "<div class= \" border border-gray-300 rounded-lg bg-white \" > \n\n <…" at bounding box center [767, 350] width 896 height 990
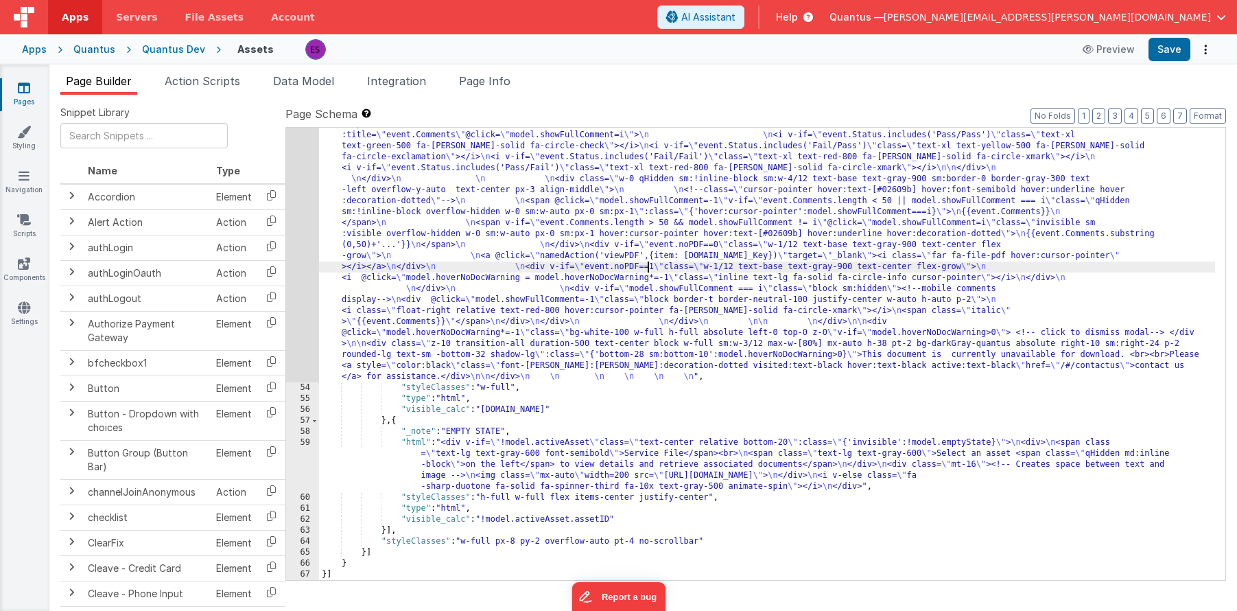
click at [649, 268] on div ""html" : "<div class= \" border border-gray-300 rounded-lg bg-white \" > \n\n <…" at bounding box center [767, 350] width 896 height 990
click at [300, 272] on div "53" at bounding box center [302, 118] width 33 height 527
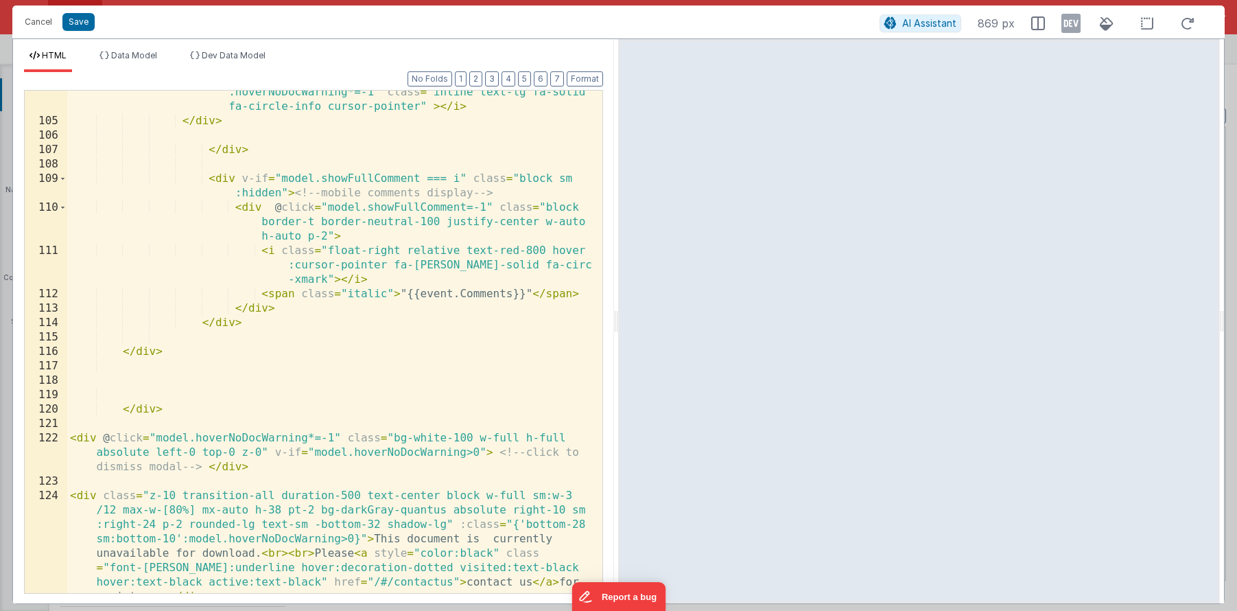
scroll to position [2395, 0]
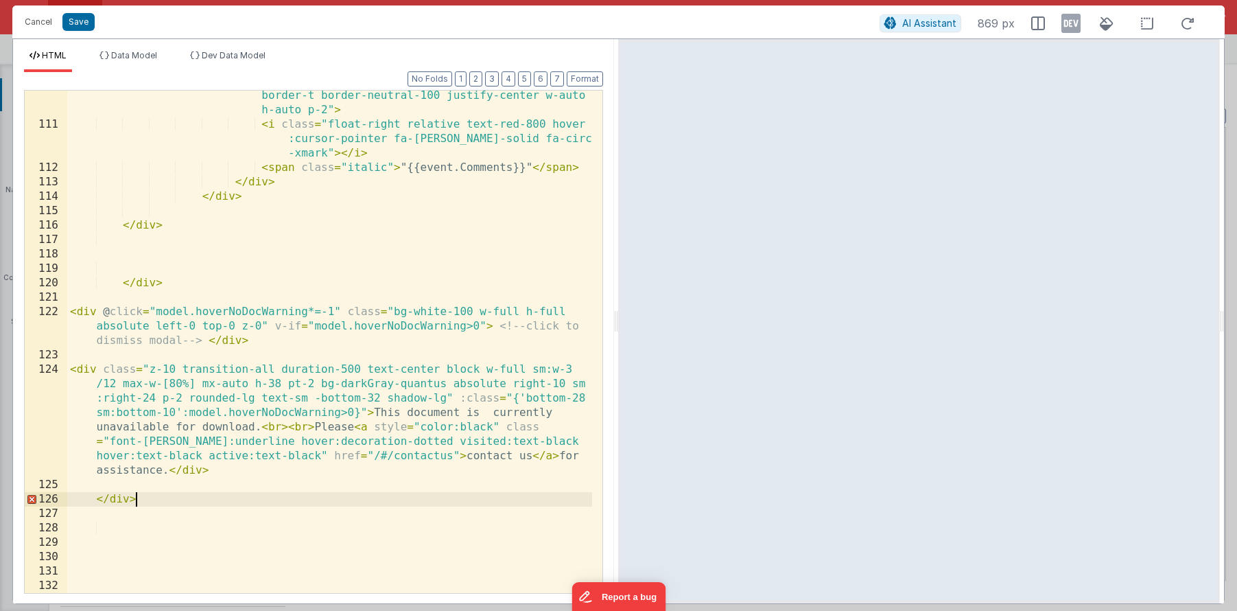
drag, startPoint x: 150, startPoint y: 500, endPoint x: 153, endPoint y: 491, distance: 9.3
click at [153, 491] on div "< div @ click = "model.showFullComment=-1" class = "block border-t border-neutr…" at bounding box center [329, 354] width 525 height 560
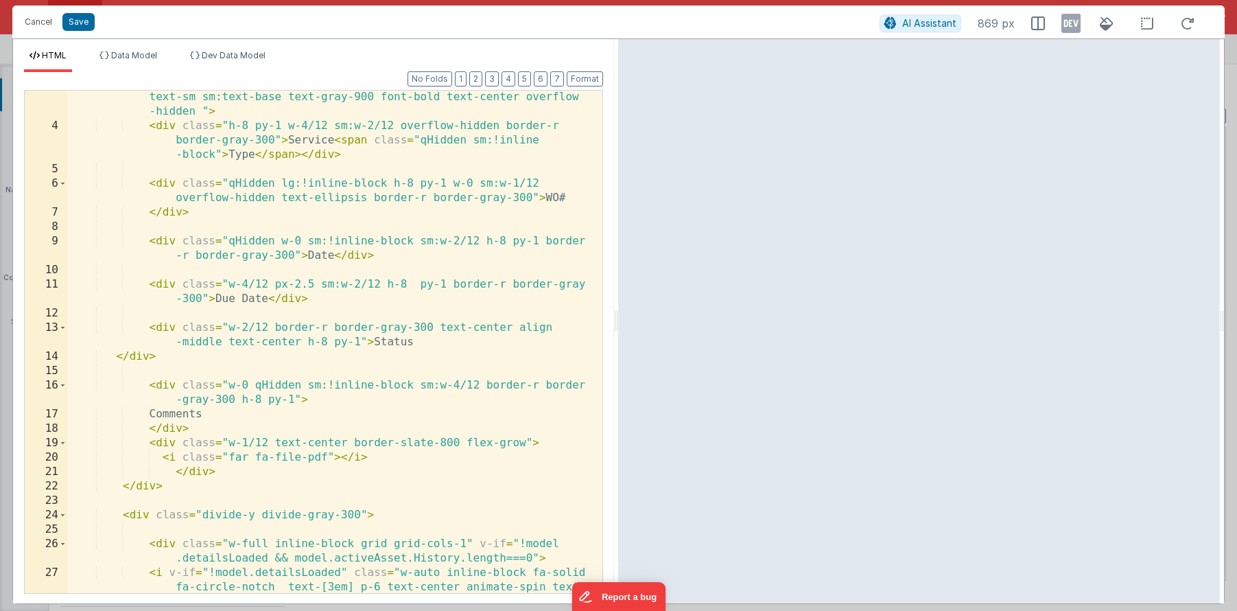
scroll to position [0, 0]
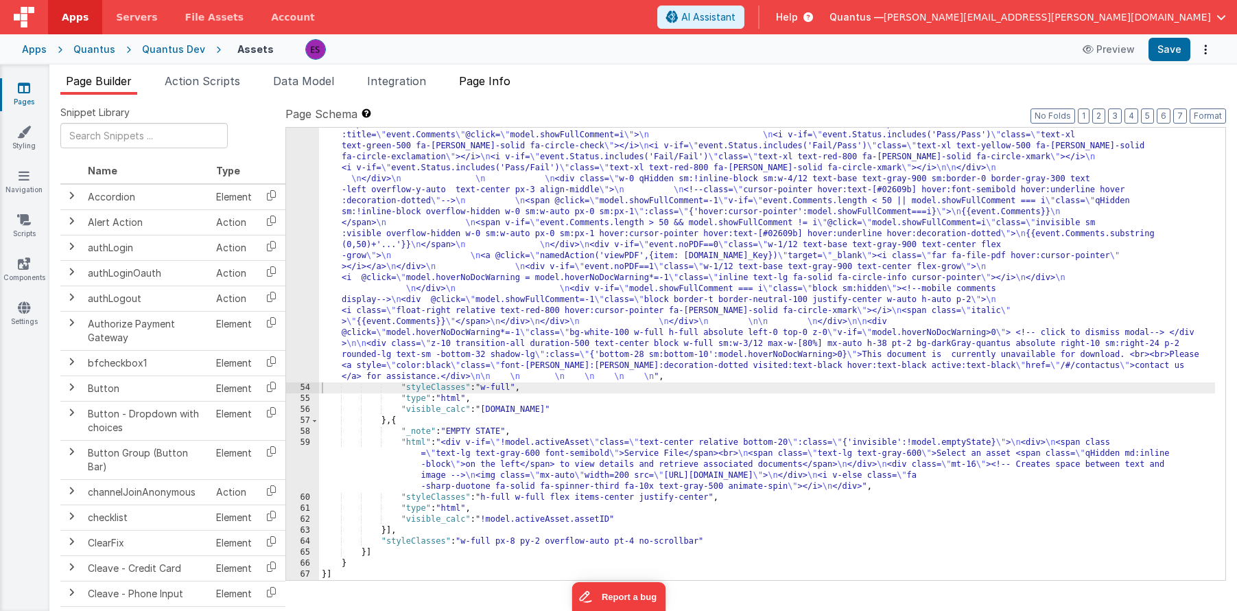
click at [472, 77] on span "Page Info" at bounding box center [484, 81] width 51 height 14
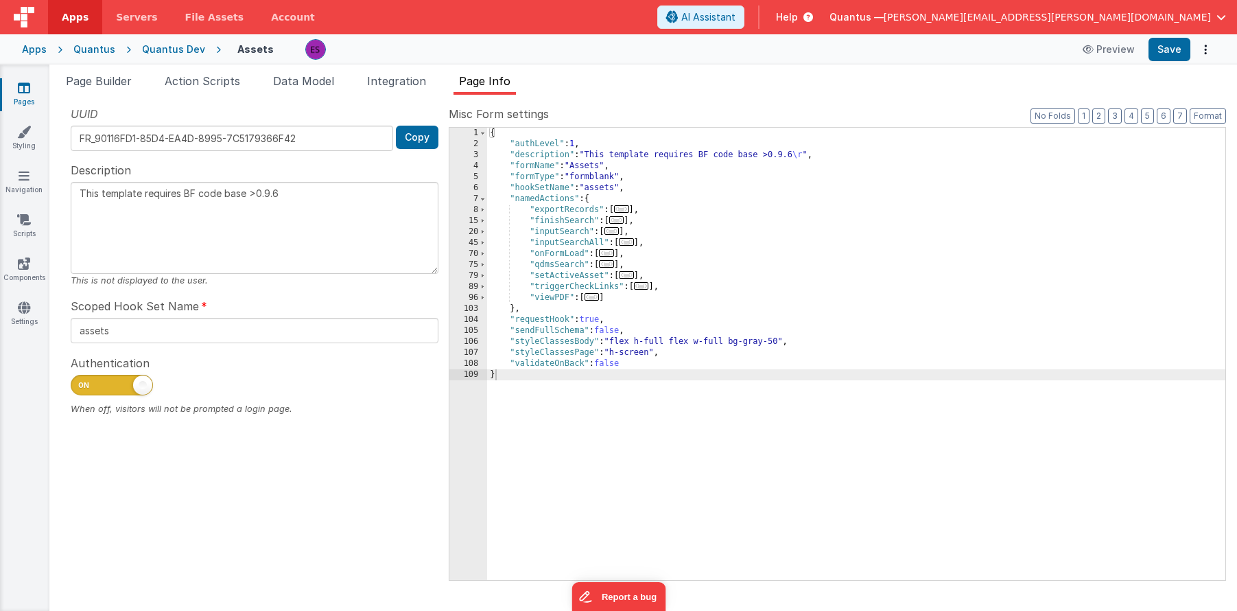
click at [652, 351] on div "{ "authLevel" : 1 , "description" : "This template requires BF code base >0.9.6…" at bounding box center [856, 365] width 739 height 474
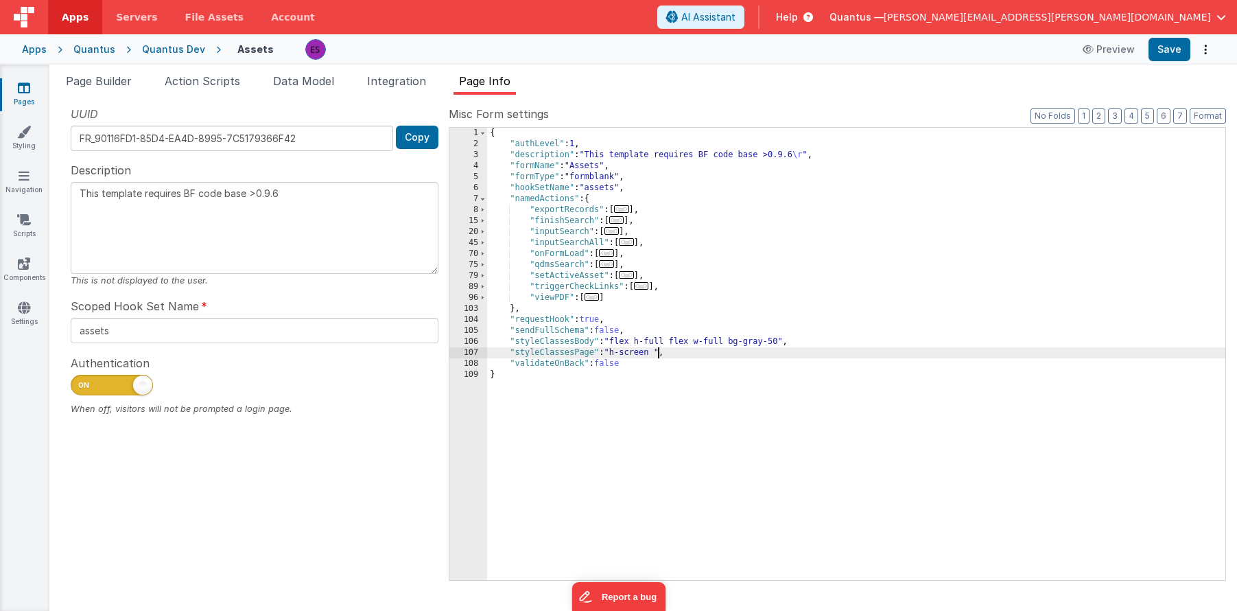
type textarea "This template requires BF code base >0.9.6"
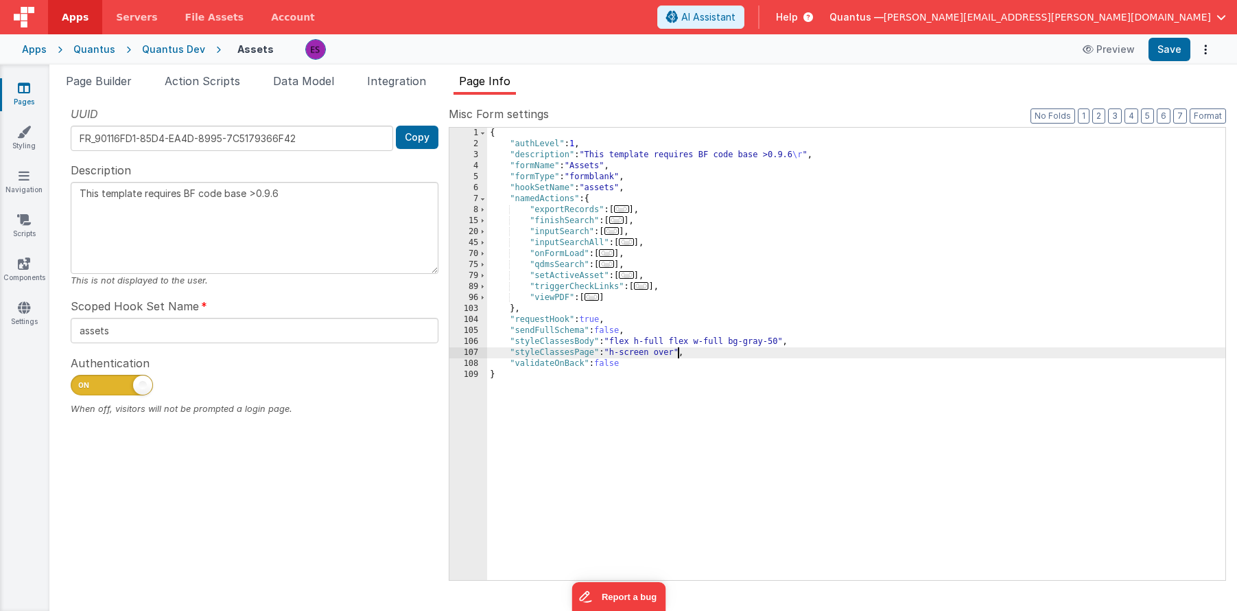
type textarea "This template requires BF code base >0.9.6"
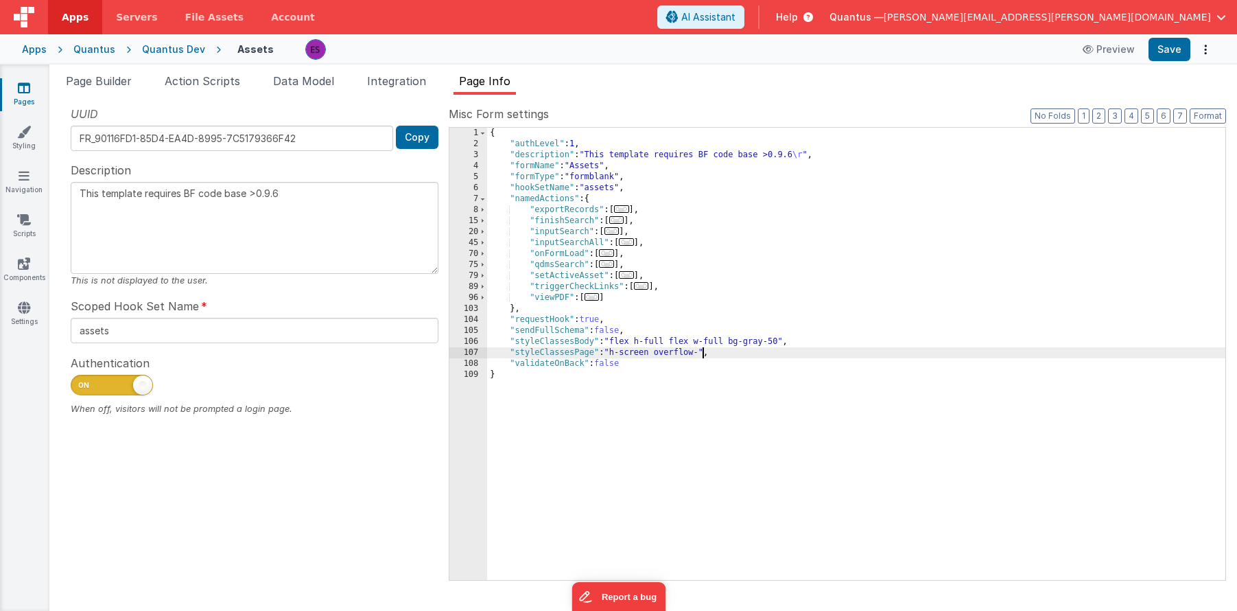
type textarea "This template requires BF code base >0.9.6"
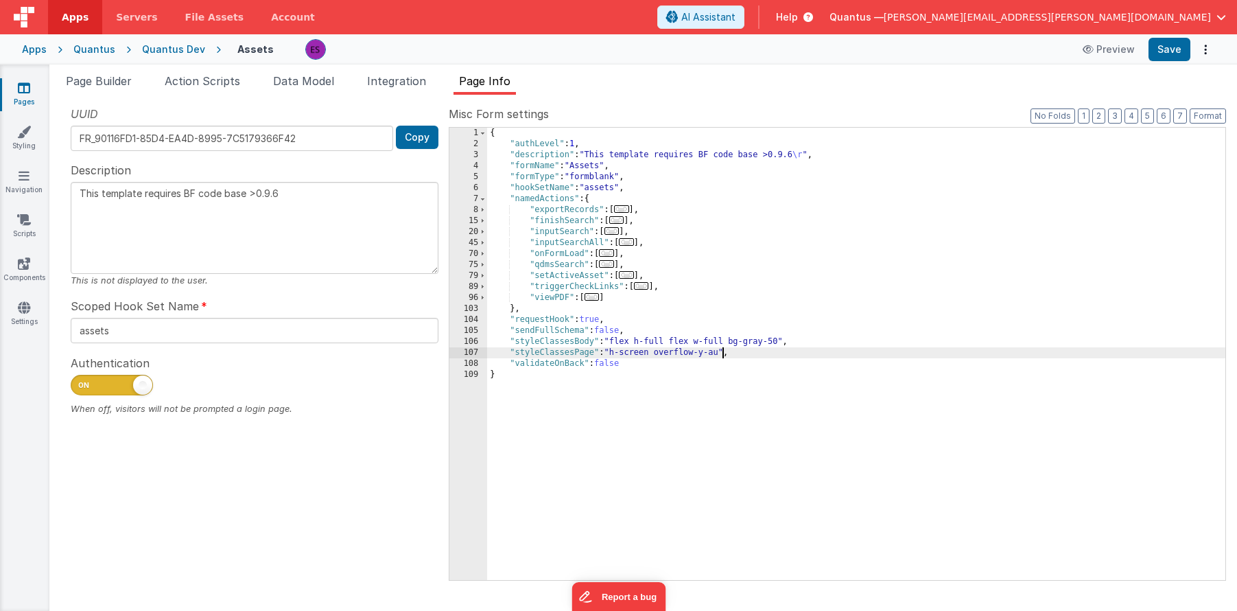
type textarea "This template requires BF code base >0.9.6"
click at [669, 391] on div "{ "authLevel" : 1 , "description" : "This template requires BF code base >0.9.6…" at bounding box center [856, 365] width 739 height 474
drag, startPoint x: 675, startPoint y: 340, endPoint x: 638, endPoint y: 342, distance: 37.8
click at [638, 342] on div "{ "authLevel" : 1 , "description" : "This template requires BF code base >0.9.6…" at bounding box center [856, 365] width 739 height 474
click at [759, 306] on div "{ "authLevel" : 1 , "description" : "This template requires BF code base >0.9.6…" at bounding box center [856, 365] width 739 height 474
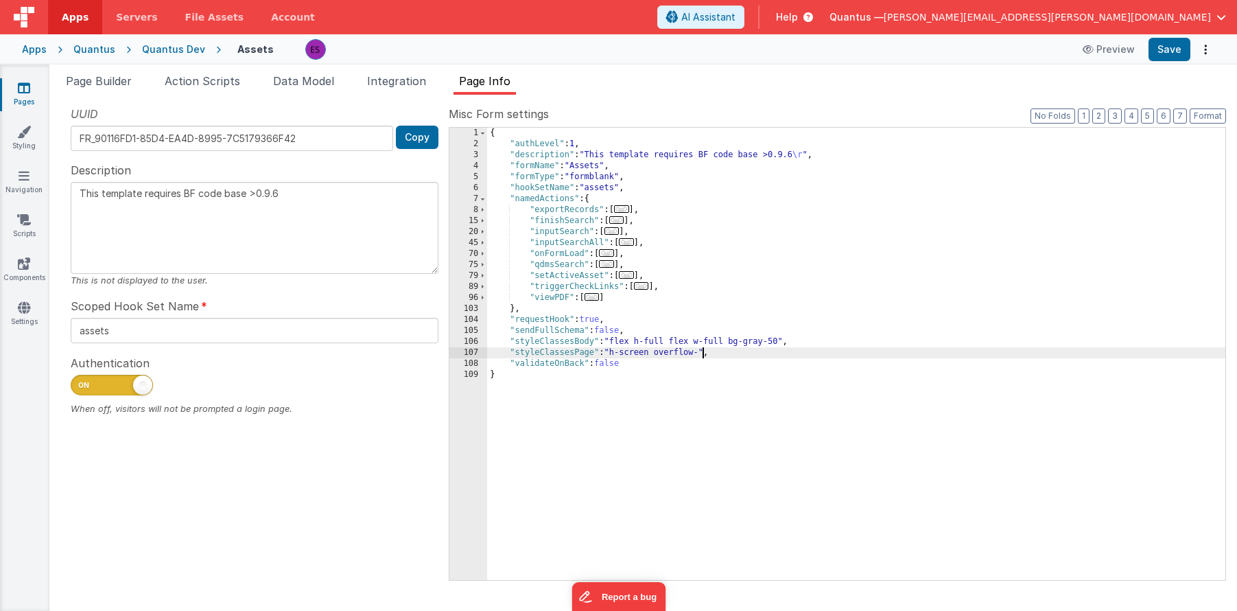
type textarea "This template requires BF code base >0.9.6"
click at [112, 71] on div "Page Builder Action Scripts Data Model Integration Page Info Snippet Library Na…" at bounding box center [643, 338] width 1188 height 546
click at [112, 78] on span "Page Builder" at bounding box center [99, 81] width 66 height 14
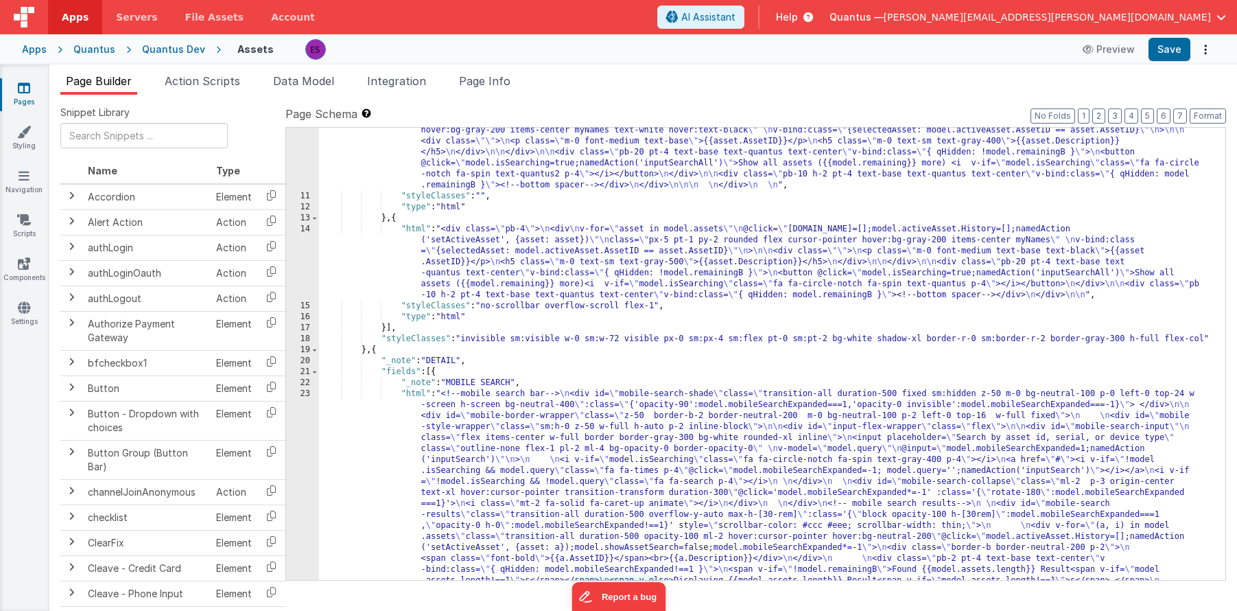
scroll to position [211, 0]
click at [532, 336] on div ""html" : " \n <!--search sidebar--> \n <div v-if= \" model.showAssetSearch \" c…" at bounding box center [767, 466] width 896 height 837
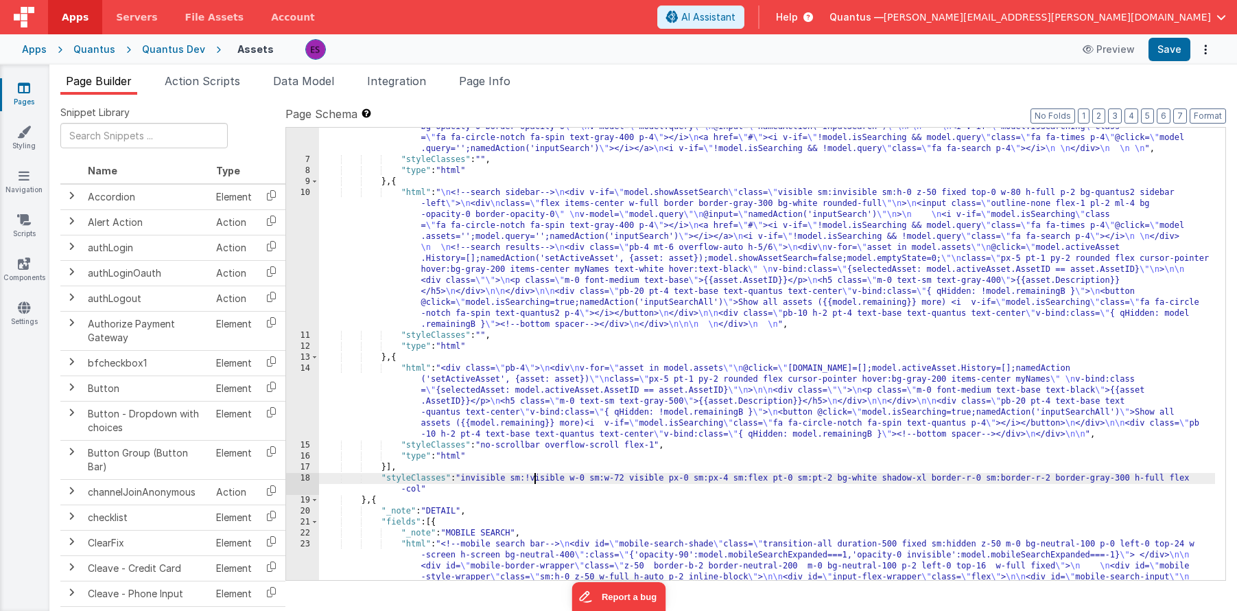
scroll to position [0, 0]
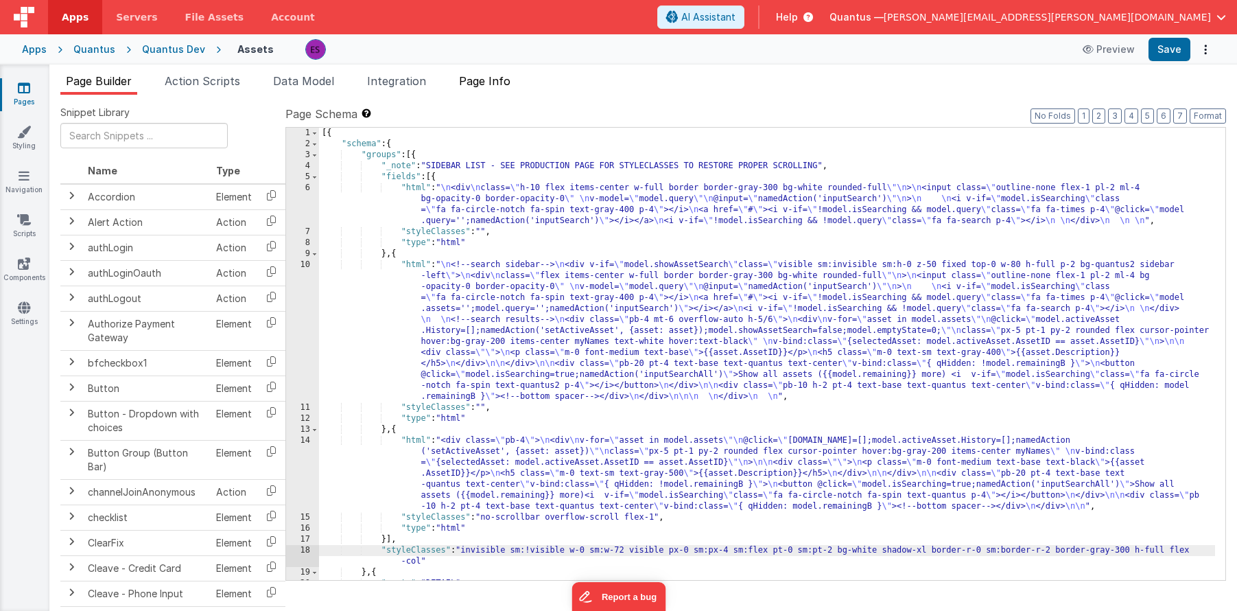
click at [506, 92] on li "Page Info" at bounding box center [485, 84] width 62 height 22
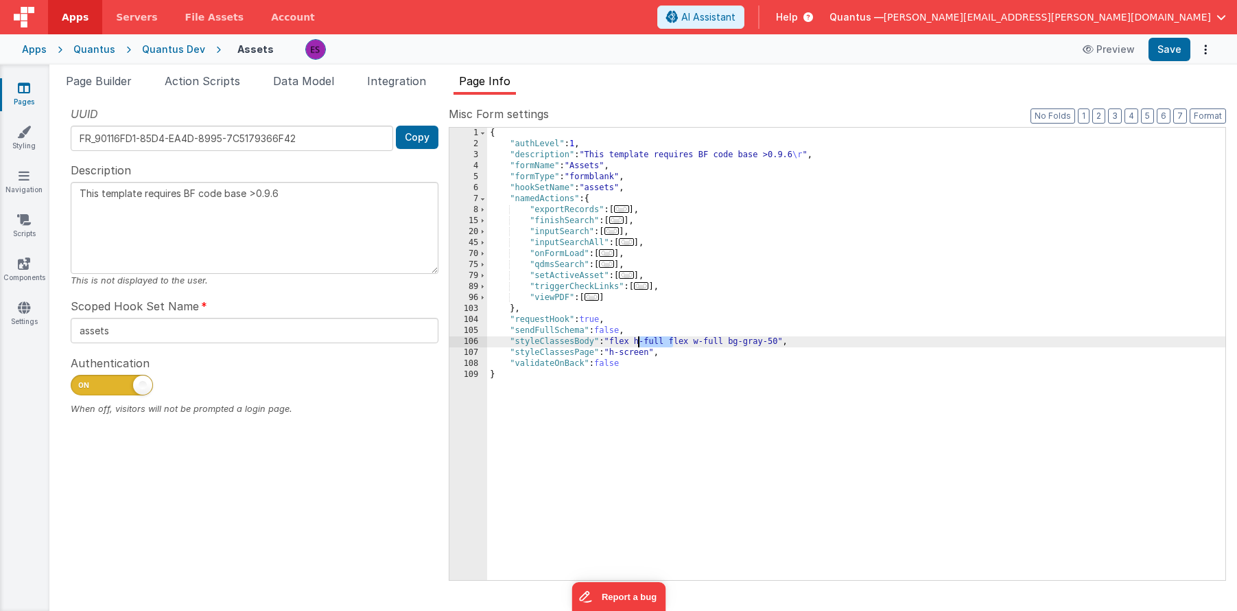
drag, startPoint x: 673, startPoint y: 342, endPoint x: 639, endPoint y: 340, distance: 33.7
click at [639, 340] on div "{ "authLevel" : 1 , "description" : "This template requires BF code base >0.9.6…" at bounding box center [856, 365] width 739 height 474
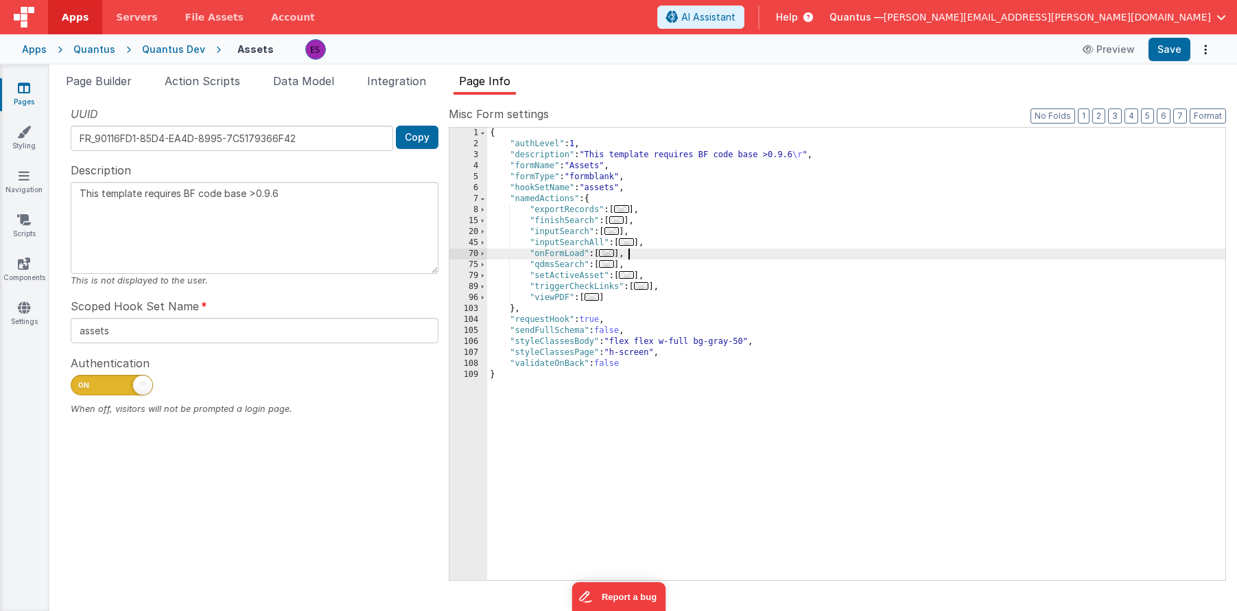
click at [704, 251] on div "{ "authLevel" : 1 , "description" : "This template requires BF code base >0.9.6…" at bounding box center [856, 365] width 739 height 474
type textarea "This template requires BF code base >0.9.6"
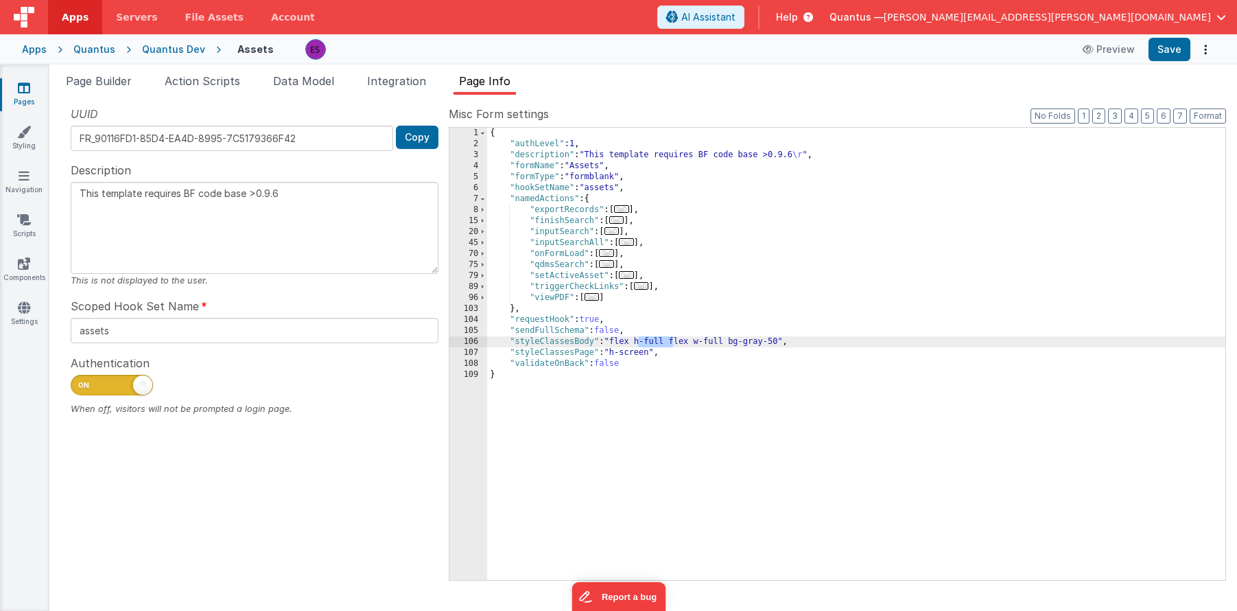
click at [745, 253] on div "{ "authLevel" : 1 , "description" : "This template requires BF code base >0.9.6…" at bounding box center [856, 365] width 739 height 474
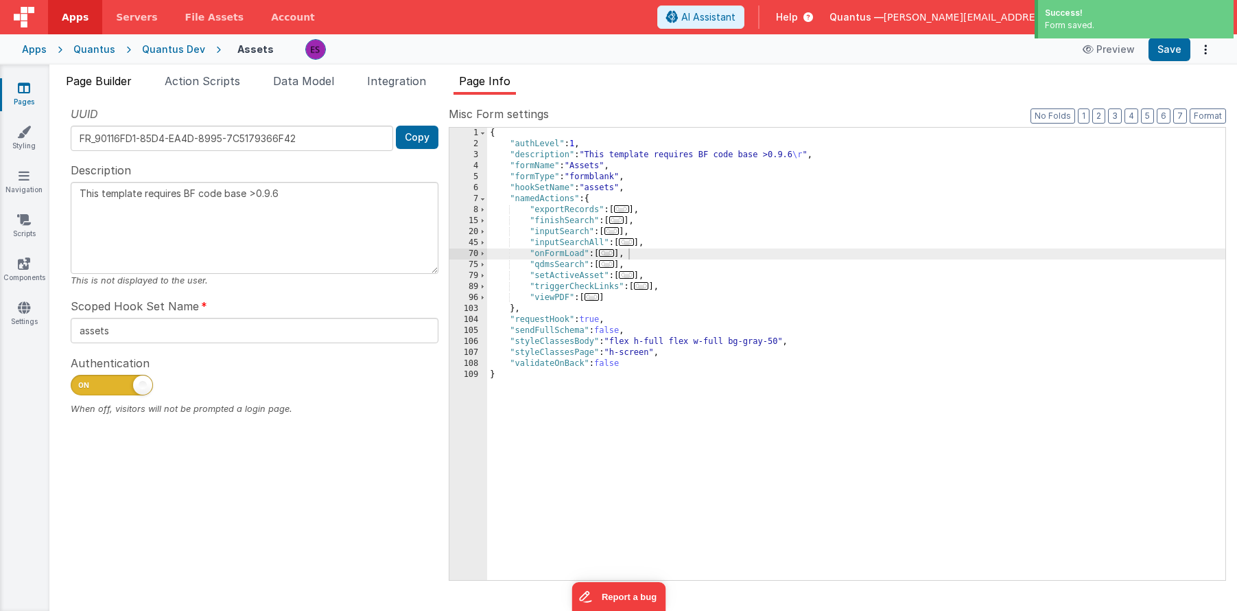
click at [102, 86] on span "Page Builder" at bounding box center [99, 81] width 66 height 14
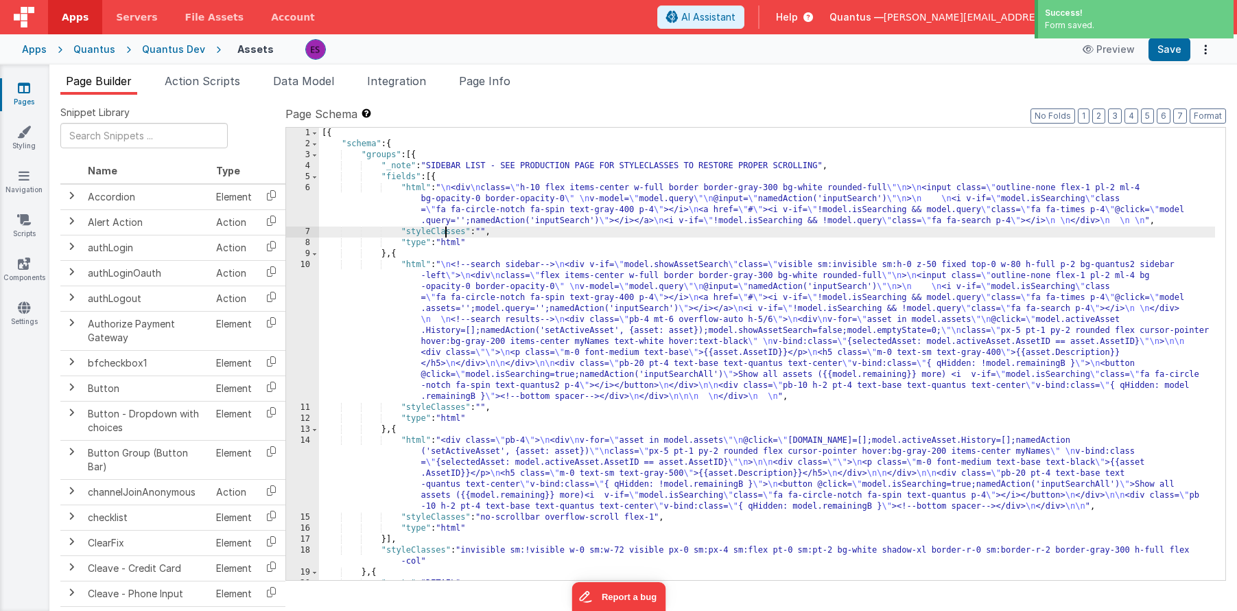
click at [443, 231] on div "[{ "schema" : { "groups" : [{ "_note" : "SIDEBAR LIST - SEE PRODUCTION PAGE FOR…" at bounding box center [767, 365] width 896 height 474
click at [482, 136] on div "[{ "schema" : { "groups" : [{ "_note" : "SIDEBAR LIST - SEE PRODUCTION PAGE FOR…" at bounding box center [767, 365] width 896 height 474
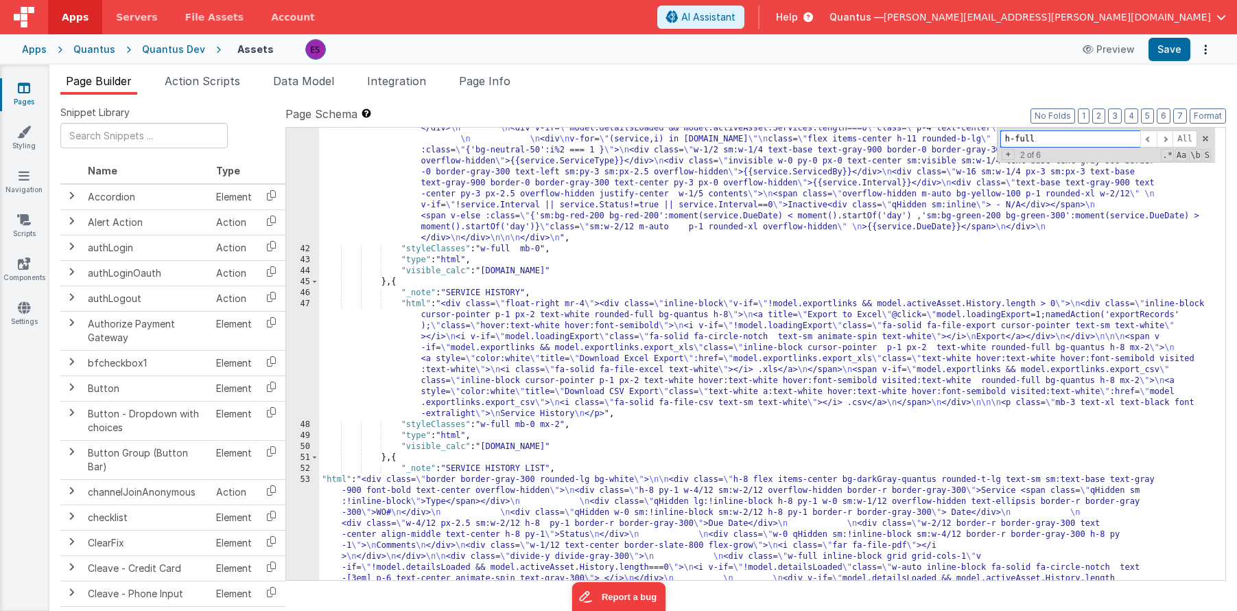
scroll to position [1716, 0]
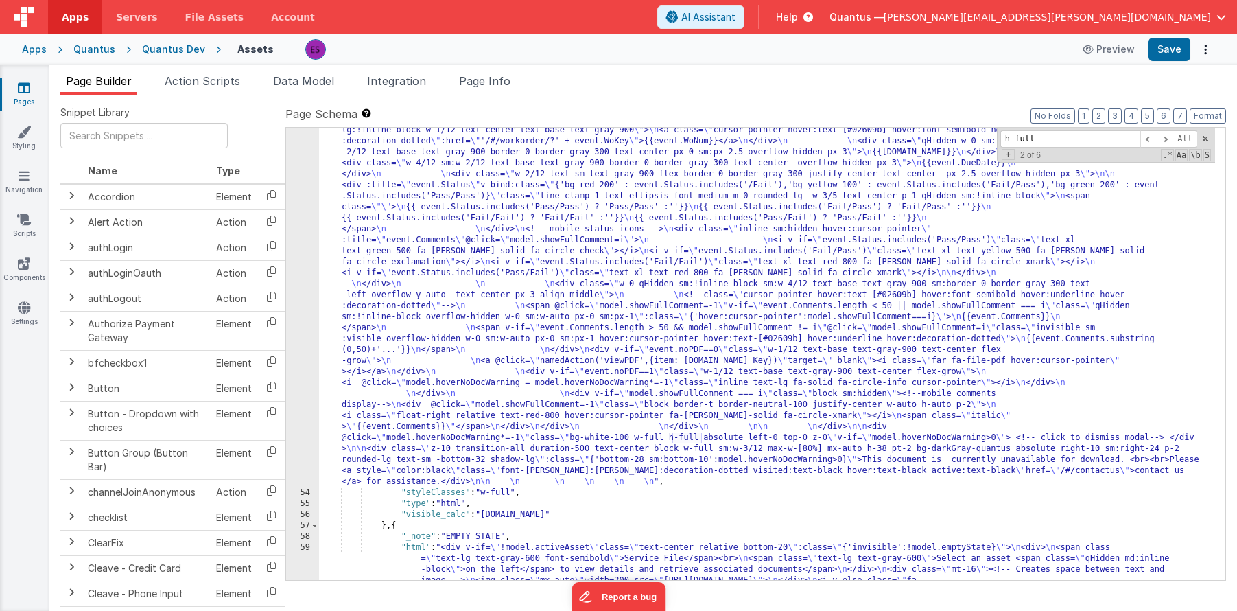
click at [457, 297] on div ""html" : "<div class= \" border border-gray-300 rounded-lg bg-white \" > \n\n <…" at bounding box center [767, 477] width 896 height 1034
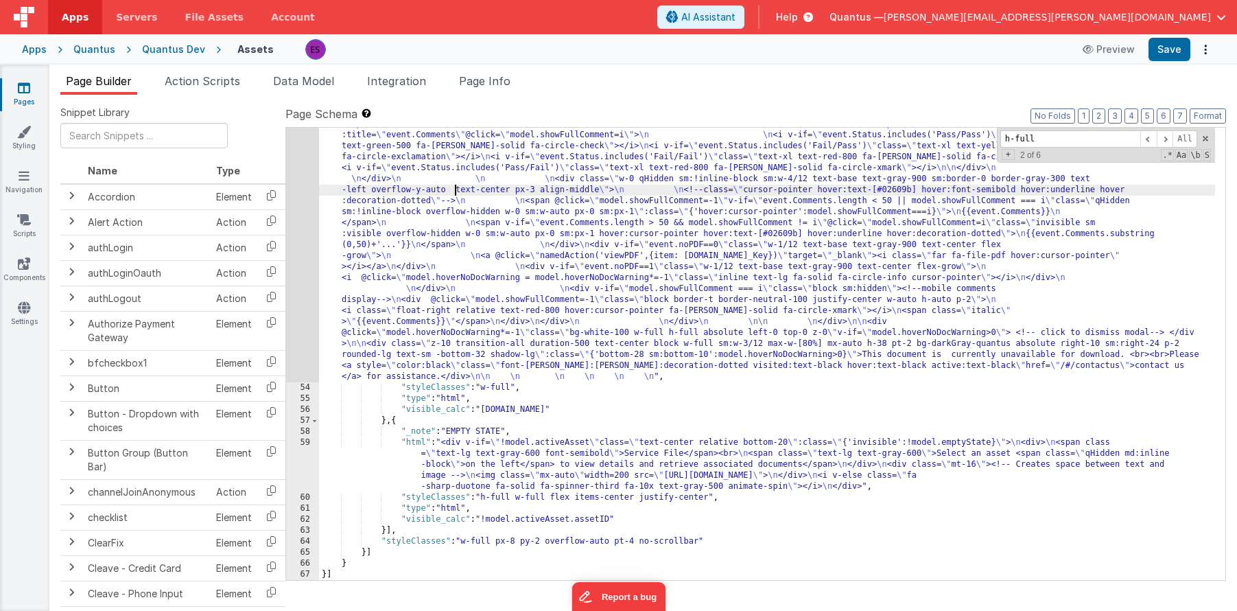
scroll to position [1821, 0]
click at [489, 464] on div ""html" : "<div class= \" border border-gray-300 rounded-lg bg-white \" > \n\n <…" at bounding box center [767, 350] width 896 height 990
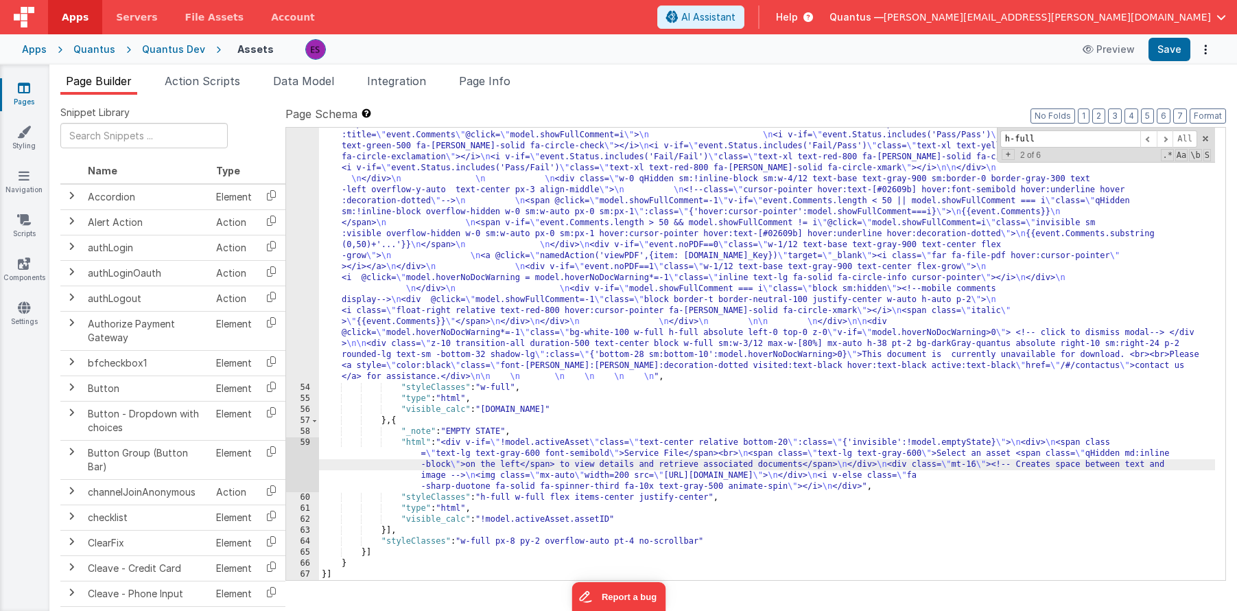
click at [548, 323] on div ""html" : "<div class= \" border border-gray-300 rounded-lg bg-white \" > \n\n <…" at bounding box center [767, 350] width 896 height 990
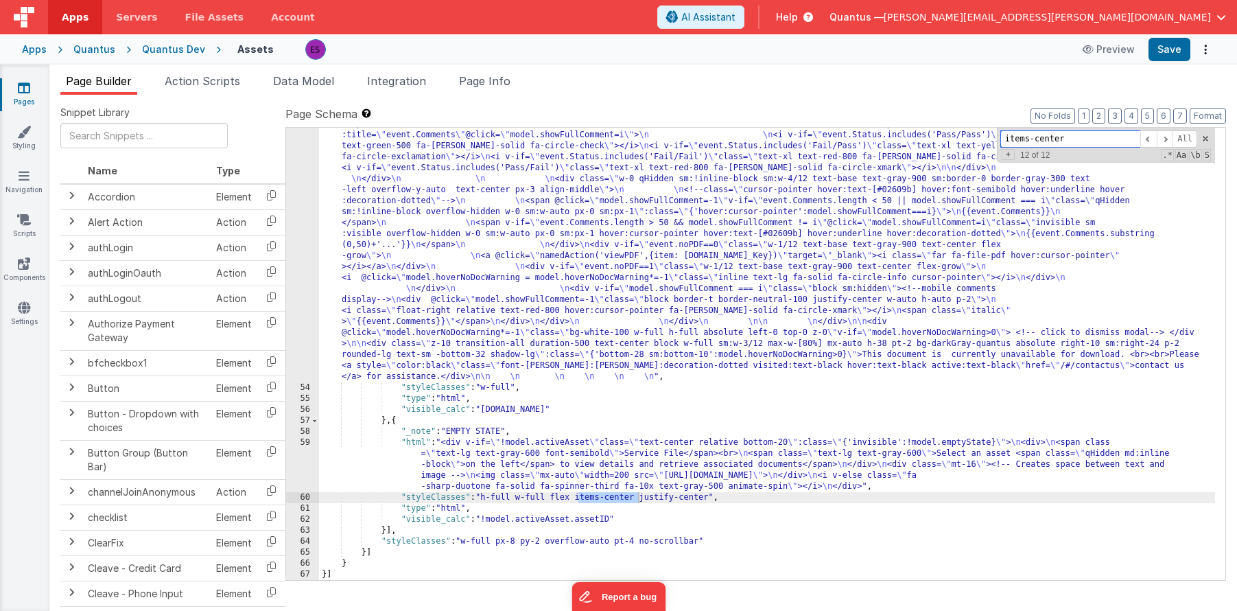
type input "items-center"
drag, startPoint x: 483, startPoint y: 496, endPoint x: 521, endPoint y: 497, distance: 37.8
click at [521, 497] on div ""html" : "<div class= \" border border-gray-300 rounded-lg bg-white \" > \n\n <…" at bounding box center [767, 350] width 896 height 990
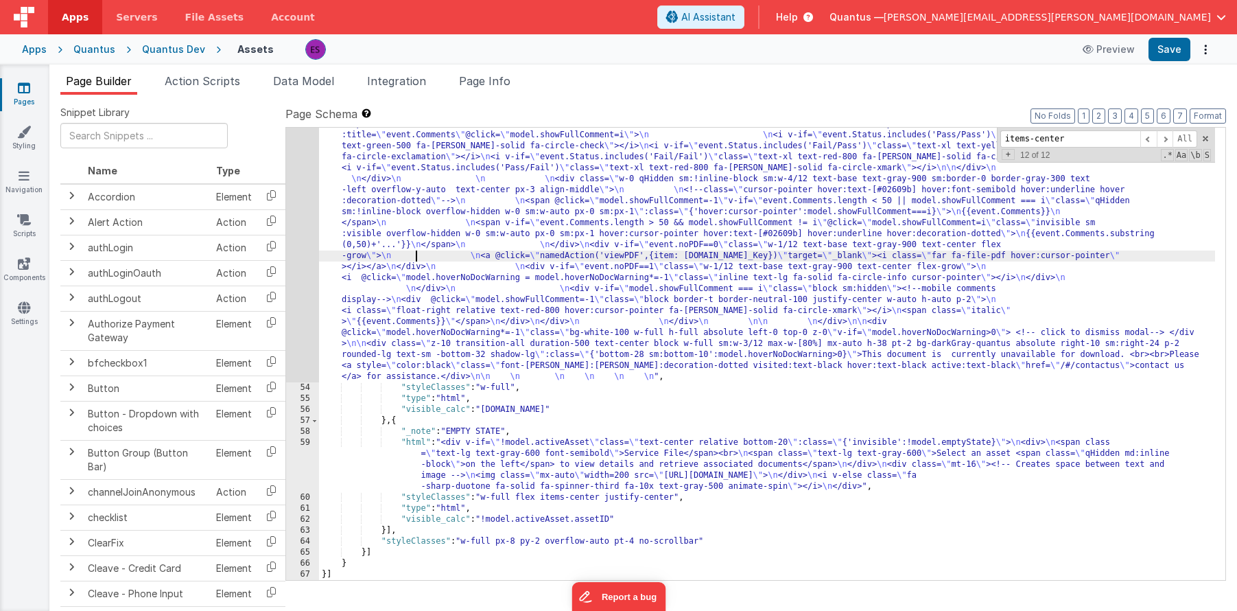
click at [415, 261] on div ""html" : "<div class= \" border border-gray-300 rounded-lg bg-white \" > \n\n <…" at bounding box center [767, 350] width 896 height 990
click at [530, 376] on div ""html" : "<div class= \" border border-gray-300 rounded-lg bg-white \" > \n\n <…" at bounding box center [767, 350] width 896 height 990
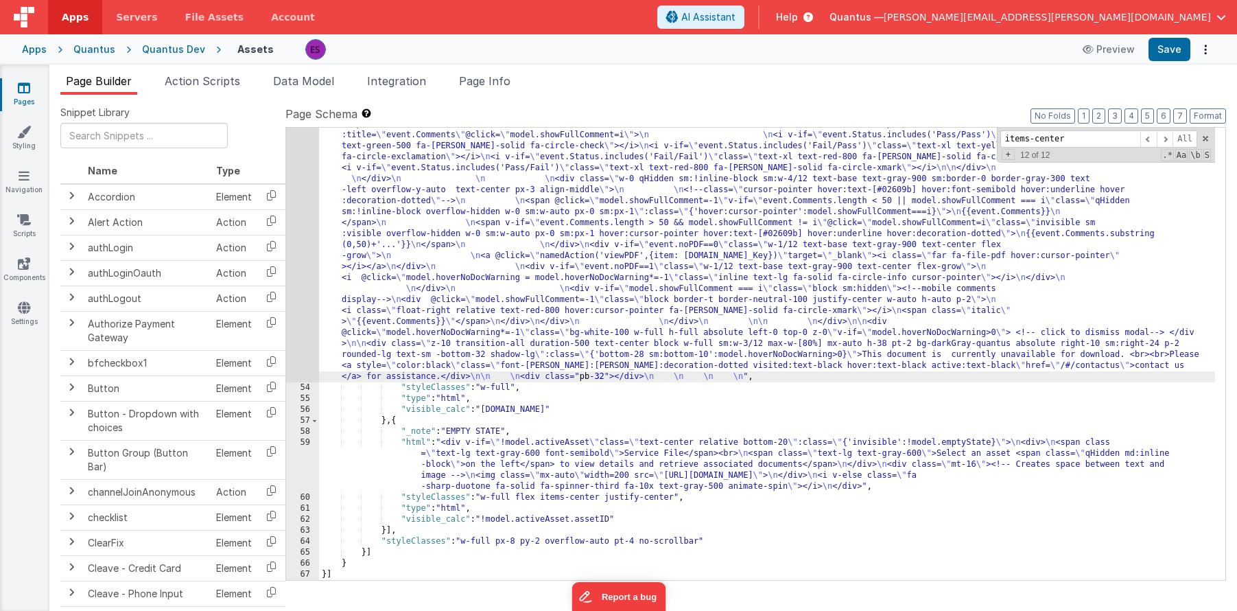
click at [585, 373] on div ""html" : "<div class= \" border border-gray-300 rounded-lg bg-white \" > \n\n <…" at bounding box center [767, 350] width 896 height 990
click at [484, 467] on div ""html" : "<div class= \" border border-gray-300 rounded-lg bg-white \" > \n\n <…" at bounding box center [767, 350] width 896 height 990
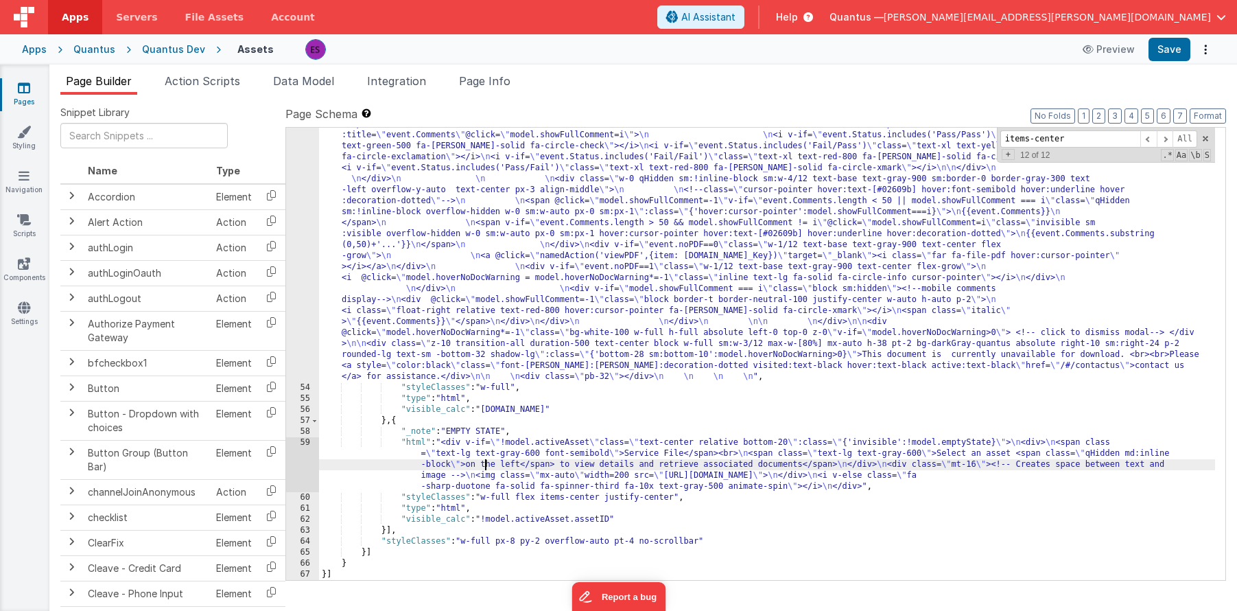
click at [299, 465] on div "59" at bounding box center [302, 464] width 33 height 55
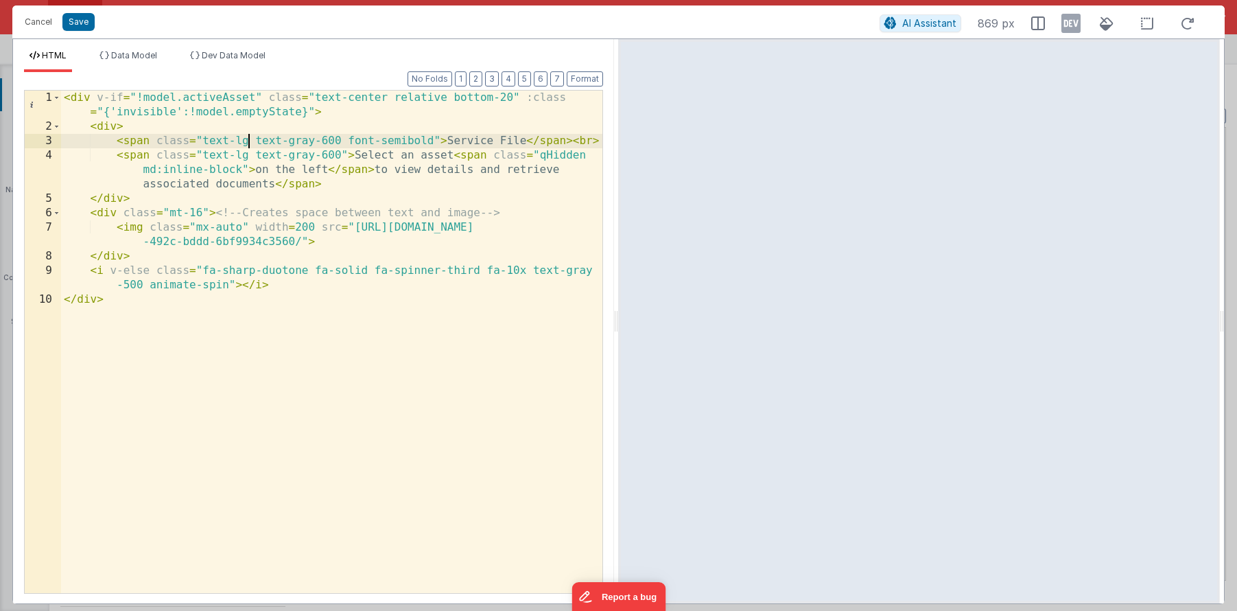
click at [247, 139] on div "< div v-if = "!model.activeAsset" class = "text-center relative bottom-20" :cla…" at bounding box center [332, 364] width 542 height 546
click at [106, 128] on div "< div v-if = "!model.activeAsset" class = "text-center relative bottom-20" :cla…" at bounding box center [332, 364] width 542 height 546
click at [487, 141] on div "< div v-if = "!model.activeAsset" class = "text-center relative bottom-20" :cla…" at bounding box center [332, 364] width 542 height 546
click at [342, 141] on div "< div v-if = "!model.activeAsset" class = "text-center relative bottom-20" :cla…" at bounding box center [332, 364] width 542 height 546
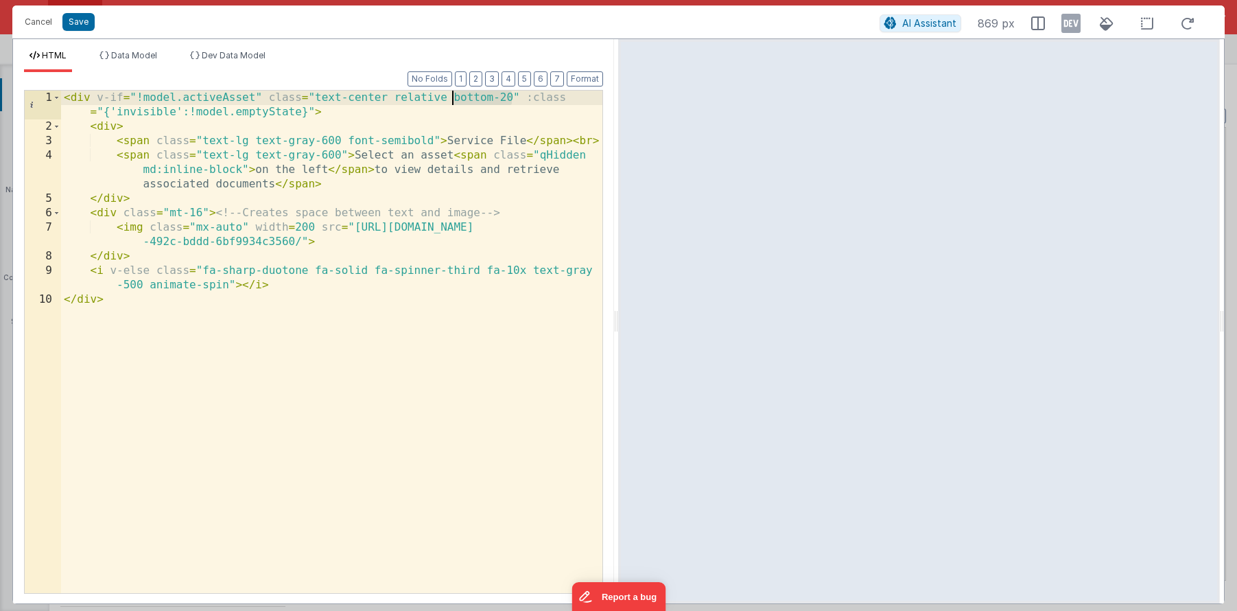
drag, startPoint x: 513, startPoint y: 100, endPoint x: 453, endPoint y: 102, distance: 59.7
click at [453, 102] on div "< div v-if = "!model.activeAsset" class = "text-center relative bottom-20" :cla…" at bounding box center [332, 364] width 542 height 546
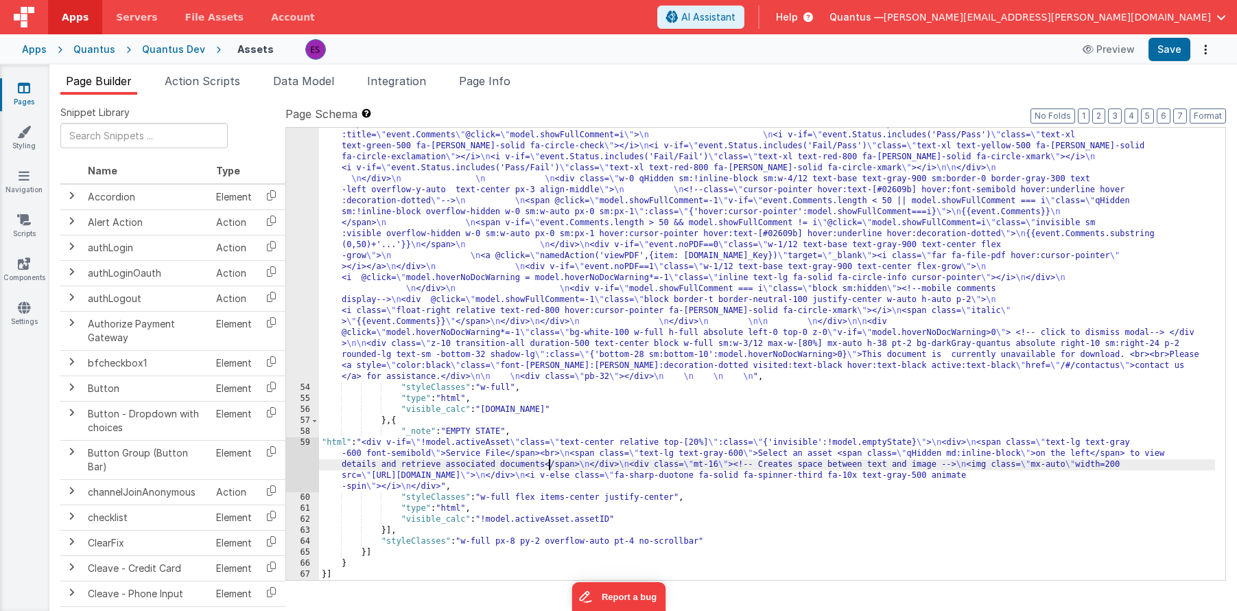
click at [551, 461] on div ""html" : "<div class= \" border border-gray-300 rounded-lg bg-white \" > \n\n <…" at bounding box center [767, 350] width 896 height 990
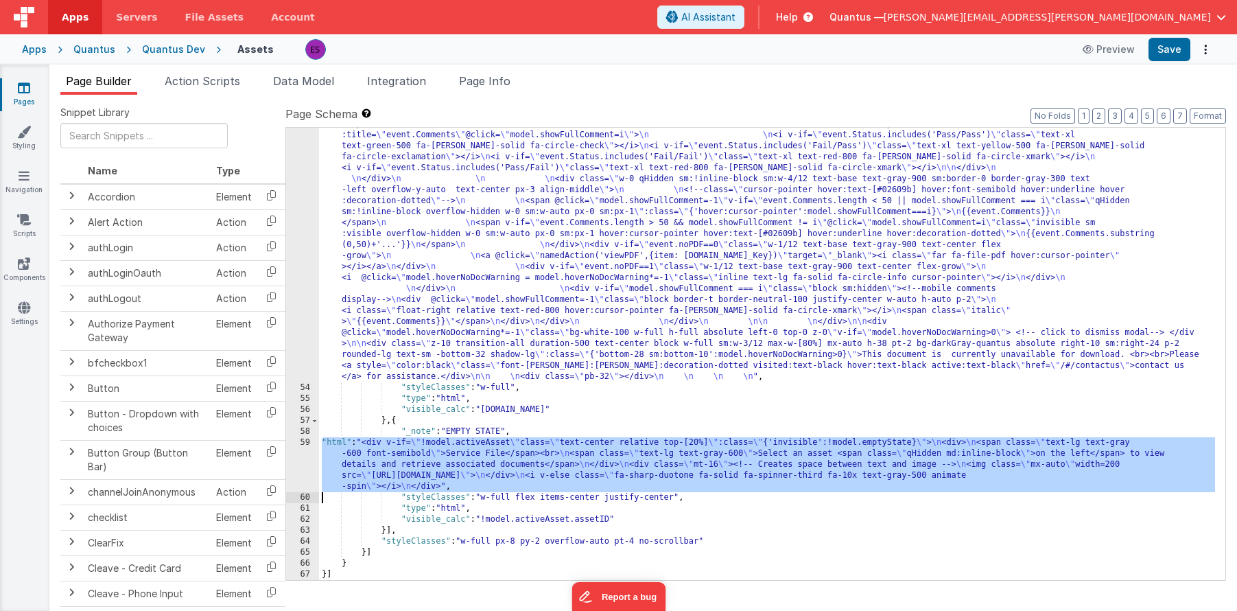
click at [301, 467] on div "59" at bounding box center [302, 464] width 33 height 55
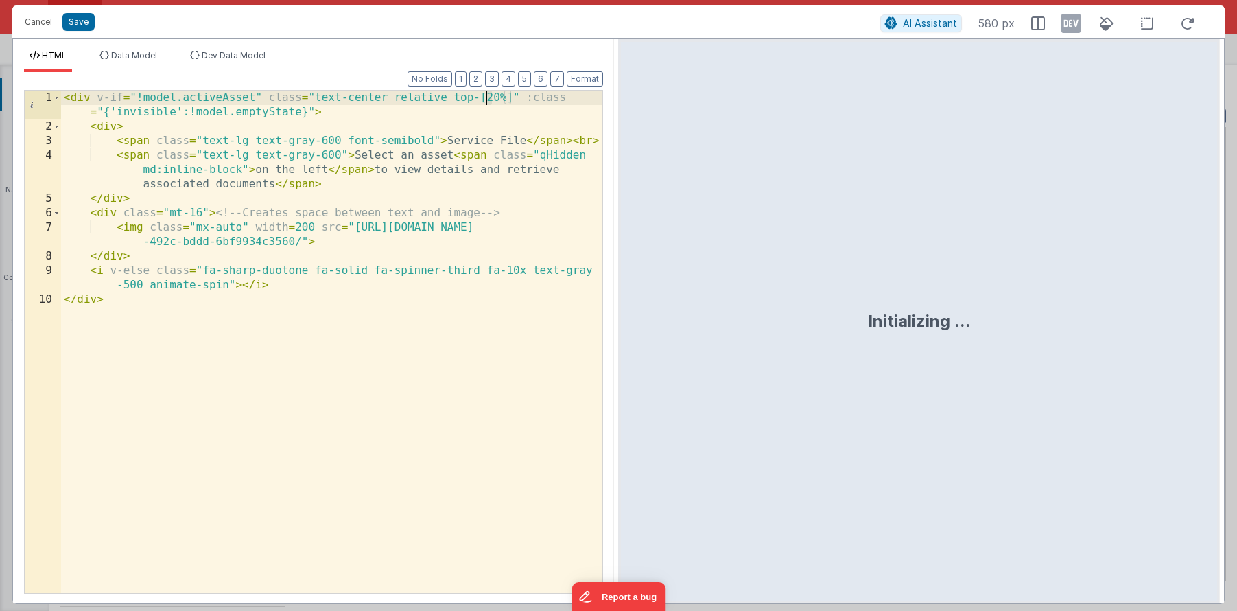
drag, startPoint x: 493, startPoint y: 101, endPoint x: 487, endPoint y: 98, distance: 7.4
click at [487, 98] on div "< div v-if = "!model.activeAsset" class = "text-center relative top-[20%]" :cla…" at bounding box center [332, 364] width 542 height 546
